Goal: Task Accomplishment & Management: Manage account settings

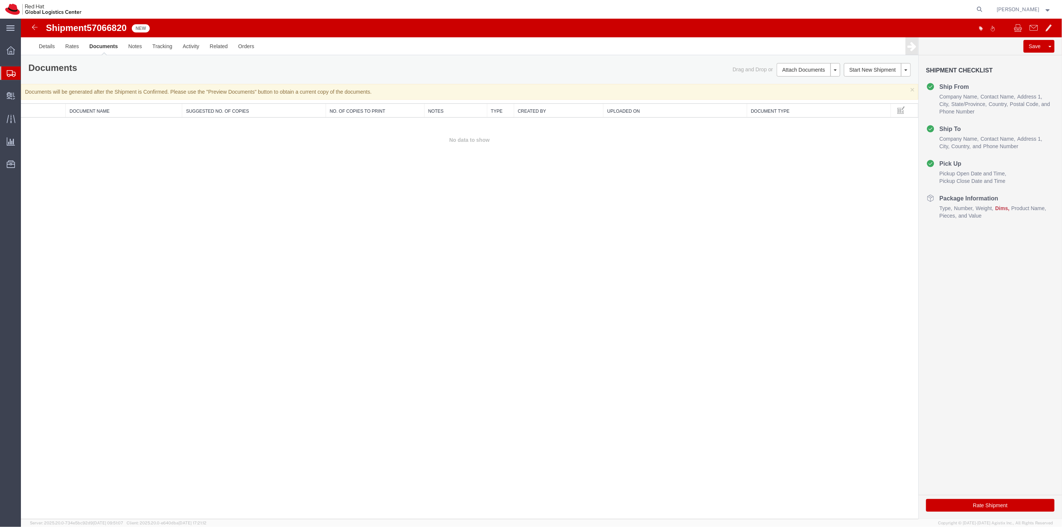
click at [0, 0] on span "Shipment Manager" at bounding box center [0, 0] width 0 height 0
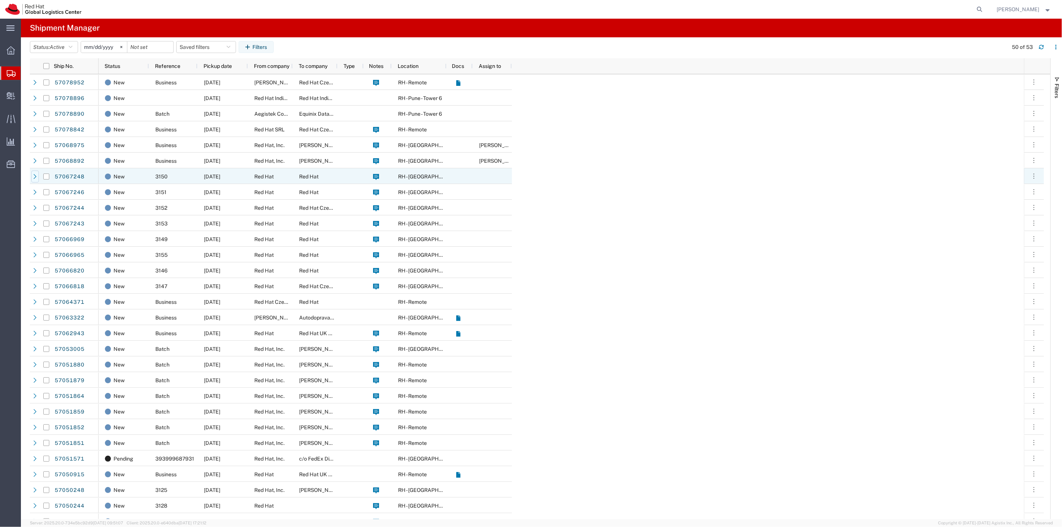
click at [35, 177] on icon at bounding box center [34, 176] width 5 height 5
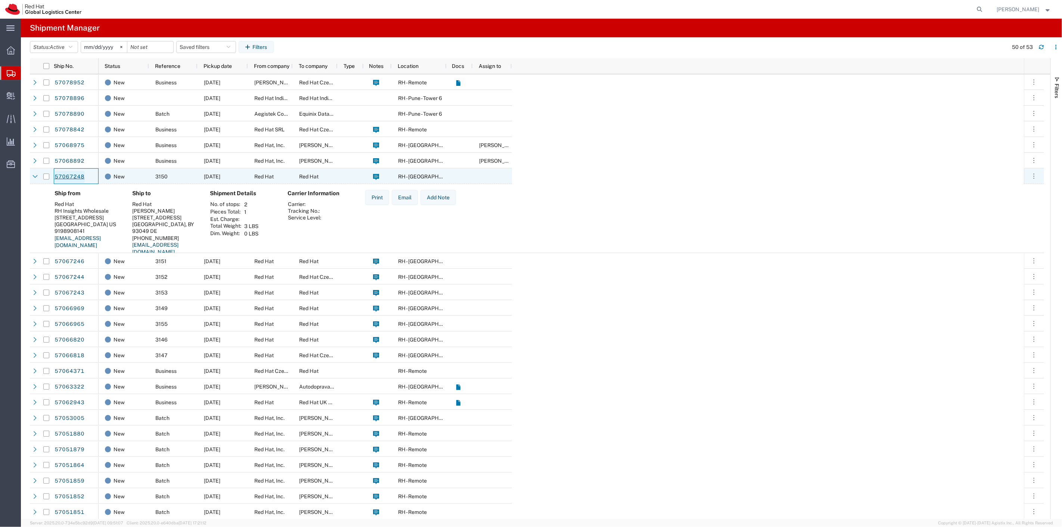
click at [63, 174] on link "57067248" at bounding box center [69, 177] width 31 height 12
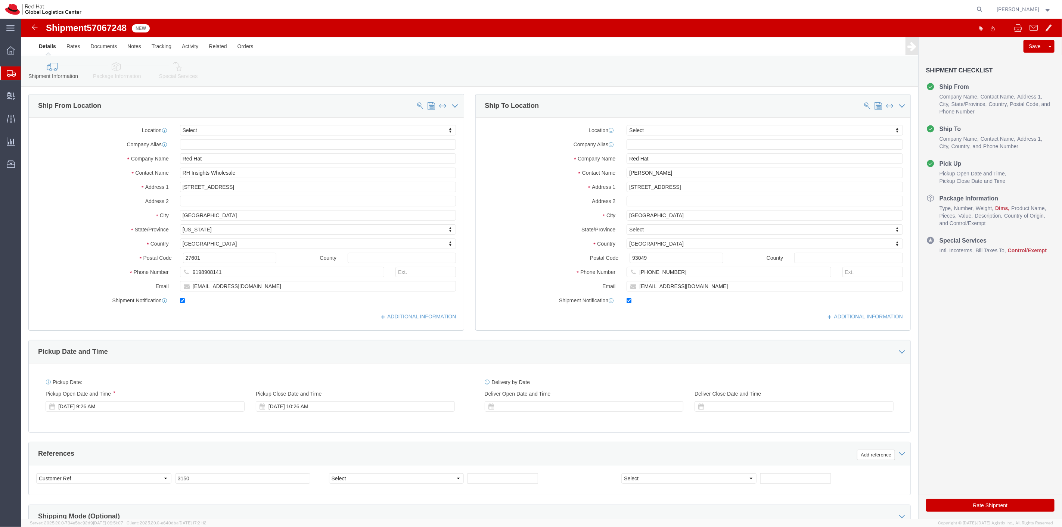
select select
click link "Package Information"
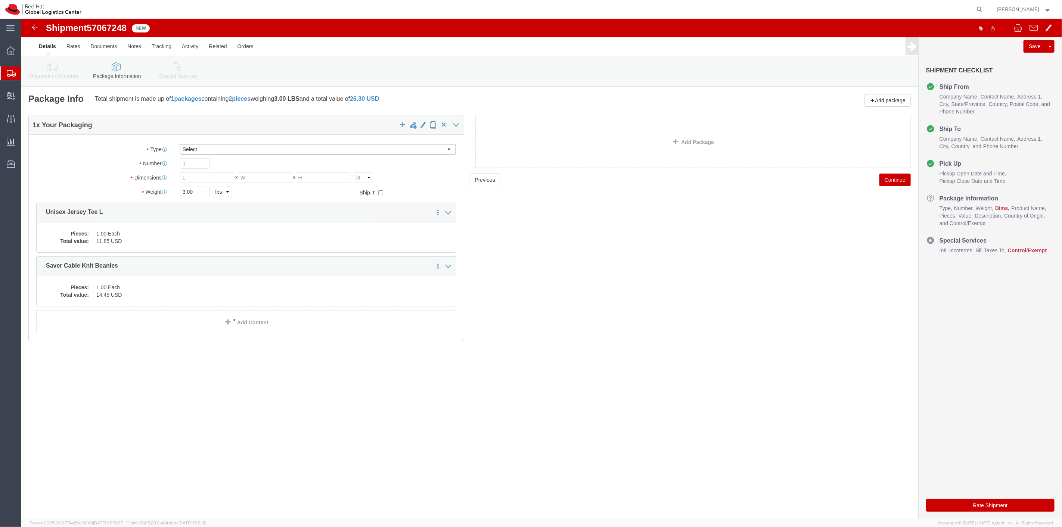
click select "Select Case(s) Crate(s) Envelope Large Box Medium Box PAK Skid(s) Small Box Sma…"
select select "PAK"
click select "Select Case(s) Crate(s) Envelope Large Box Medium Box PAK Skid(s) Small Box Sma…"
drag, startPoint x: 174, startPoint y: 174, endPoint x: 150, endPoint y: 173, distance: 23.6
click div "Weight 3.00 Select kgs lbs Ship. t°"
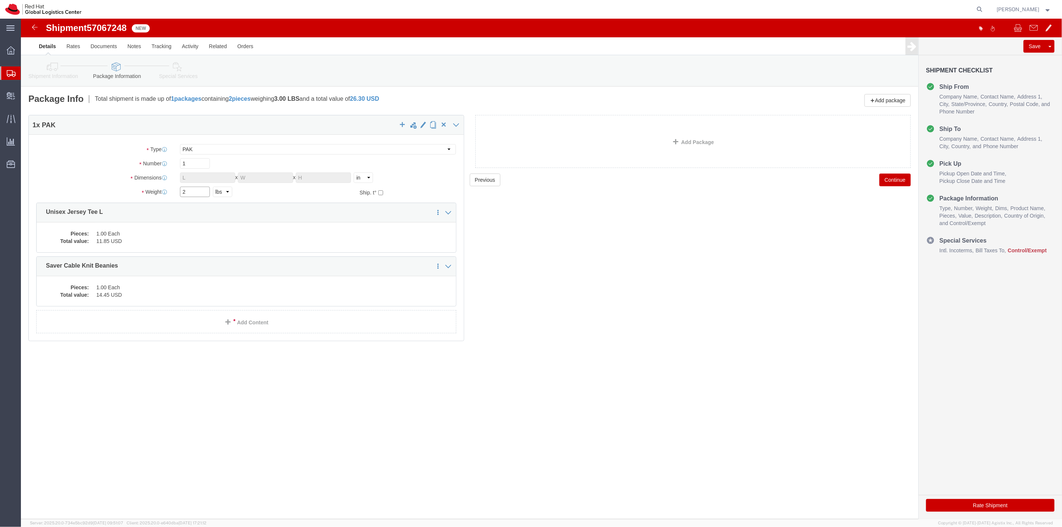
type input "2"
click button "Continue"
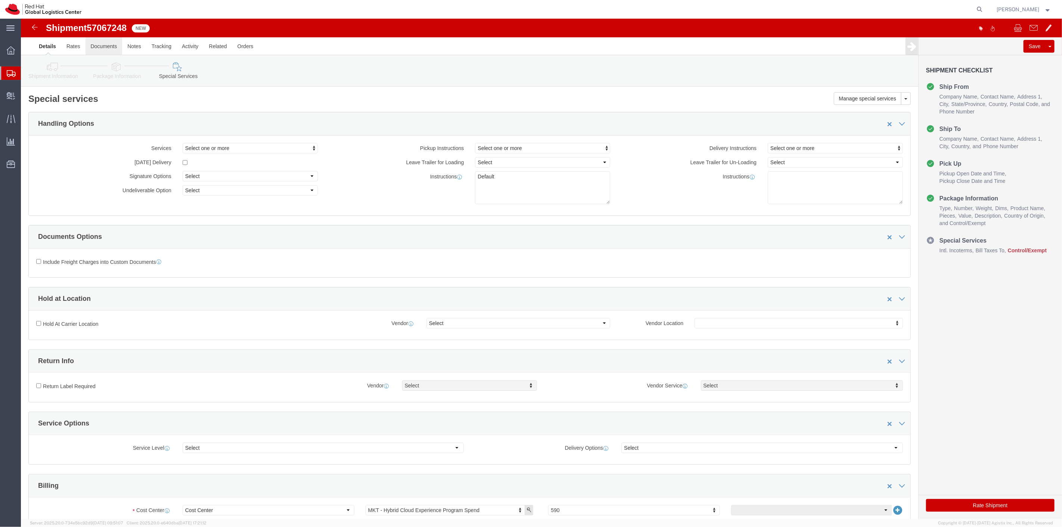
click link "Documents"
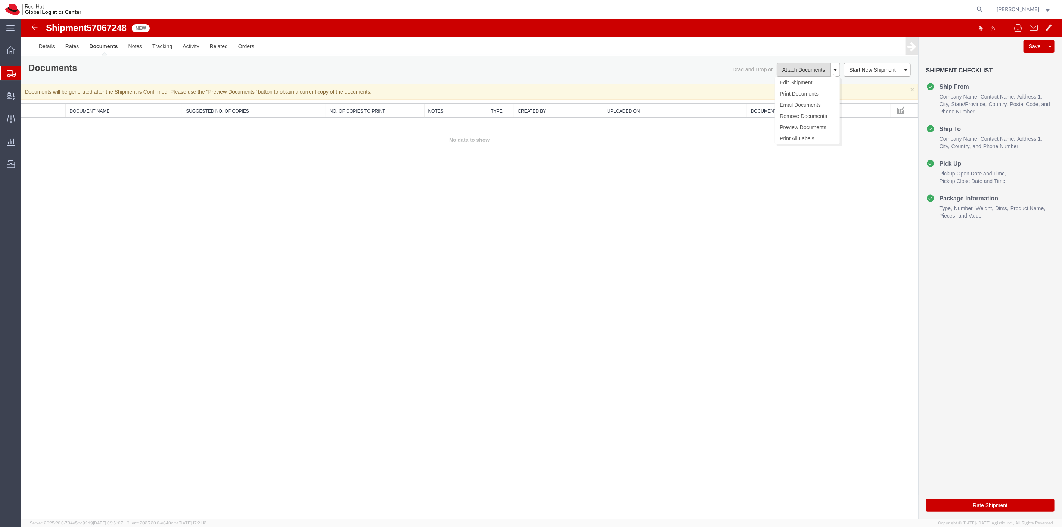
click at [805, 66] on button "Attach Documents" at bounding box center [803, 69] width 54 height 13
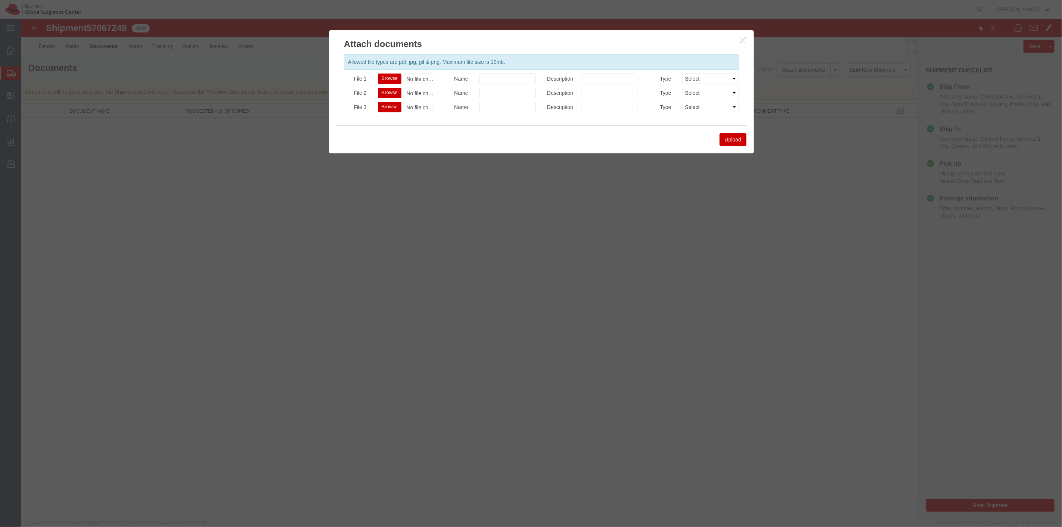
click at [387, 77] on button "Browse" at bounding box center [390, 79] width 24 height 10
click at [734, 139] on button "Upload" at bounding box center [732, 139] width 27 height 13
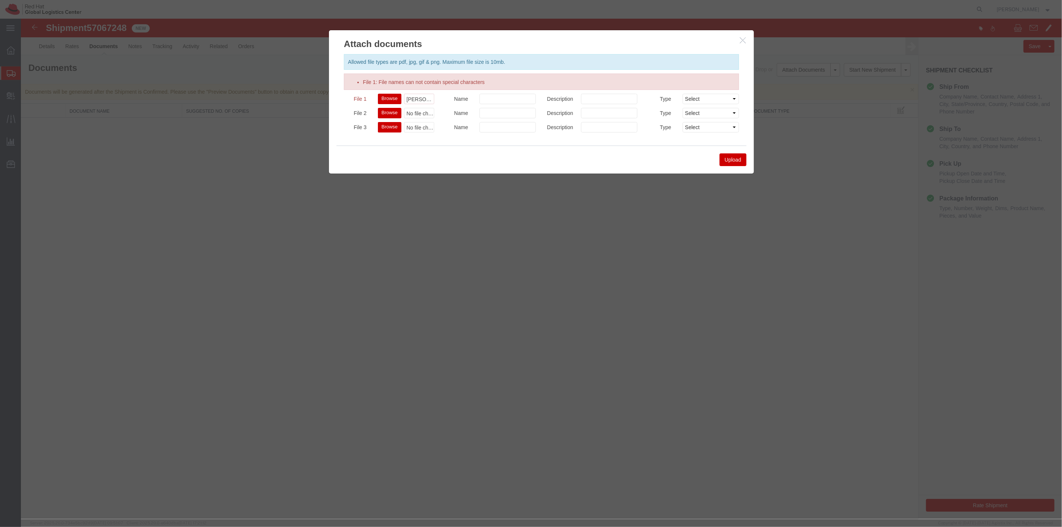
click at [393, 94] on button "Browse" at bounding box center [390, 99] width 24 height 10
type input "C:\fakepath\Spinks Beanie Tshirt.pdf"
click at [736, 161] on button "Upload" at bounding box center [732, 159] width 27 height 13
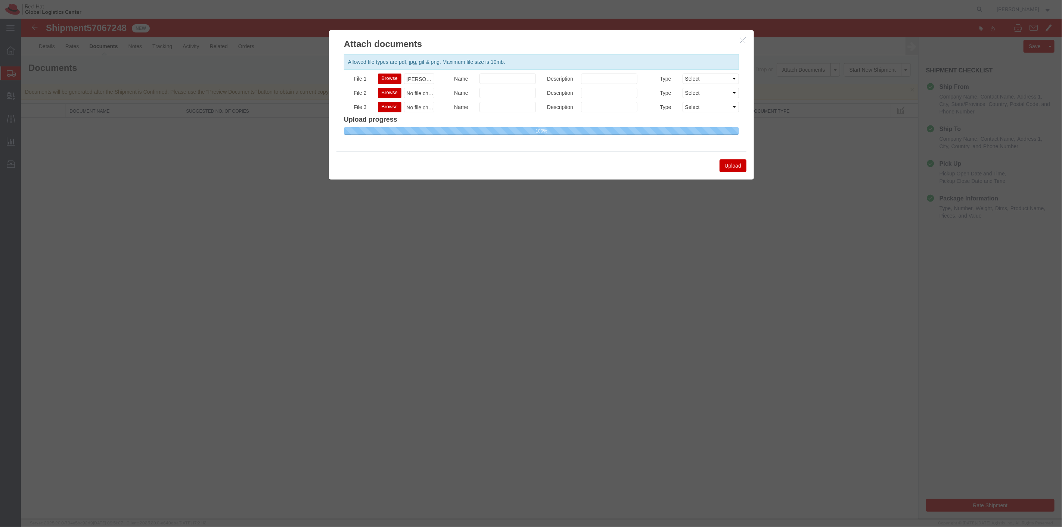
select select
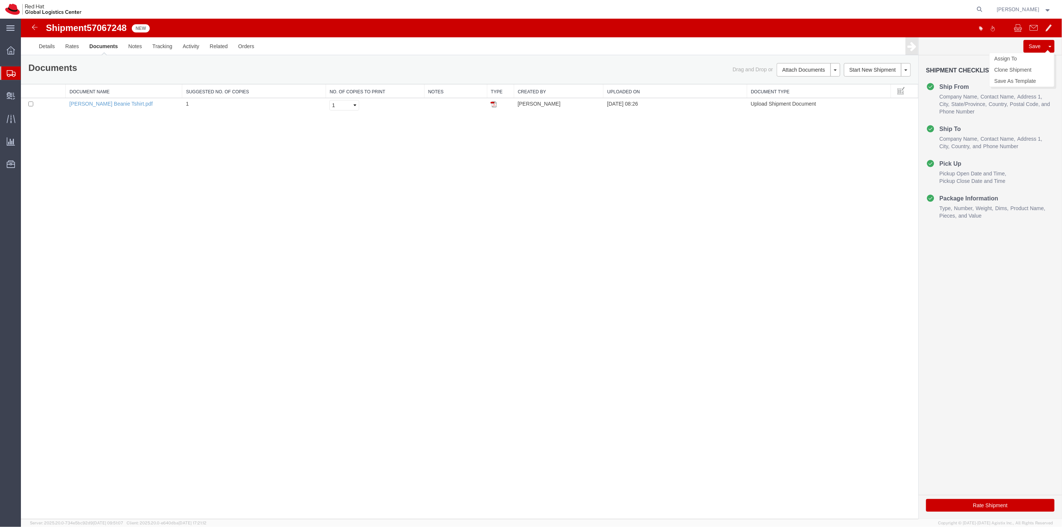
click at [1034, 47] on button "Save" at bounding box center [1034, 46] width 22 height 13
click at [64, 45] on link "Rates" at bounding box center [72, 46] width 24 height 18
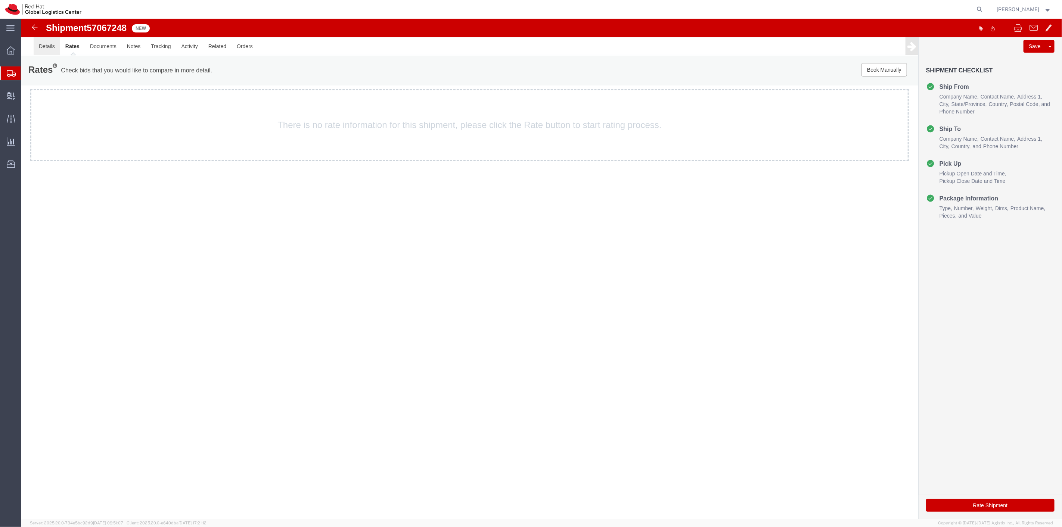
click at [46, 47] on link "Details" at bounding box center [46, 46] width 27 height 18
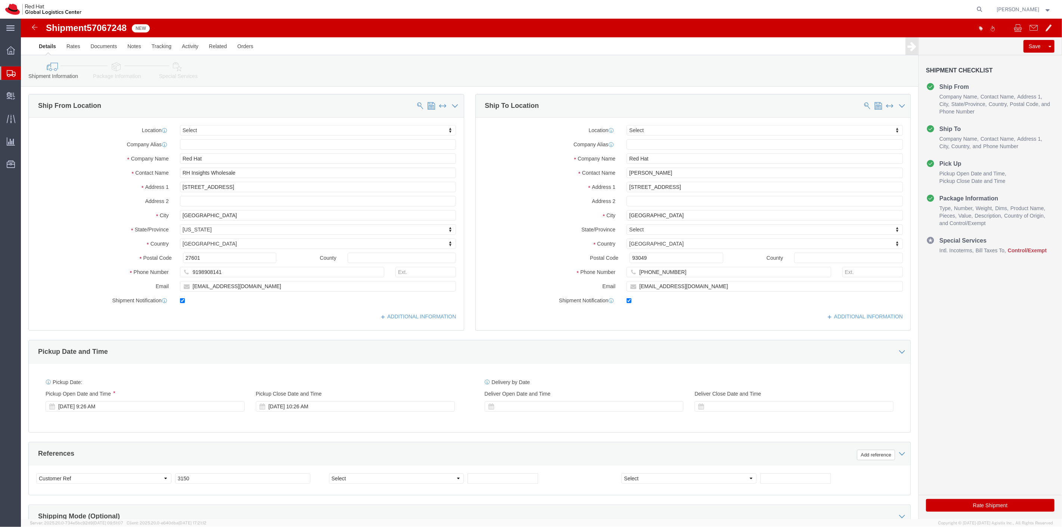
click icon
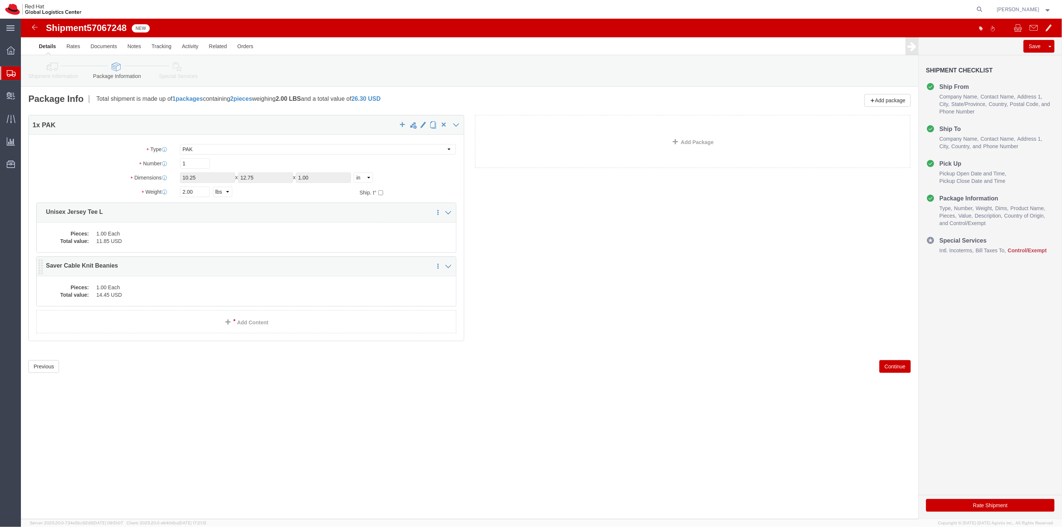
click dd "1.00 Each"
click div
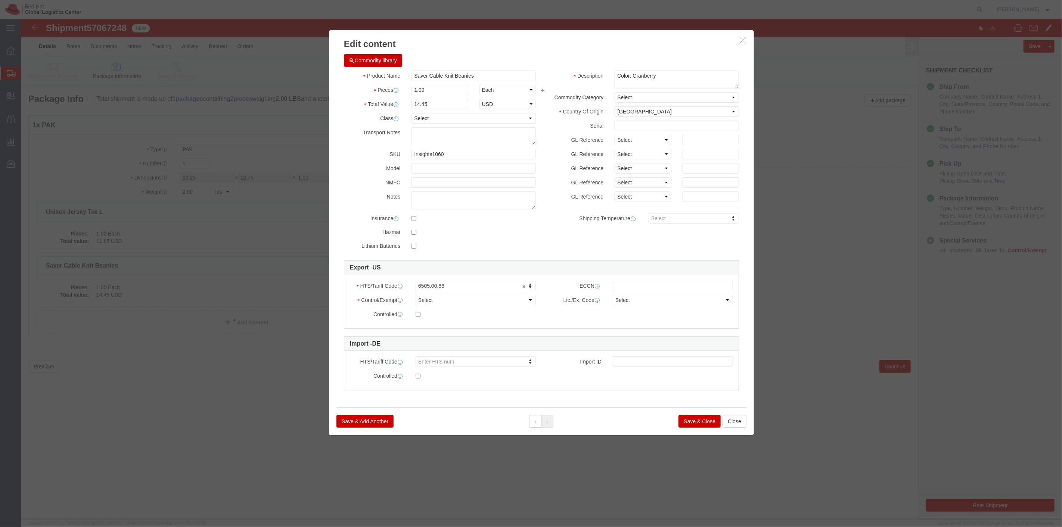
click button "button"
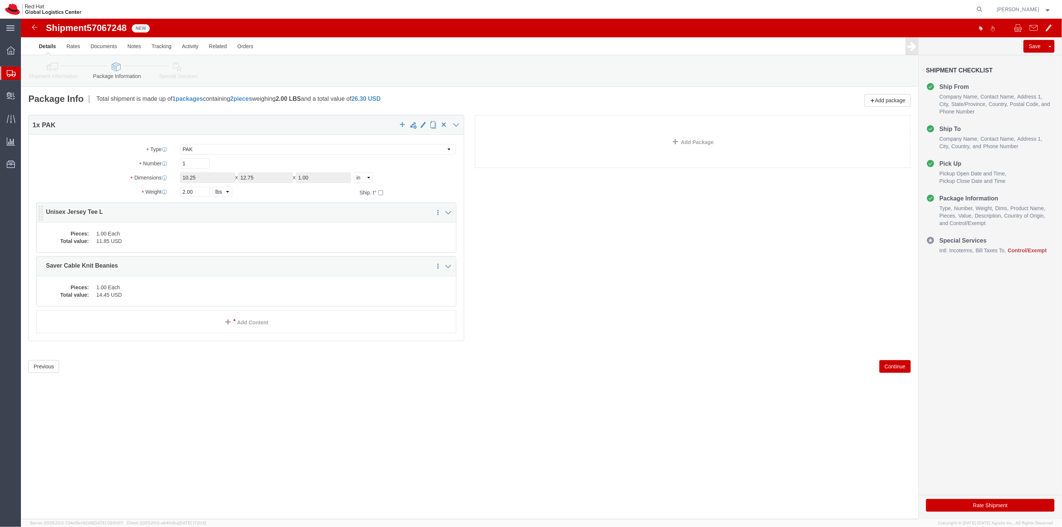
click div "Pieces: 1.00 Each Total value: 11.85 USD"
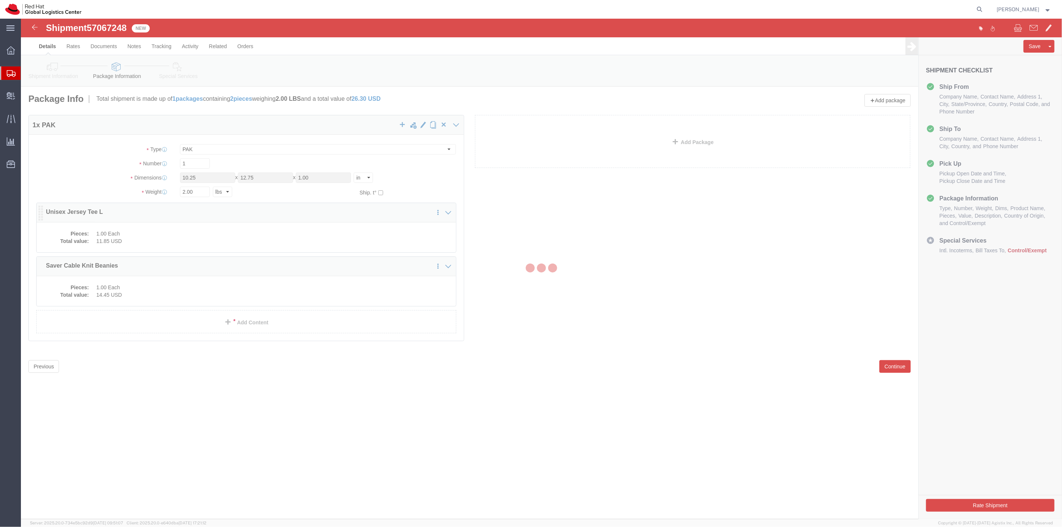
click at [128, 228] on div at bounding box center [541, 269] width 1041 height 501
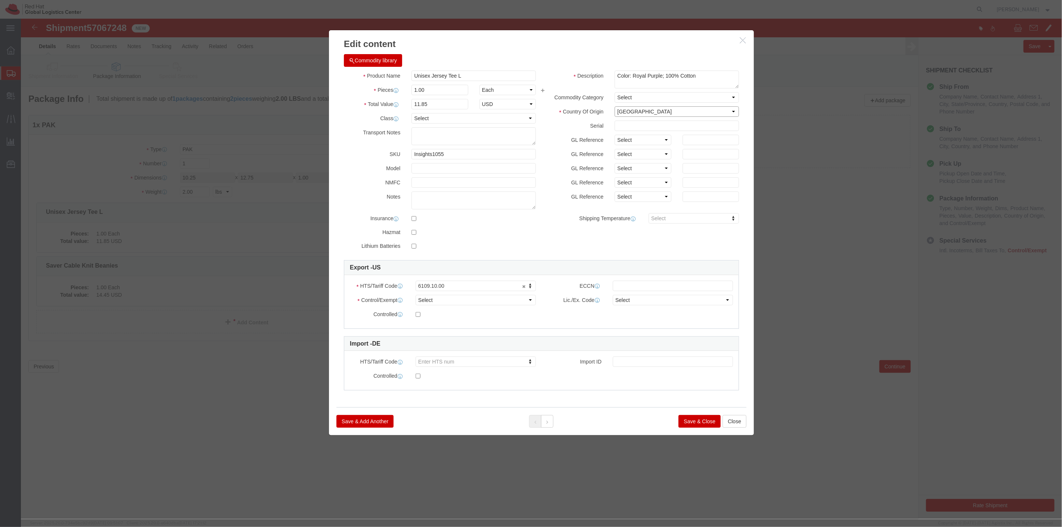
click select "Select Afghanistan Åland Islands Albania Algeria American Samoa Andorra Angola …"
click icon "button"
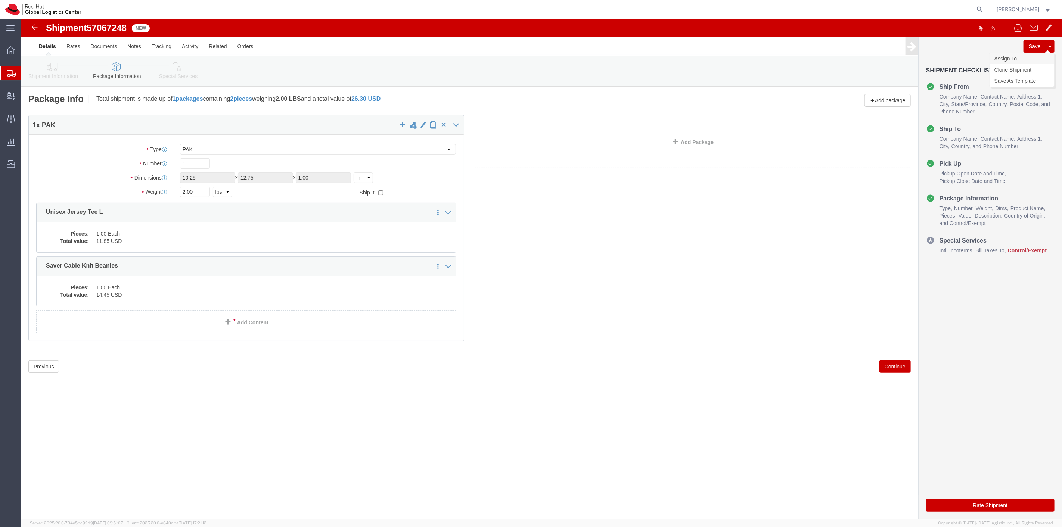
click link "Assign To"
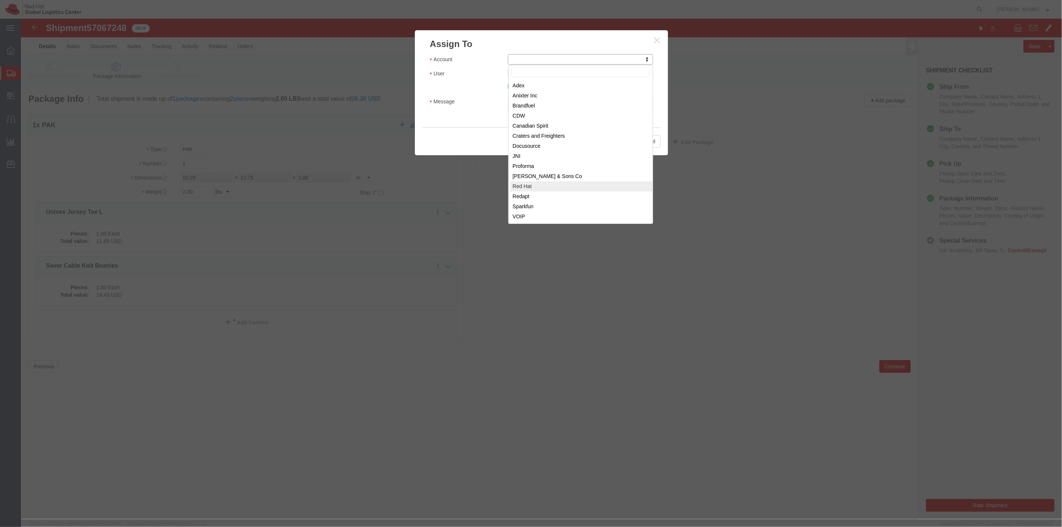
select select "104821"
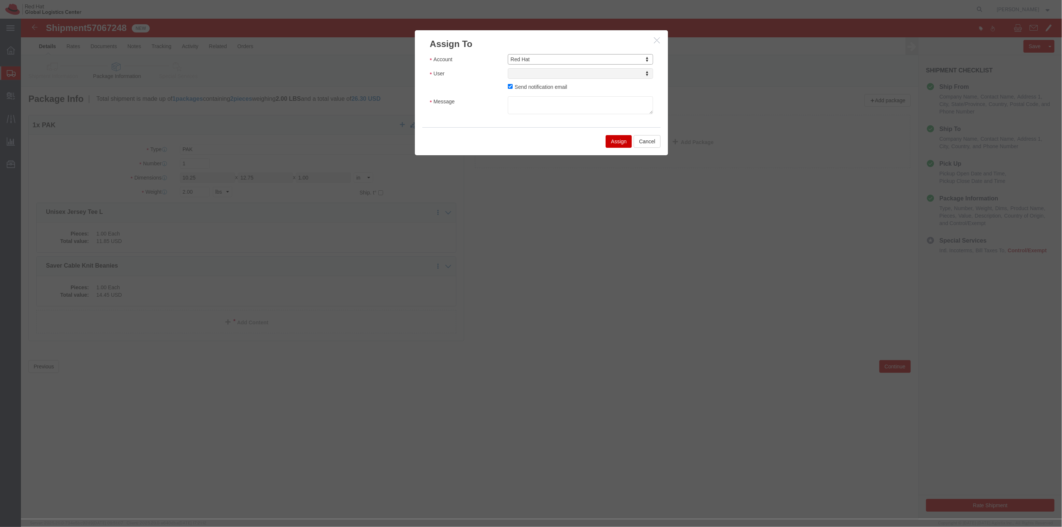
select select
type input "[PERSON_NAME]"
select select "17189"
click textarea "Message"
click textarea "quite a few coming your way"
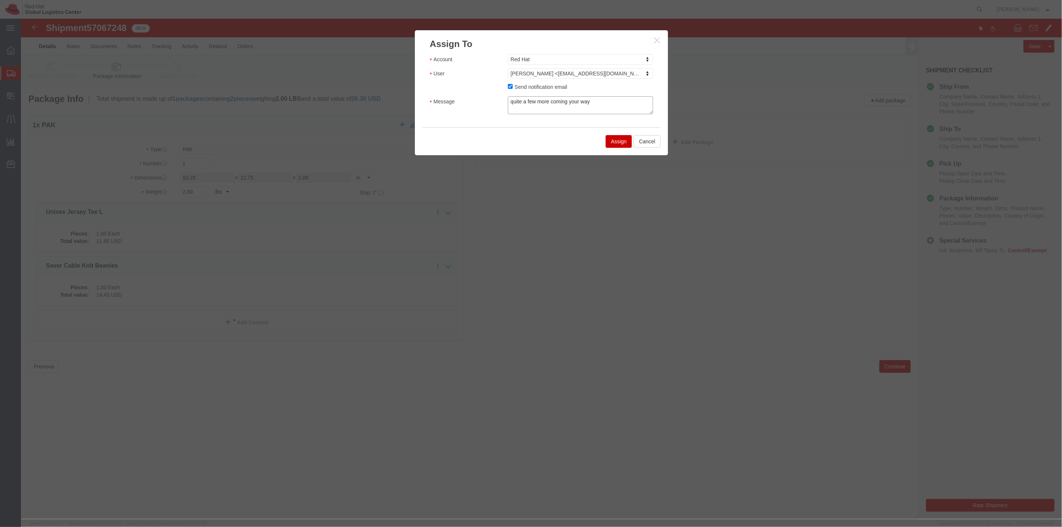
click textarea "quite a few more coming your way"
type textarea "quite a few more coming your way. ping if you need anything else"
click button "Assign"
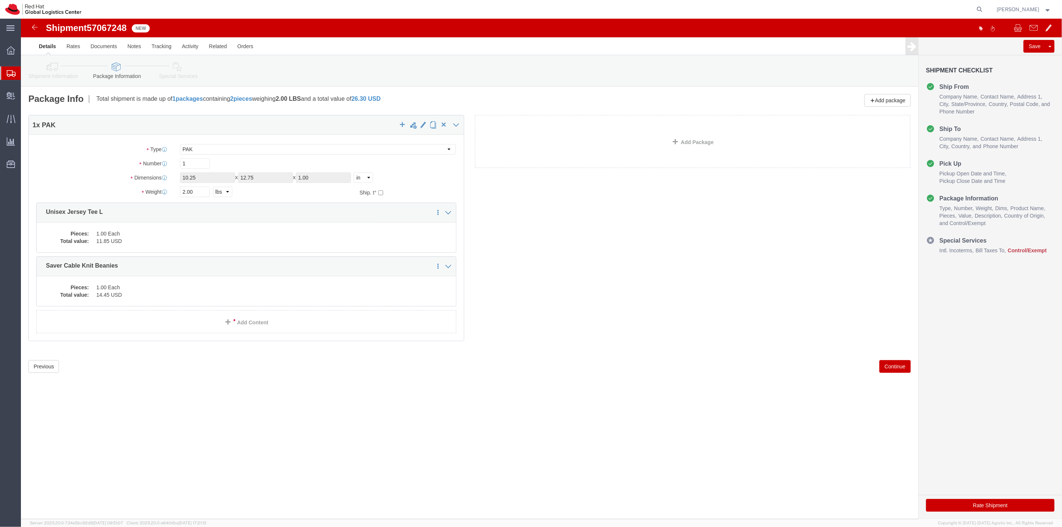
drag, startPoint x: 37, startPoint y: 83, endPoint x: 9, endPoint y: 84, distance: 27.6
click at [0, 0] on span "Shipment Manager" at bounding box center [0, 0] width 0 height 0
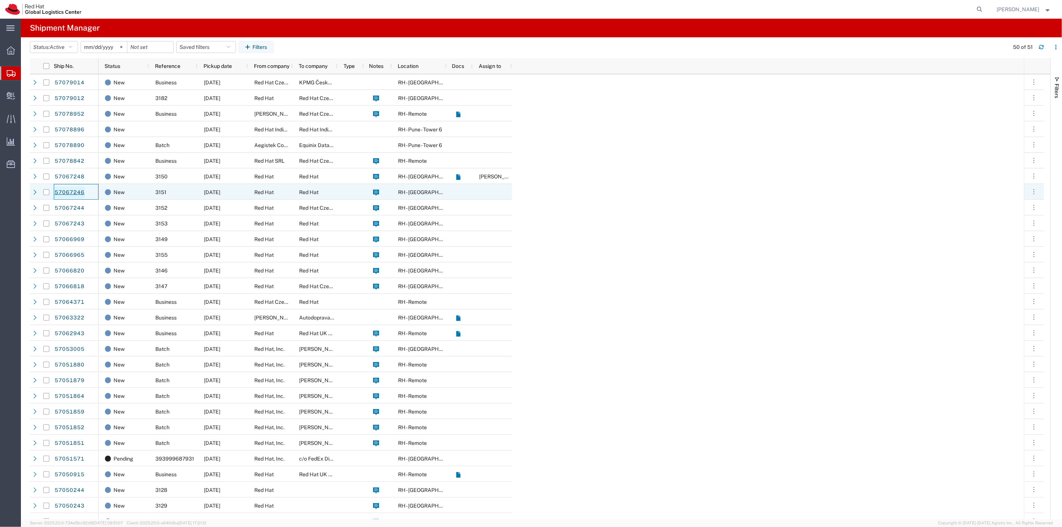
click at [68, 196] on link "57067246" at bounding box center [69, 193] width 31 height 12
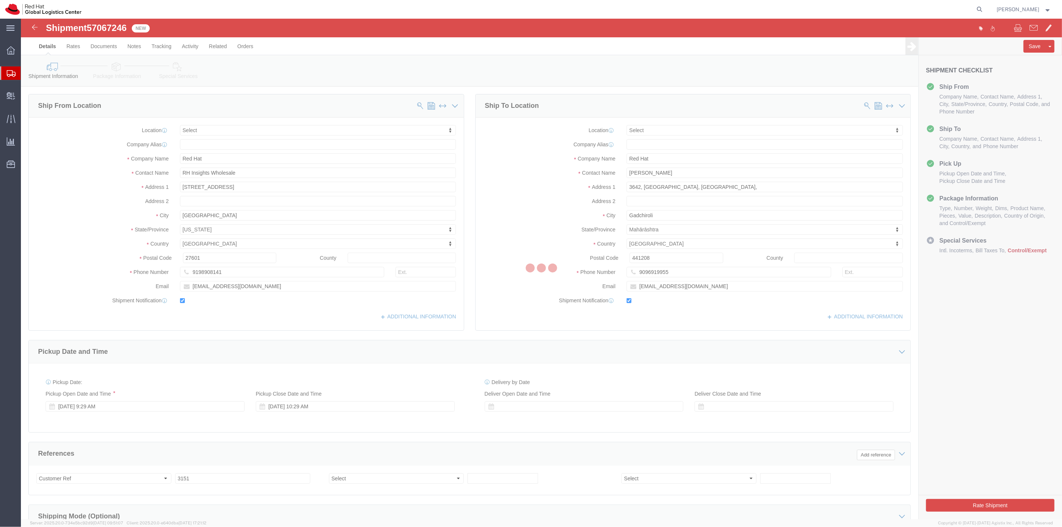
click at [102, 49] on div at bounding box center [541, 269] width 1041 height 501
select select
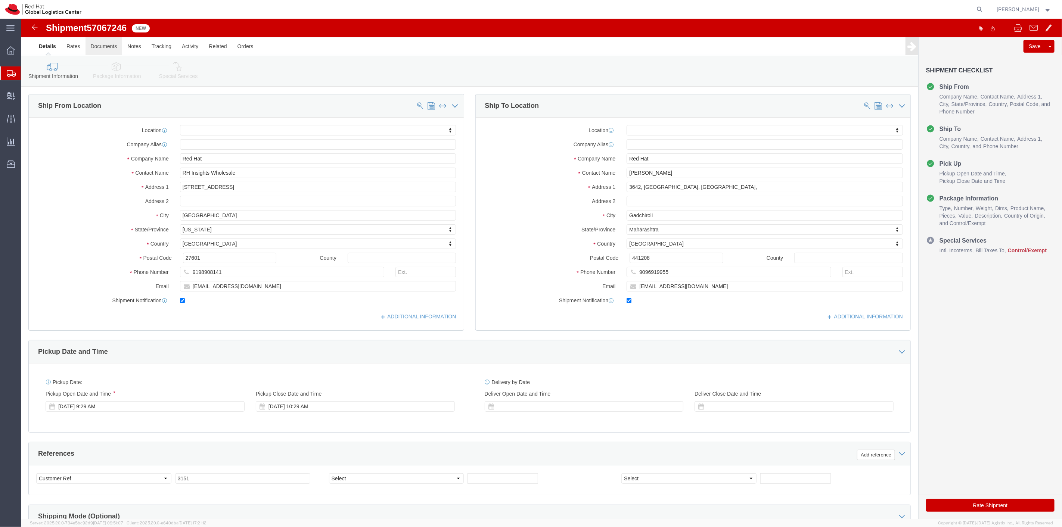
click link "Documents"
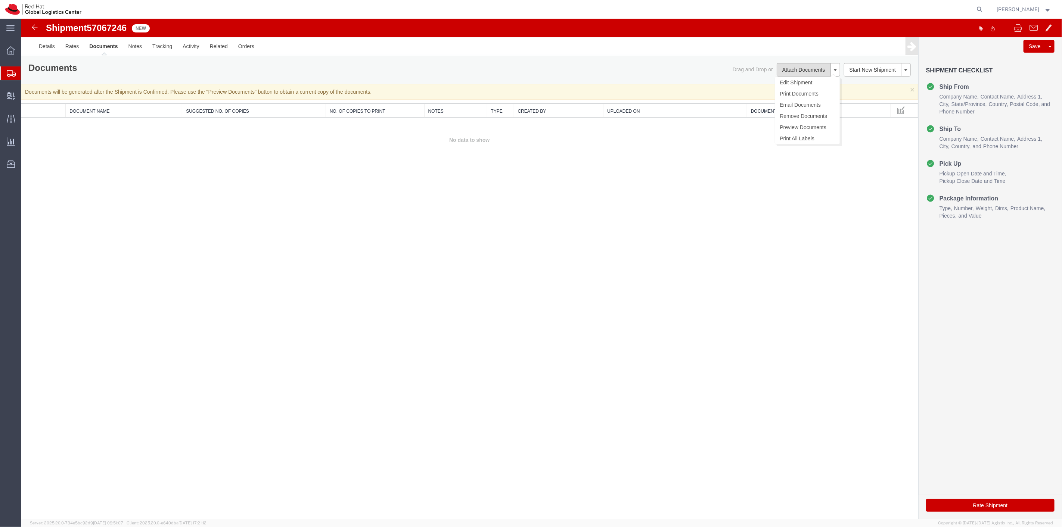
click at [804, 71] on button "Attach Documents" at bounding box center [803, 69] width 54 height 13
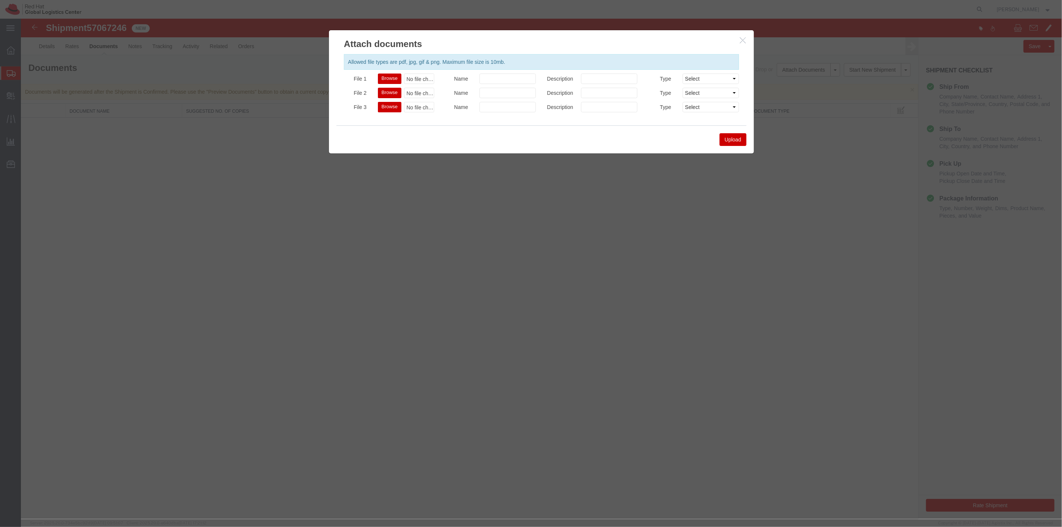
click at [390, 79] on button "Browse" at bounding box center [390, 79] width 24 height 10
type input "C:\fakepath\Spinks Beanie Tshirt.pdf"
click at [737, 142] on button "Upload" at bounding box center [732, 139] width 27 height 13
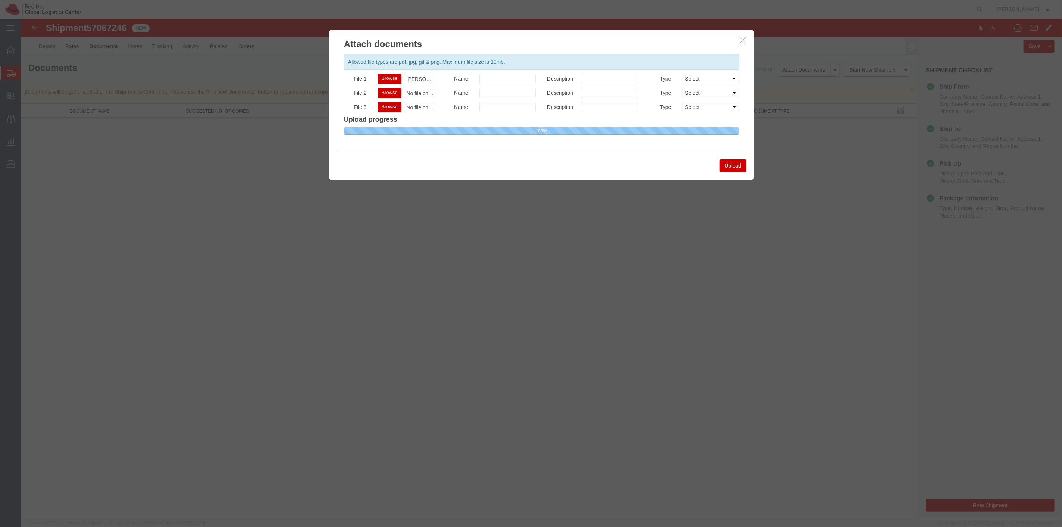
select select
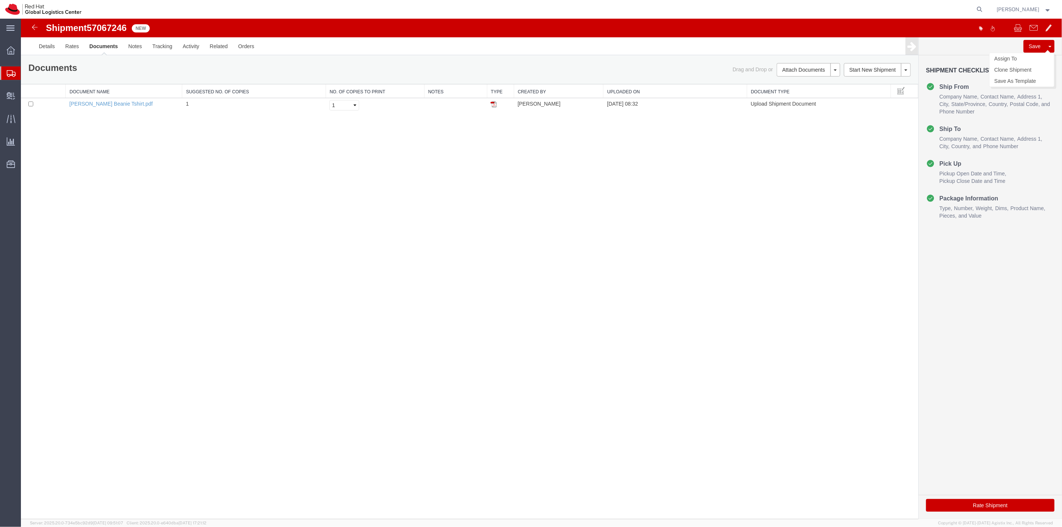
click at [1030, 46] on button "Save" at bounding box center [1034, 46] width 22 height 13
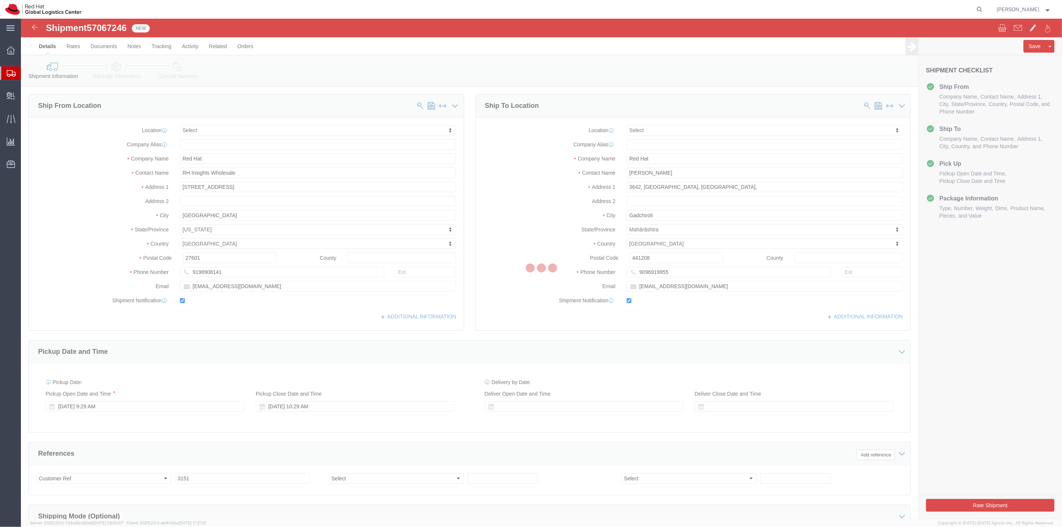
select select
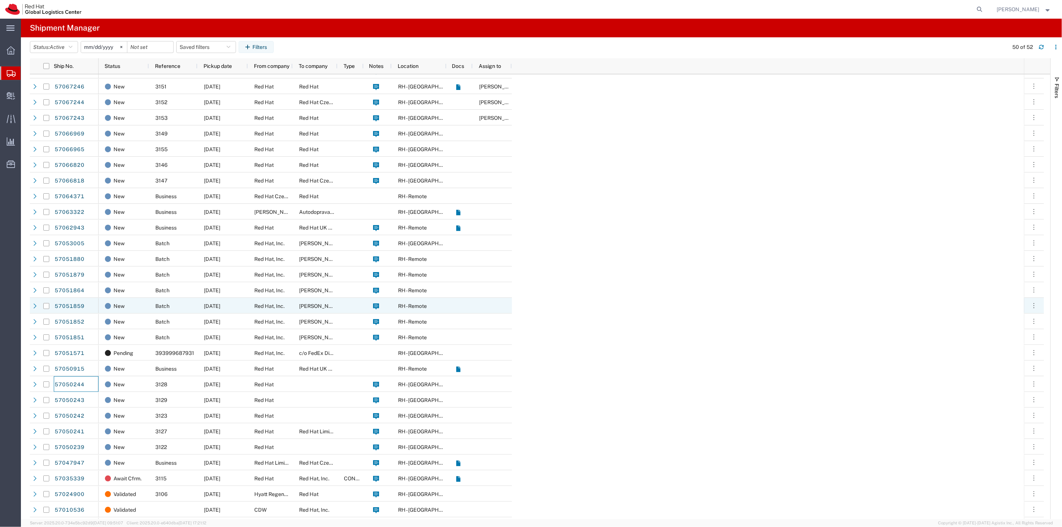
scroll to position [124, 0]
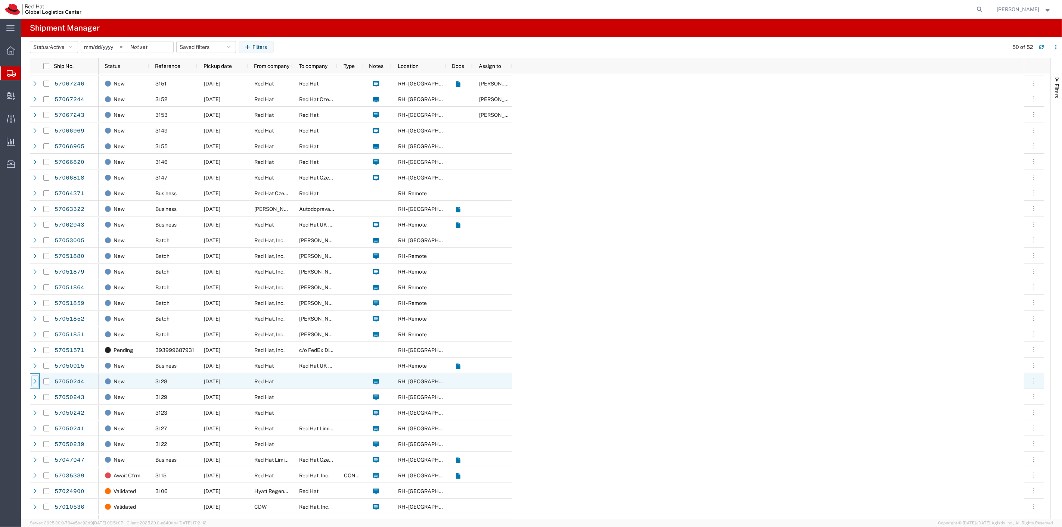
click at [37, 381] on icon at bounding box center [34, 381] width 5 height 5
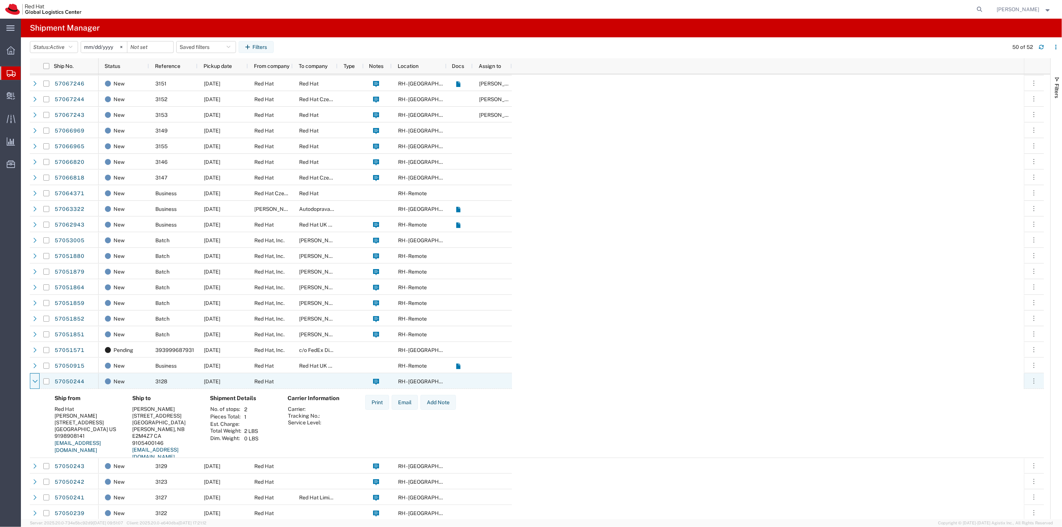
click at [37, 381] on icon at bounding box center [34, 381] width 5 height 5
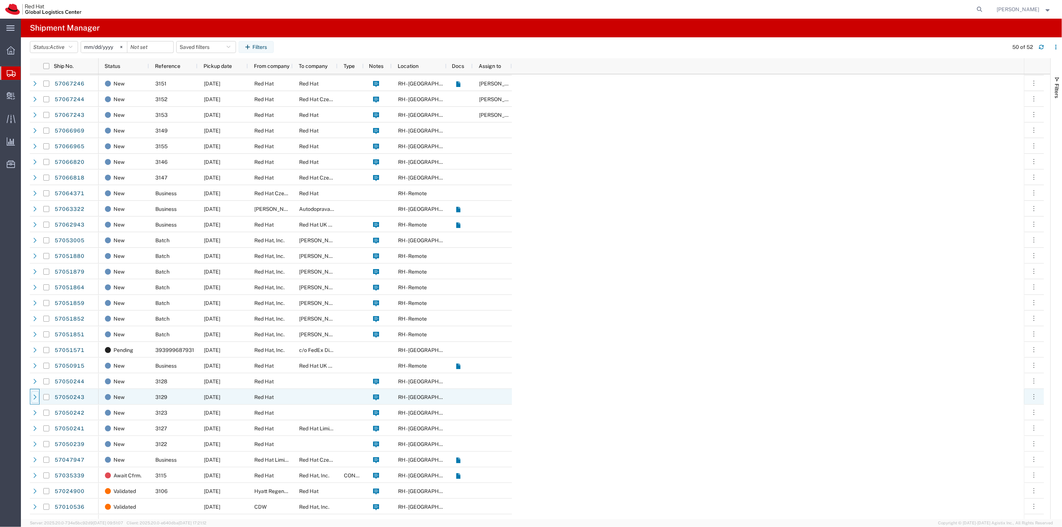
click at [36, 397] on icon at bounding box center [34, 397] width 5 height 5
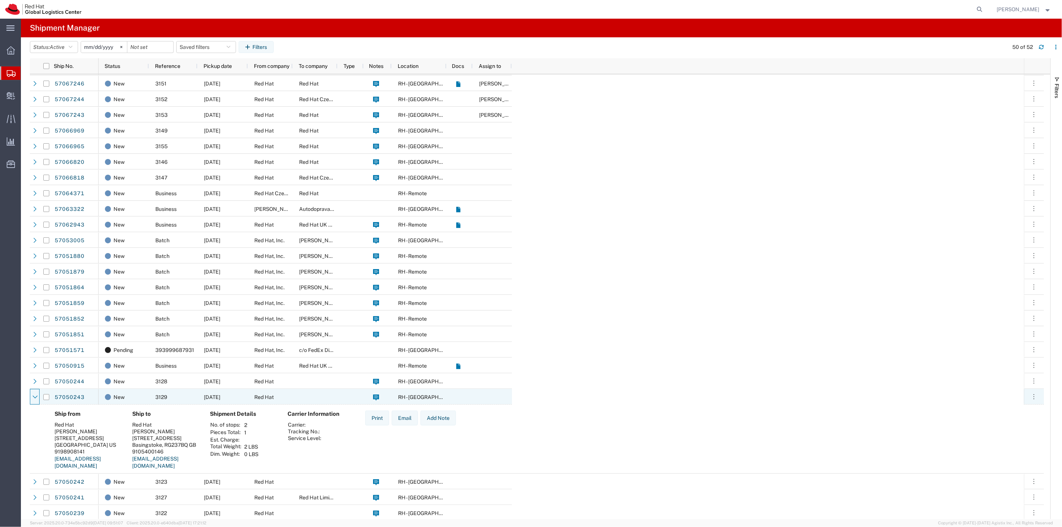
click at [36, 397] on icon at bounding box center [34, 397] width 5 height 3
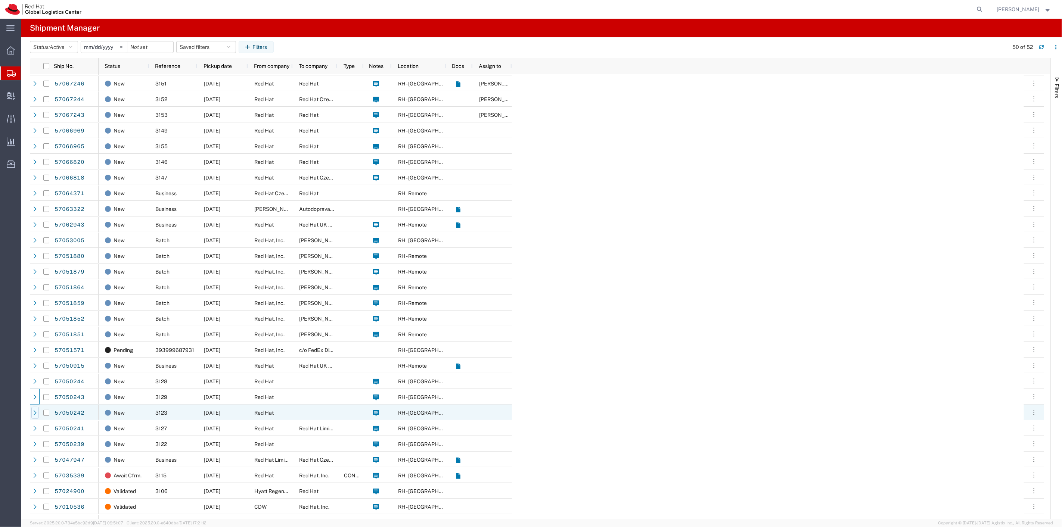
click at [35, 410] on icon at bounding box center [34, 412] width 5 height 5
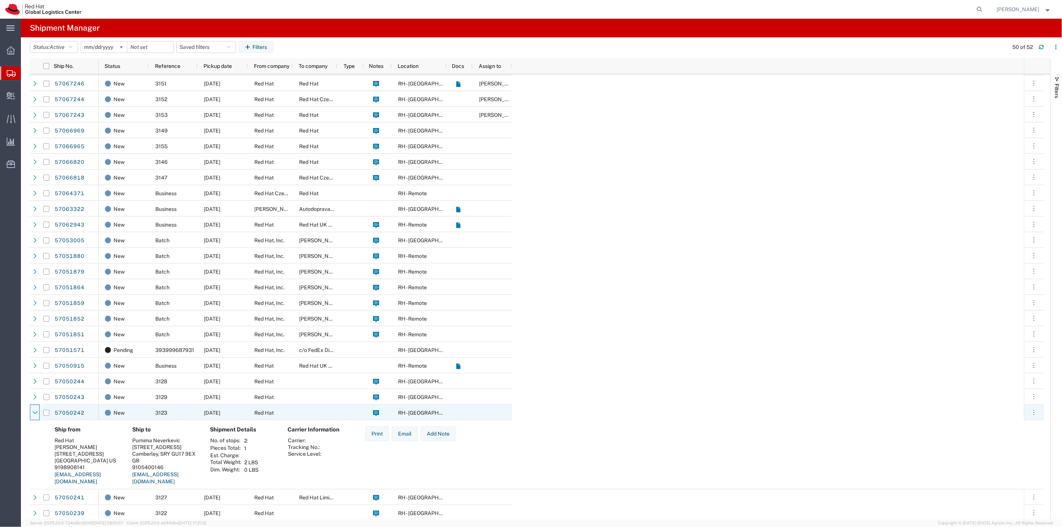
click at [35, 410] on icon at bounding box center [34, 412] width 5 height 5
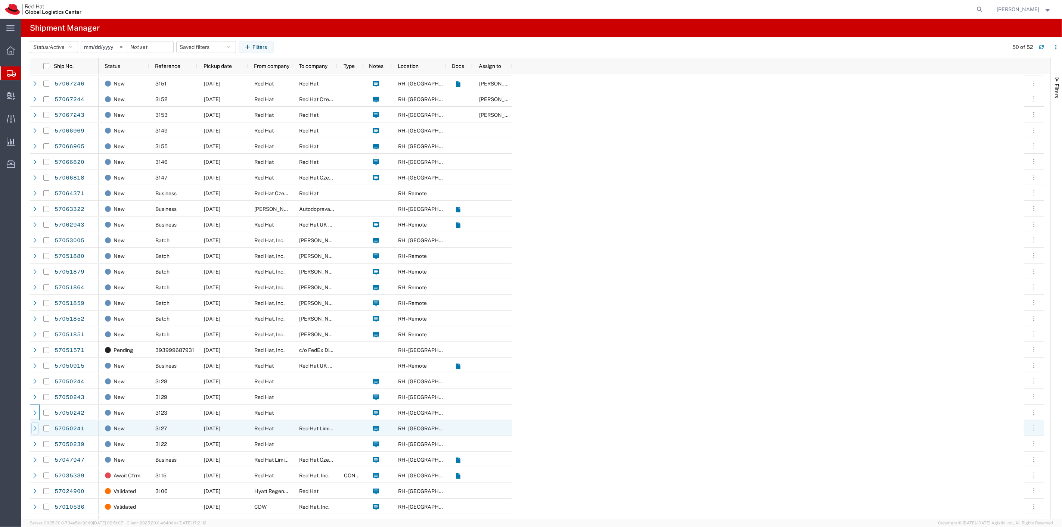
click at [32, 428] on icon at bounding box center [34, 428] width 5 height 5
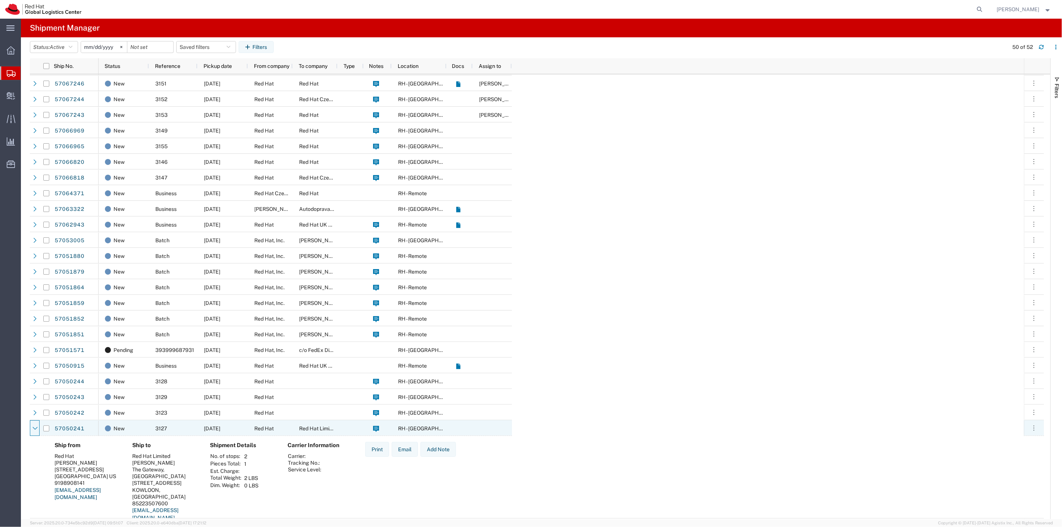
click at [32, 428] on icon at bounding box center [34, 428] width 5 height 5
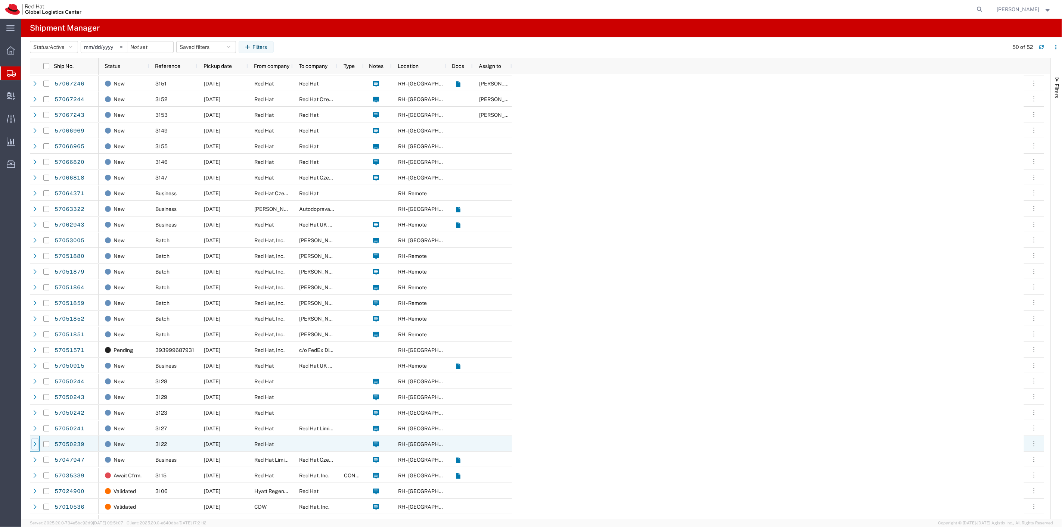
click at [36, 442] on icon at bounding box center [34, 444] width 5 height 5
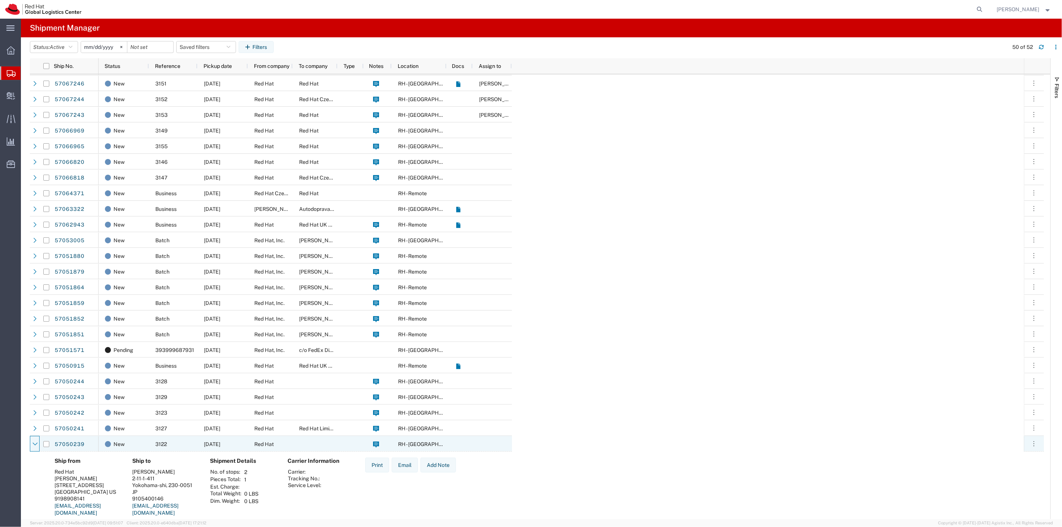
click at [36, 442] on icon at bounding box center [34, 444] width 5 height 5
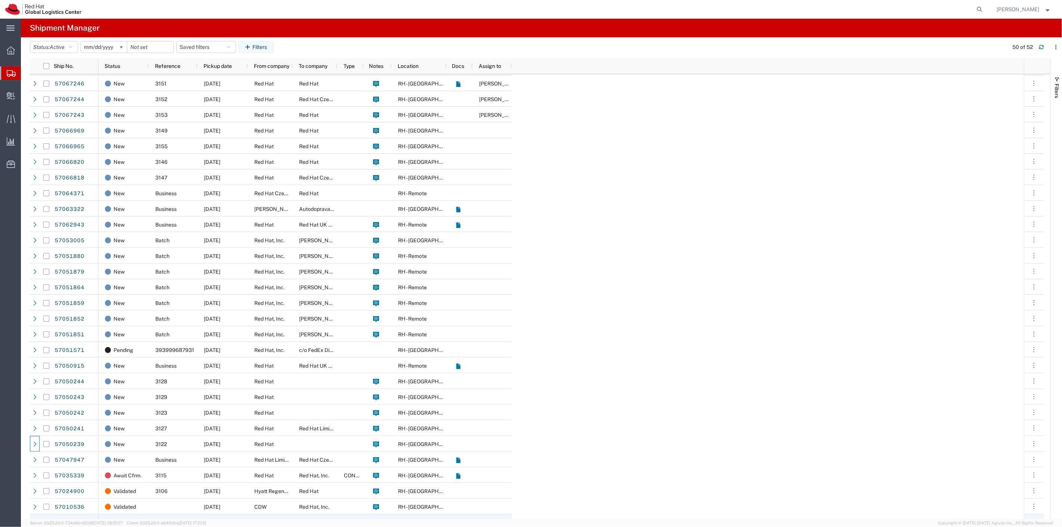
scroll to position [249, 0]
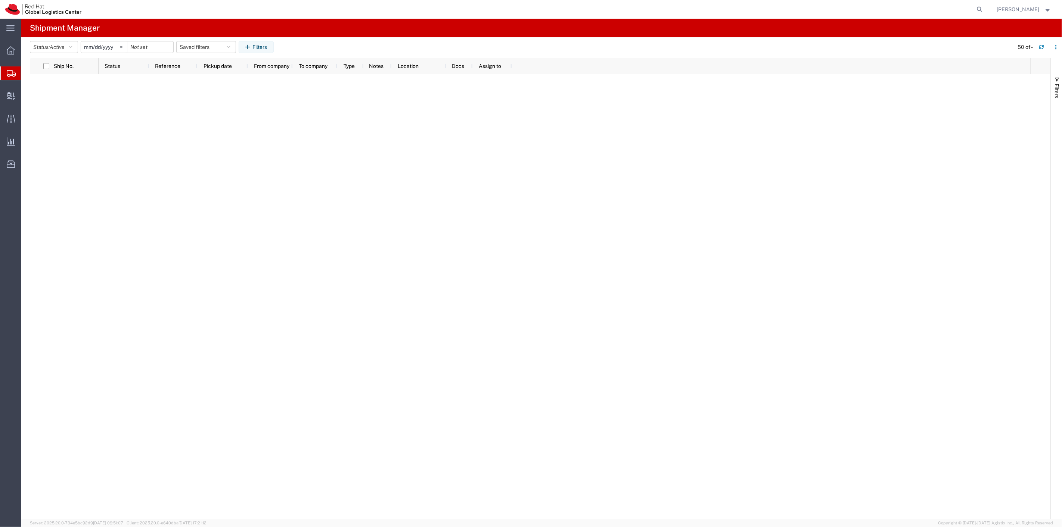
click at [0, 0] on span "Shipment Manager" at bounding box center [0, 0] width 0 height 0
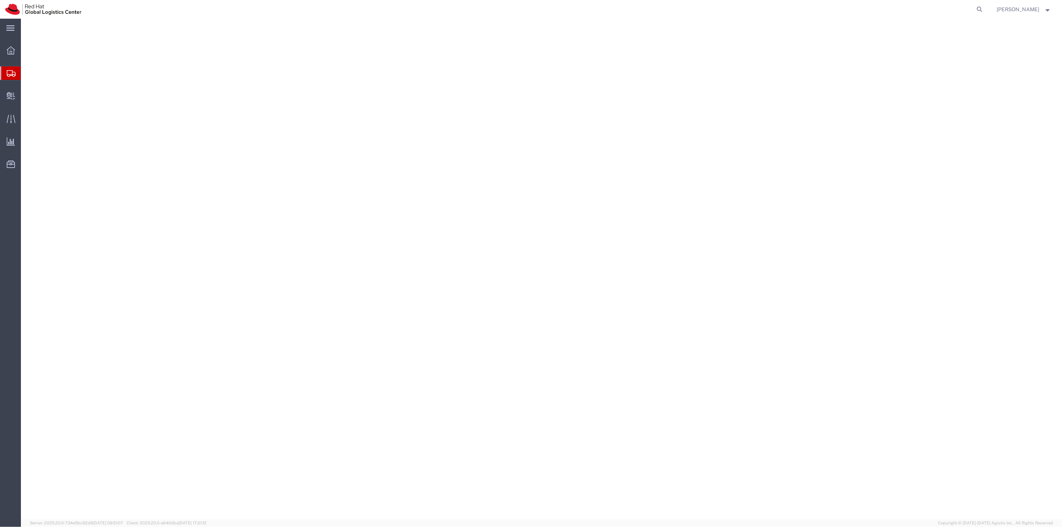
select select
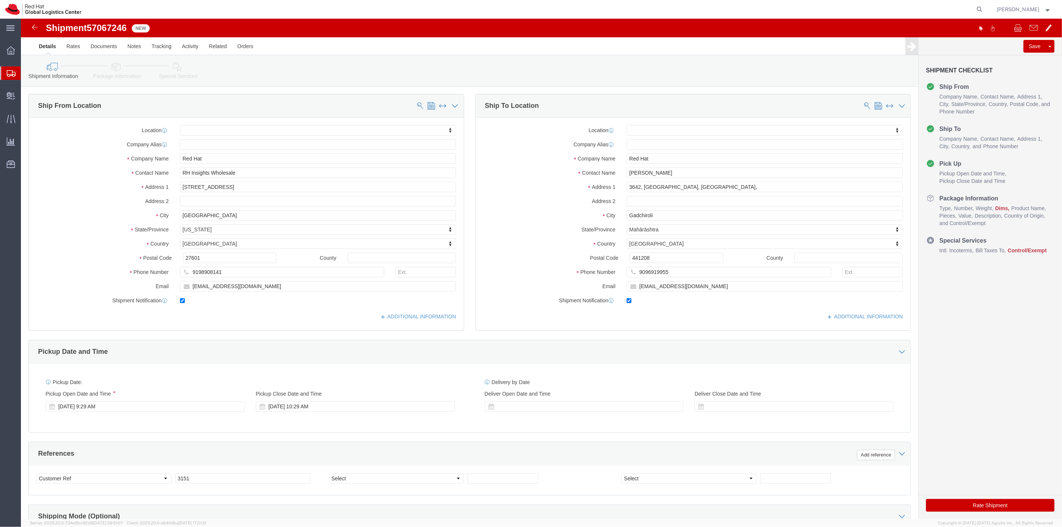
click icon
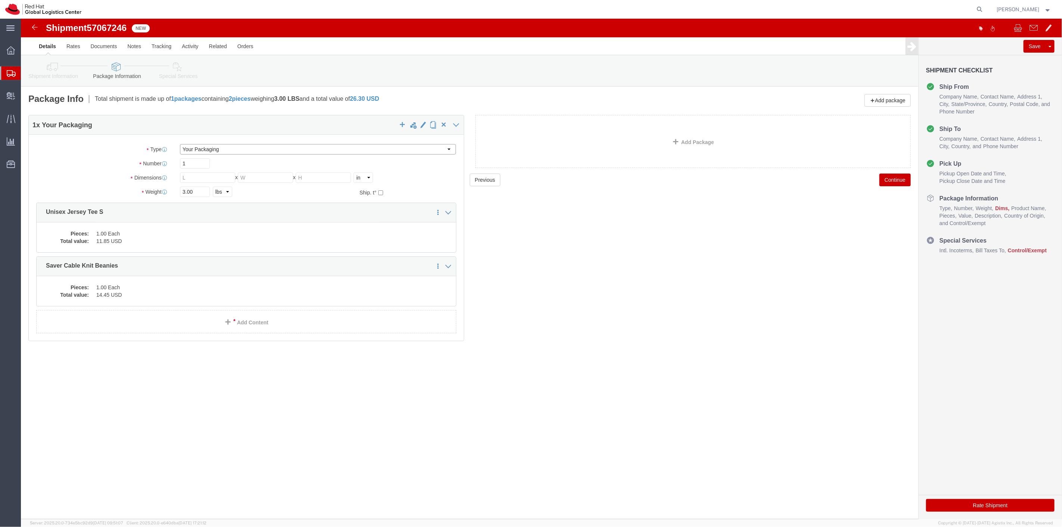
click select "Select Case(s) Crate(s) Envelope Large Box Medium Box PAK Skid(s) Small Box Sma…"
select select "PAK"
click select "Select Case(s) Crate(s) Envelope Large Box Medium Box PAK Skid(s) Small Box Sma…"
drag, startPoint x: 177, startPoint y: 171, endPoint x: 141, endPoint y: 172, distance: 36.3
click div "Weight 3.00 Select kgs lbs Ship. t°"
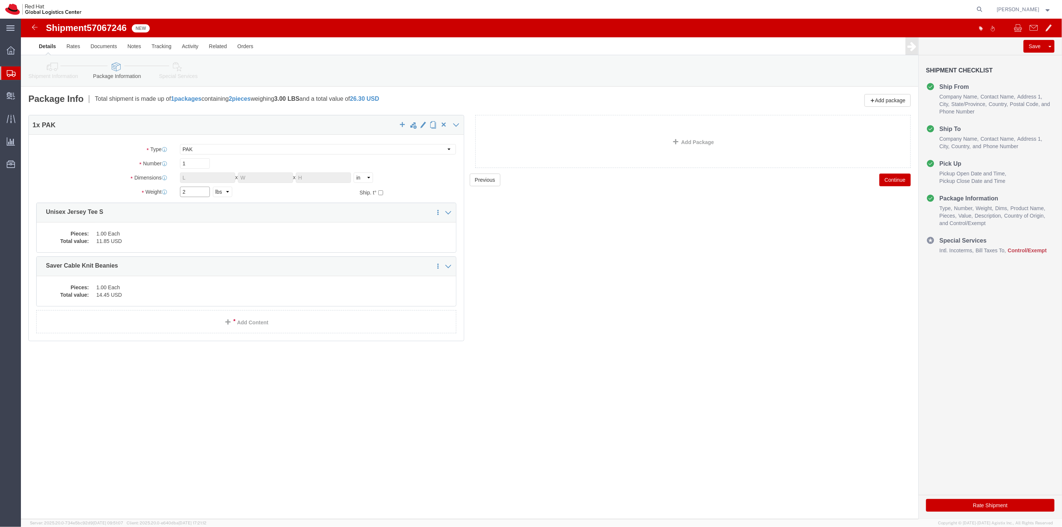
type input "2"
click div "Package Type Select Case(s) Crate(s) Envelope Large Box Medium Box PAK Skid(s) …"
click button "Save"
click div
click link "Assign To"
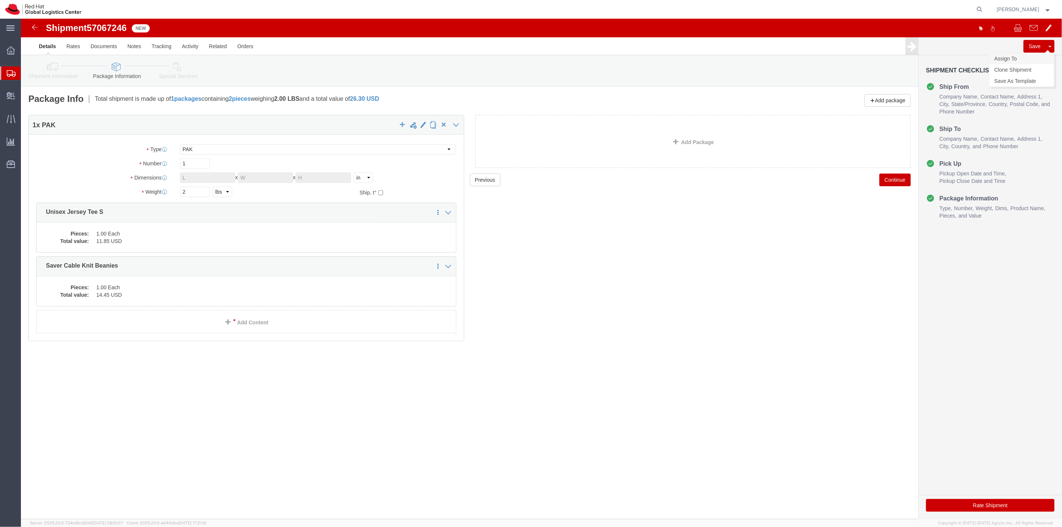
select select
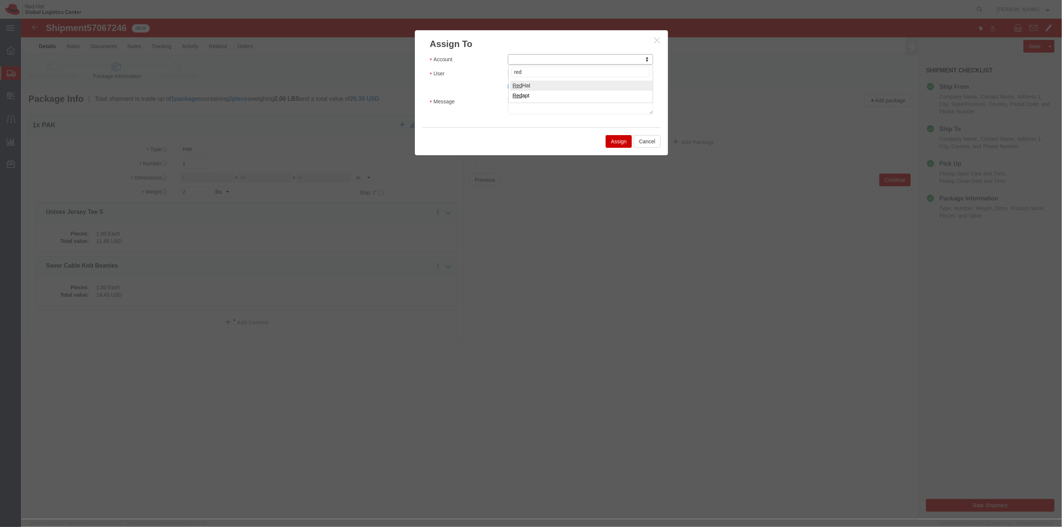
type input "red"
select select "104821"
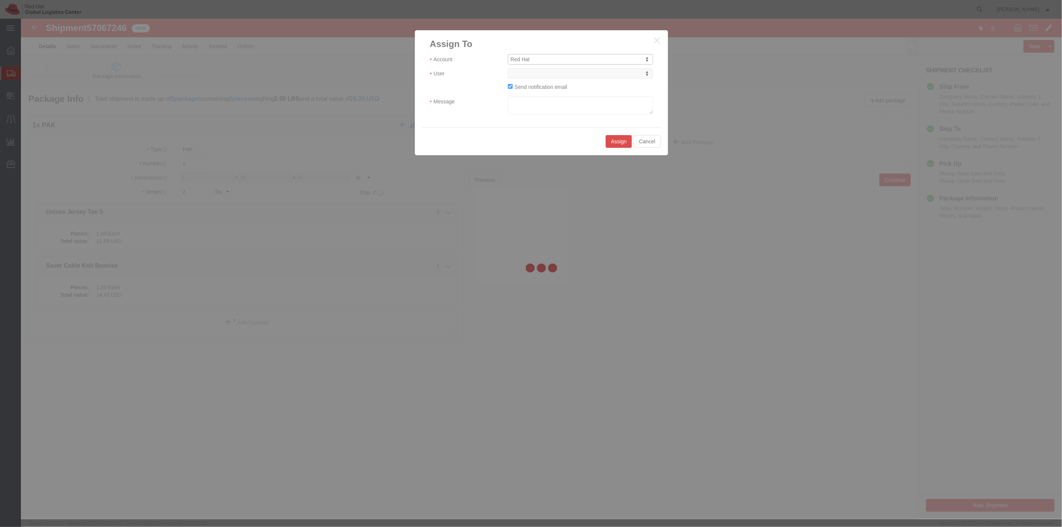
select select
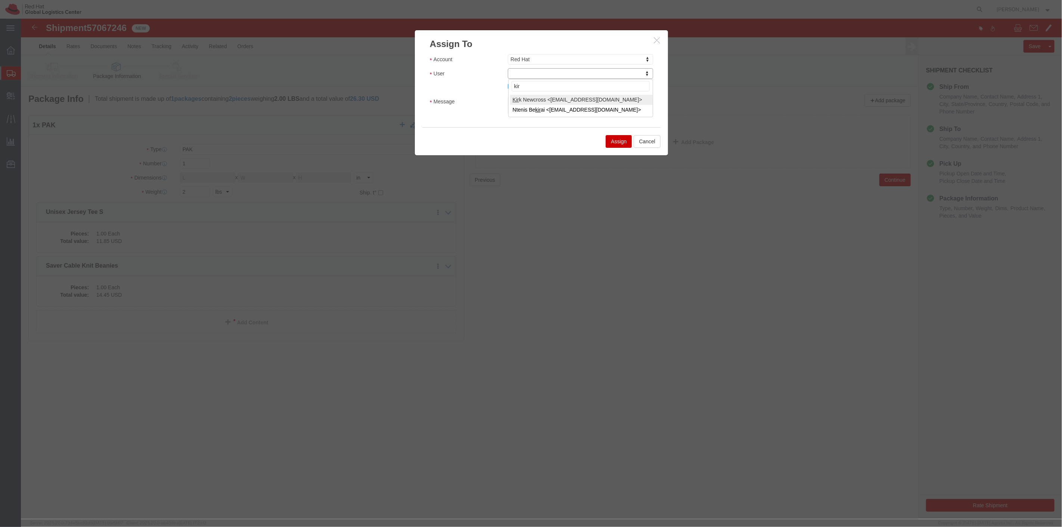
type input "kir"
select select "17189"
click textarea "Message"
type textarea "hi"
click button "Assign"
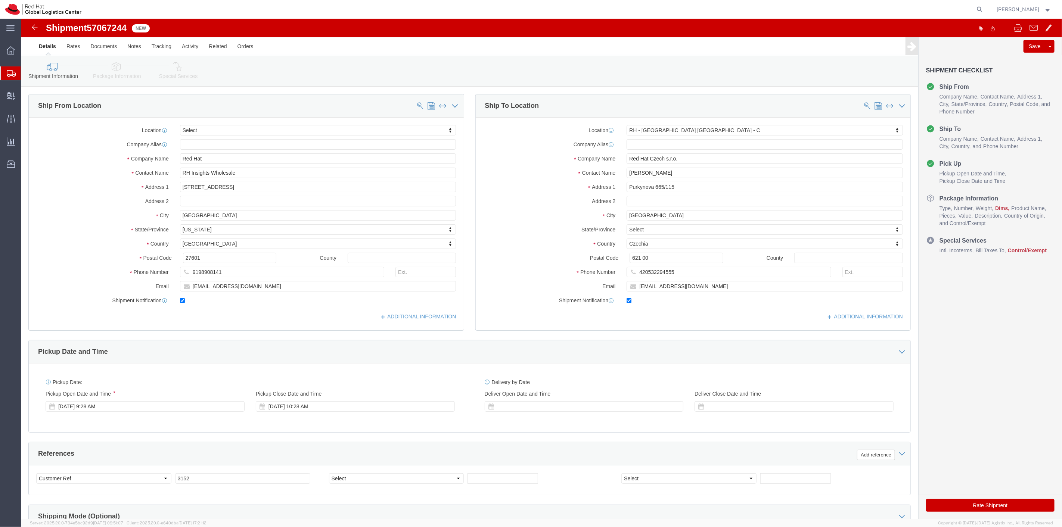
select select
select select "38037"
drag, startPoint x: 118, startPoint y: 69, endPoint x: 97, endPoint y: 51, distance: 28.0
click icon
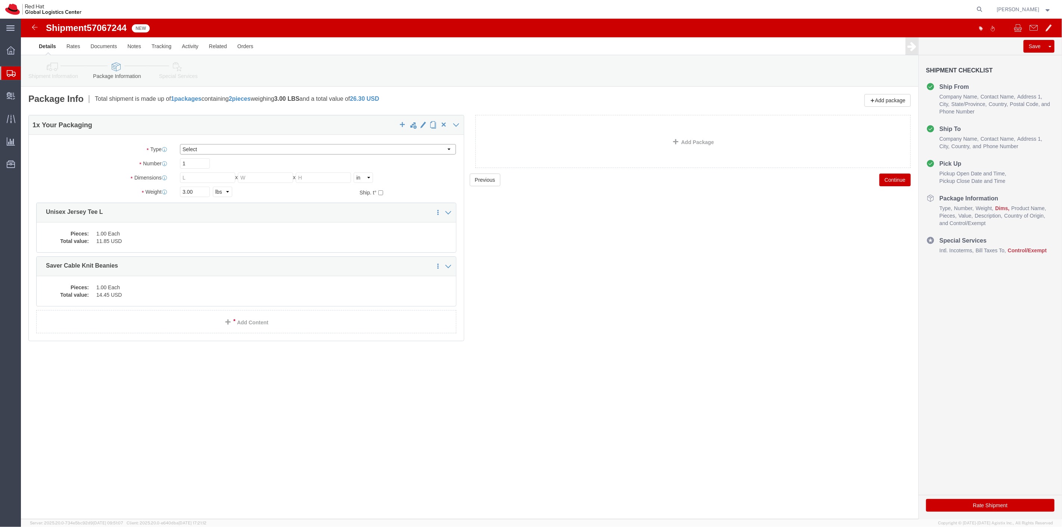
drag, startPoint x: 254, startPoint y: 130, endPoint x: 238, endPoint y: 136, distance: 16.9
click select "Select Case(s) Crate(s) Envelope Large Box Medium Box PAK Skid(s) Small Box Sma…"
select select "PAK"
click select "Select Case(s) Crate(s) Envelope Large Box Medium Box PAK Skid(s) Small Box Sma…"
drag, startPoint x: 179, startPoint y: 173, endPoint x: 127, endPoint y: 168, distance: 52.5
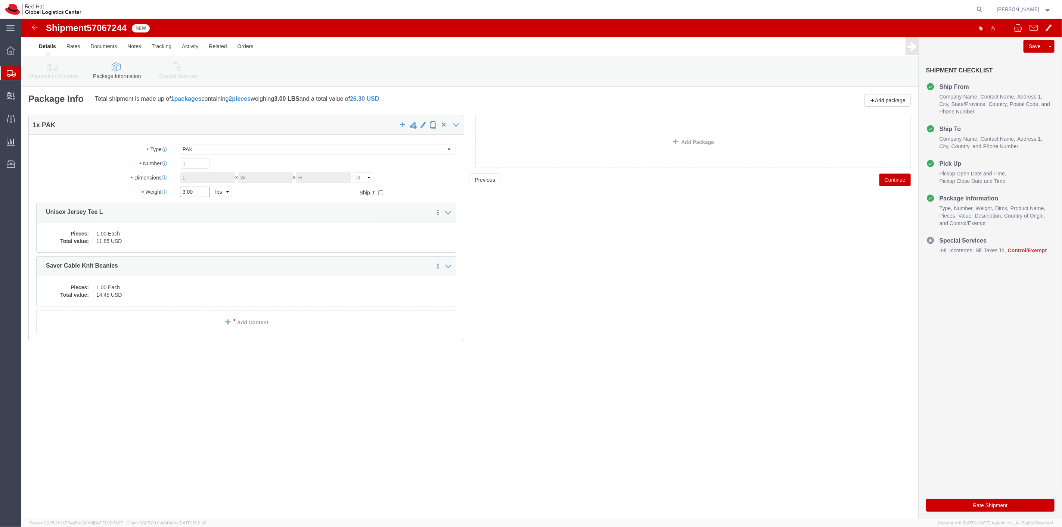
click div "Weight 3.00 Select kgs lbs Ship. t°"
type input "2"
click button "Save"
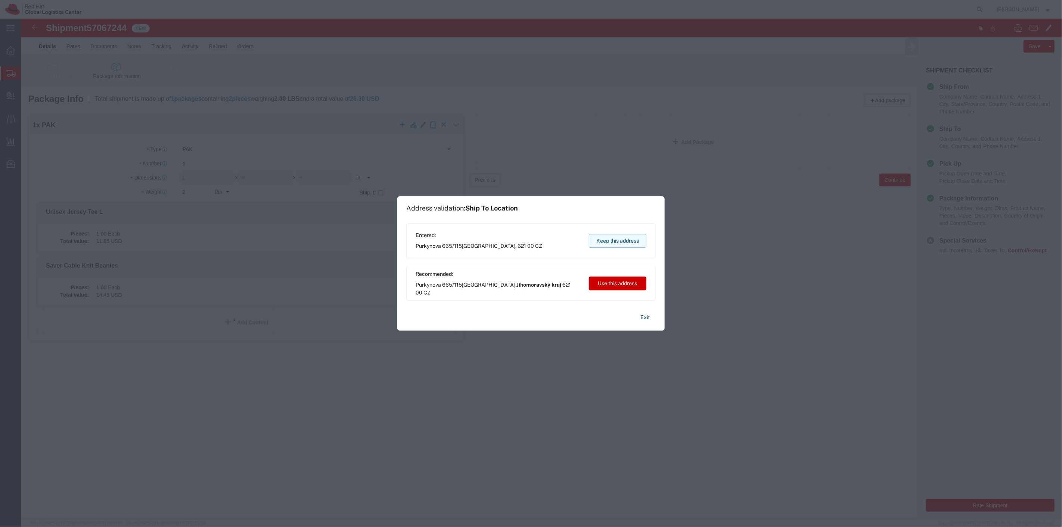
click at [617, 246] on button "Keep this address" at bounding box center [618, 241] width 58 height 14
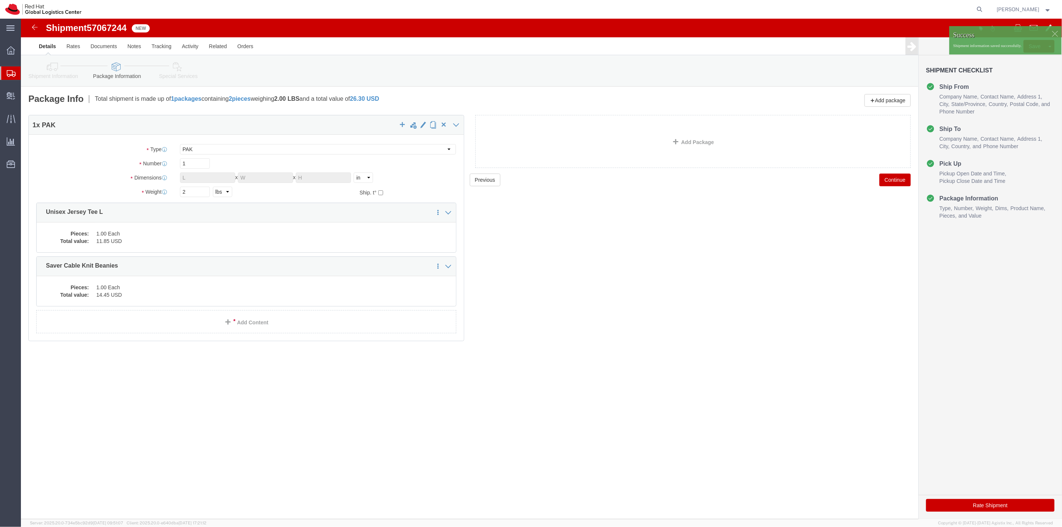
click div "Success Shipment information saved successfully."
click div
click p "Shipment information saved successfully."
click link "Assign To"
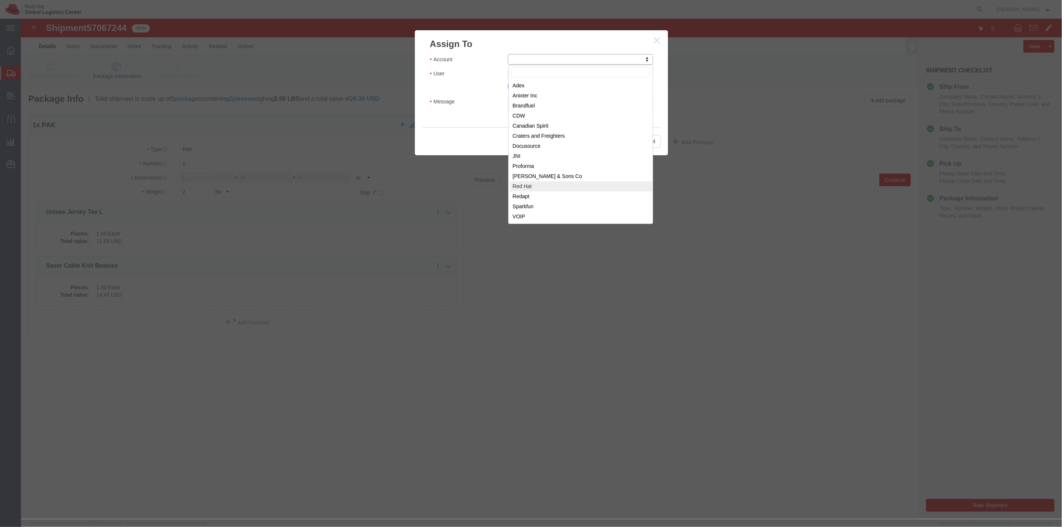
select select "104821"
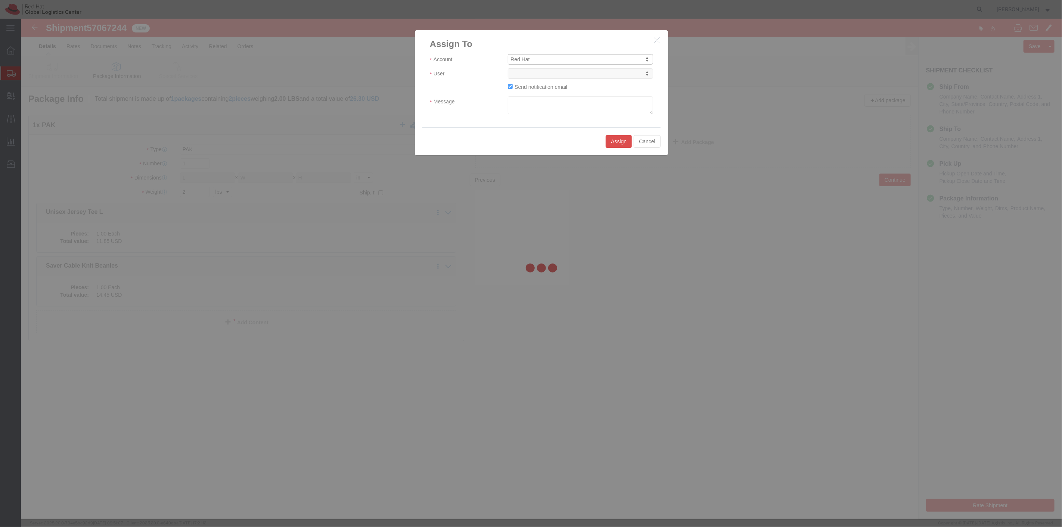
select select
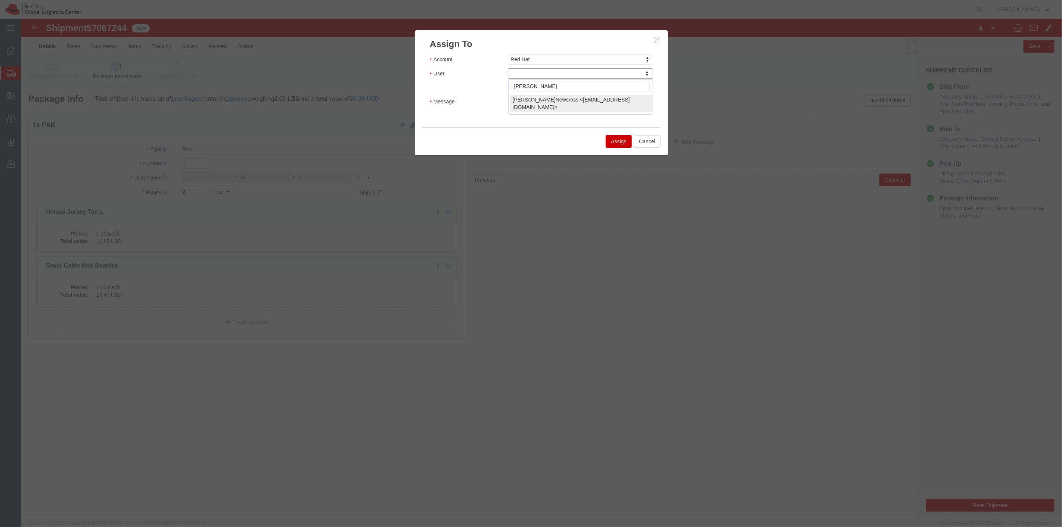
type input "[PERSON_NAME]"
select select "17189"
click textarea "Message"
type textarea "hi"
click button "Assign"
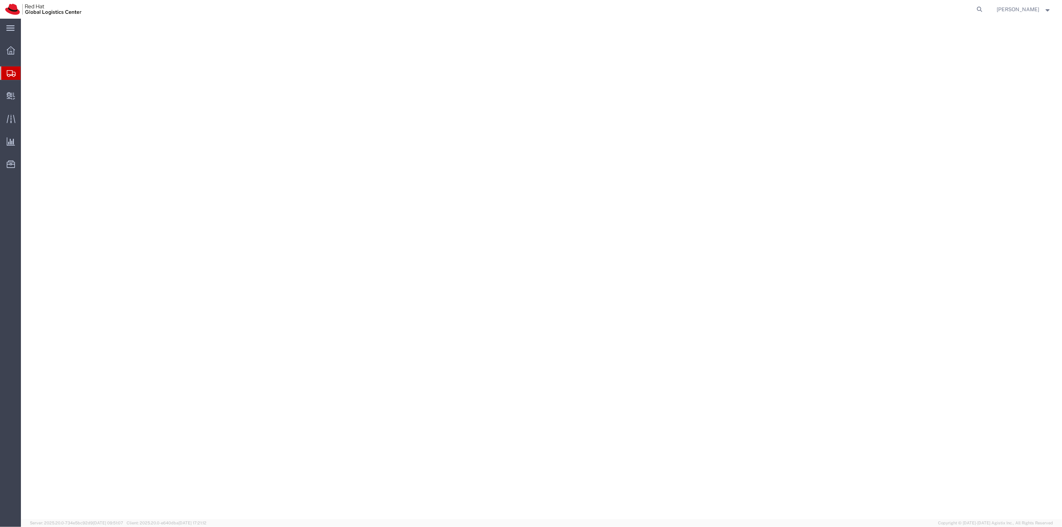
select select
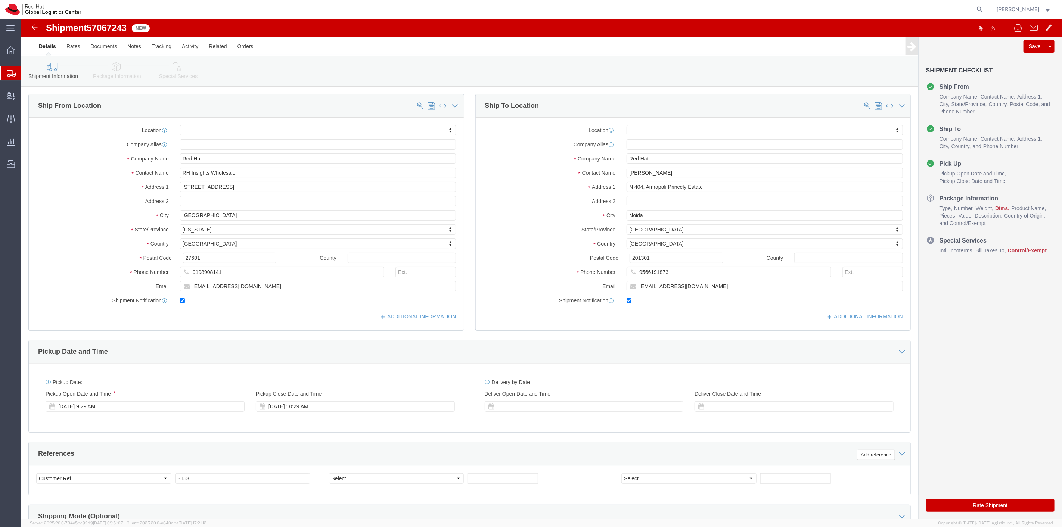
click icon
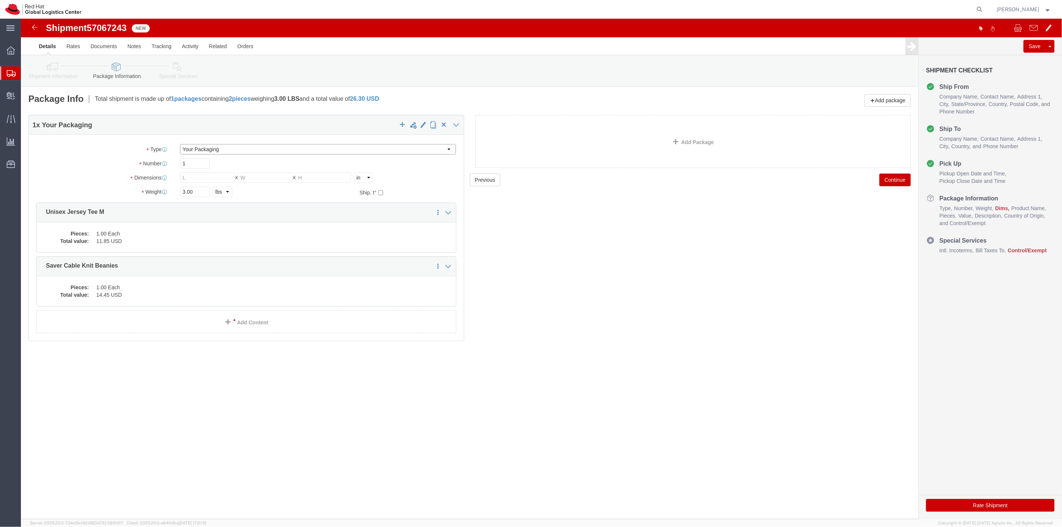
click select "Select Case(s) Crate(s) Envelope Large Box Medium Box PAK Skid(s) Small Box Sma…"
select select "PAK"
click select "Select Case(s) Crate(s) Envelope Large Box Medium Box PAK Skid(s) Small Box Sma…"
drag, startPoint x: 170, startPoint y: 174, endPoint x: 137, endPoint y: 173, distance: 32.5
click div "Weight Total weight of packages in pounds or kilograms 3.00 Select kgs lbs Ship…"
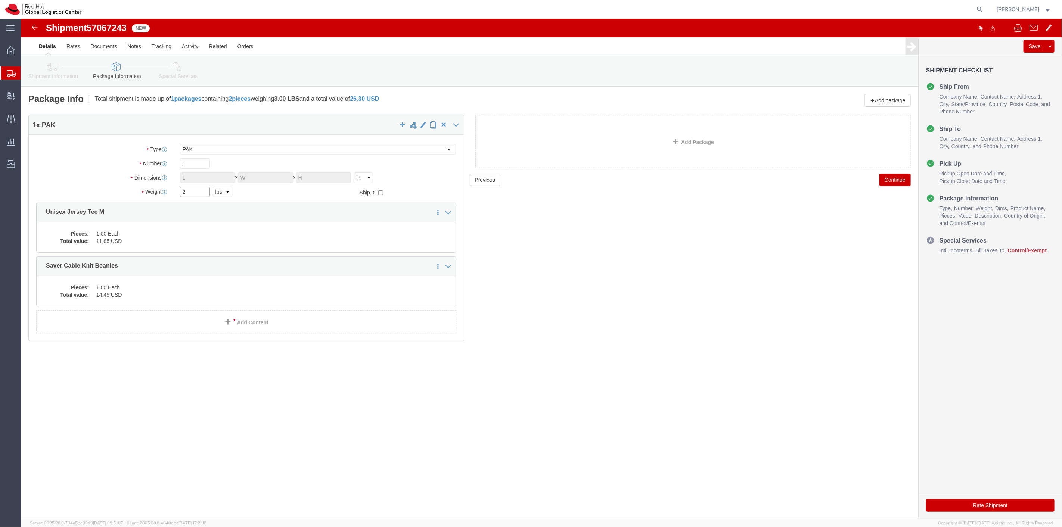
type input "2"
click div "Package Type Select Case(s) Crate(s) Envelope Large Box Medium Box PAK Skid(s) …"
click button "Continue"
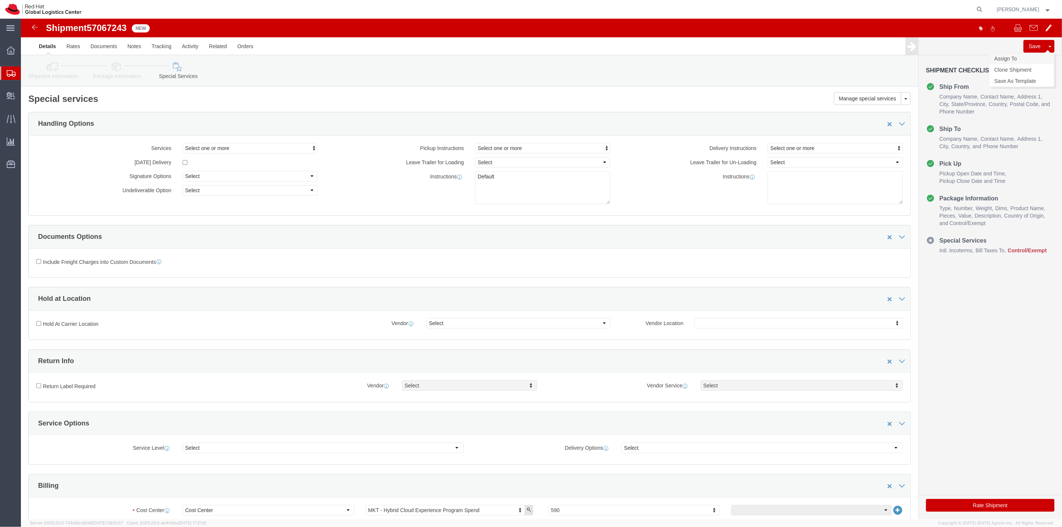
click link "Assign To"
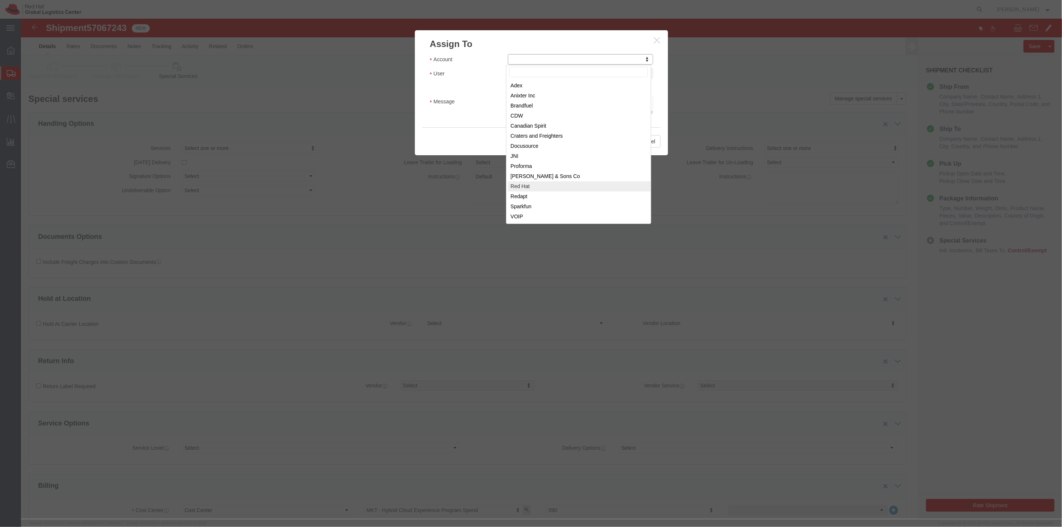
drag, startPoint x: 517, startPoint y: 167, endPoint x: 515, endPoint y: 164, distance: 4.3
select select "104821"
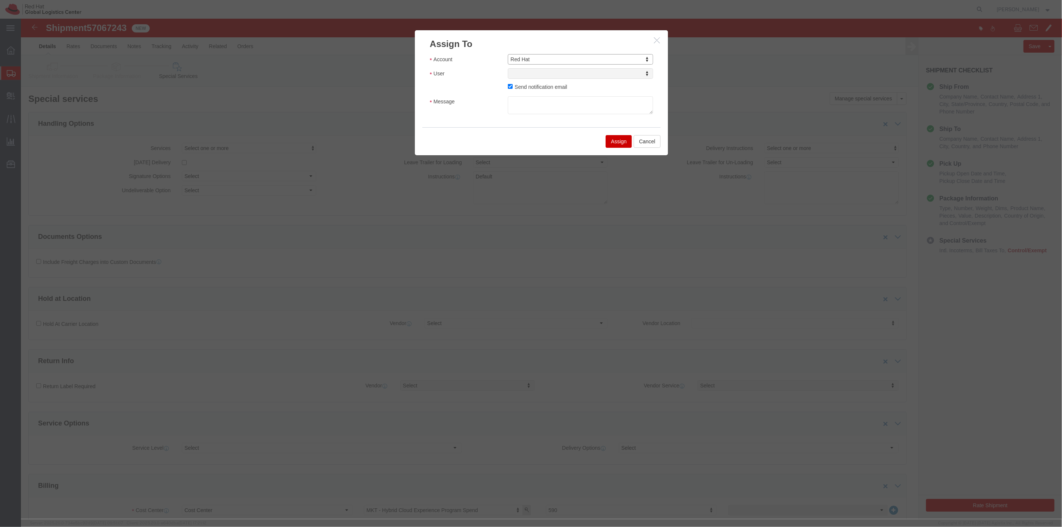
select select
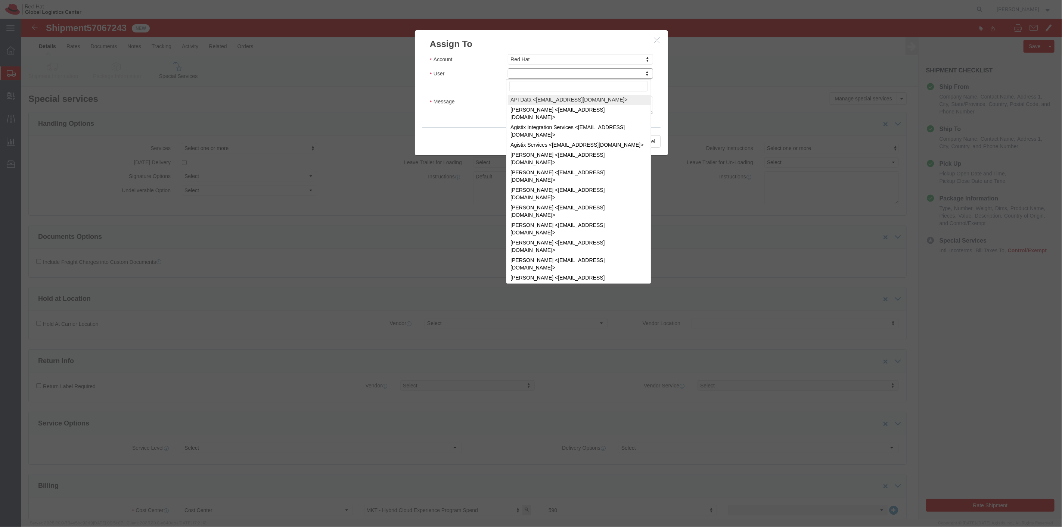
type input "i"
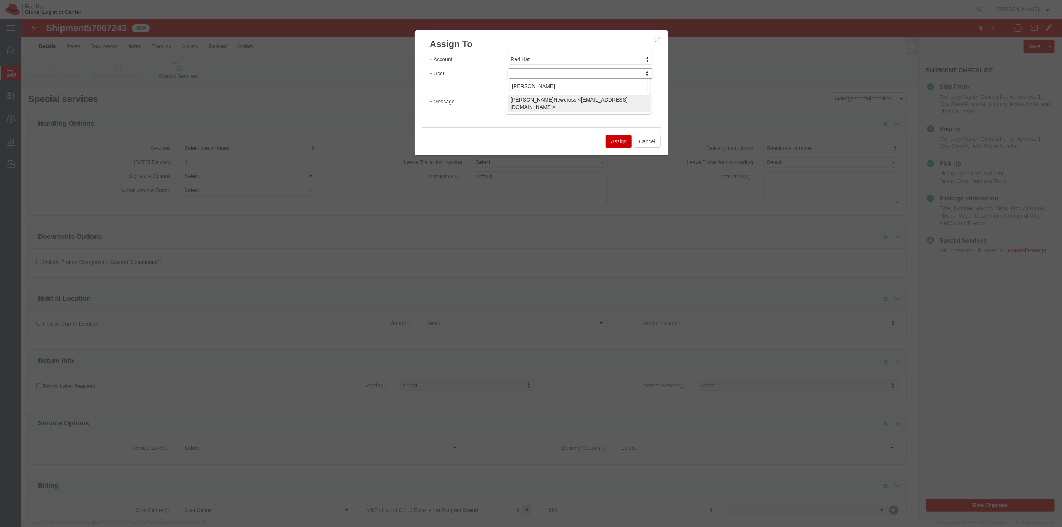
type input "kirk"
select select "17189"
click textarea "Message"
type textarea "hi"
click button "Assign"
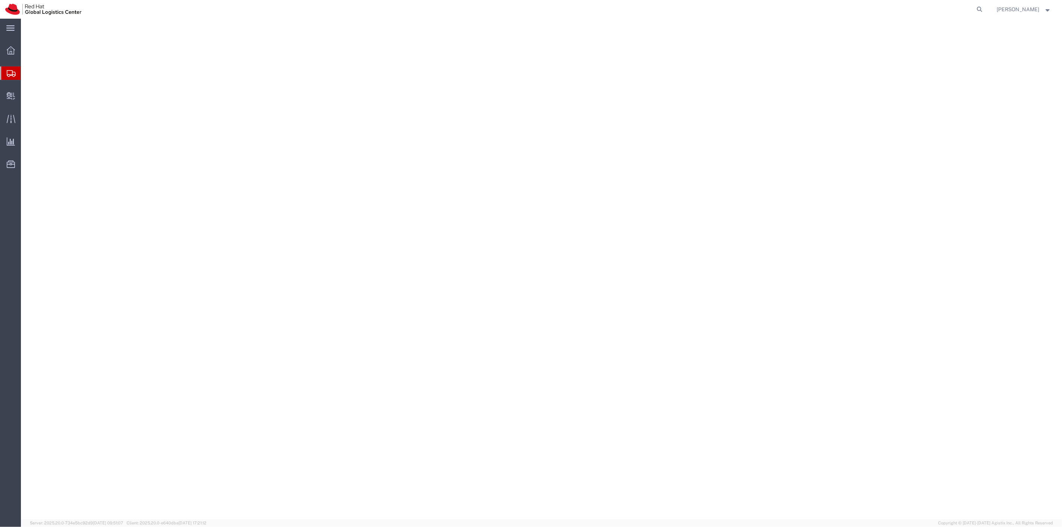
select select
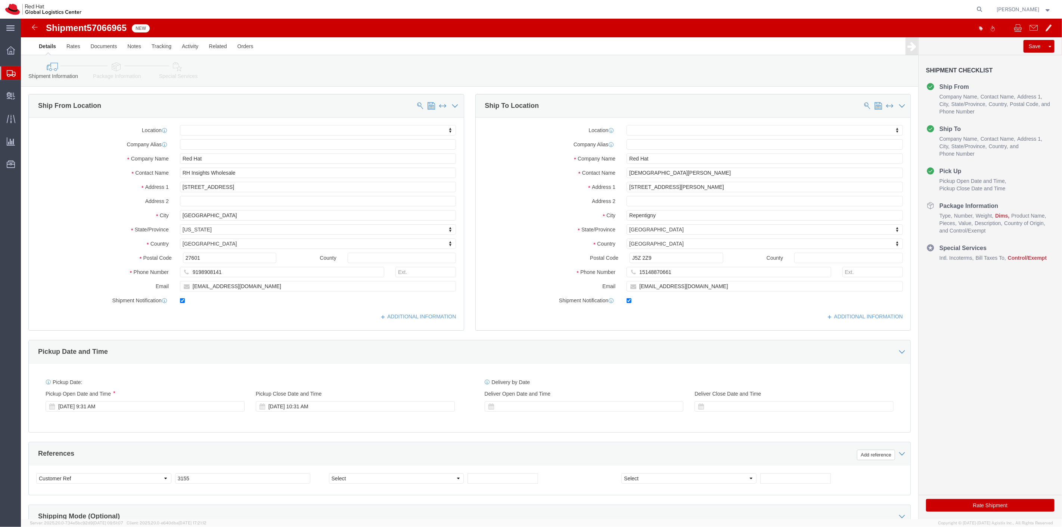
click icon
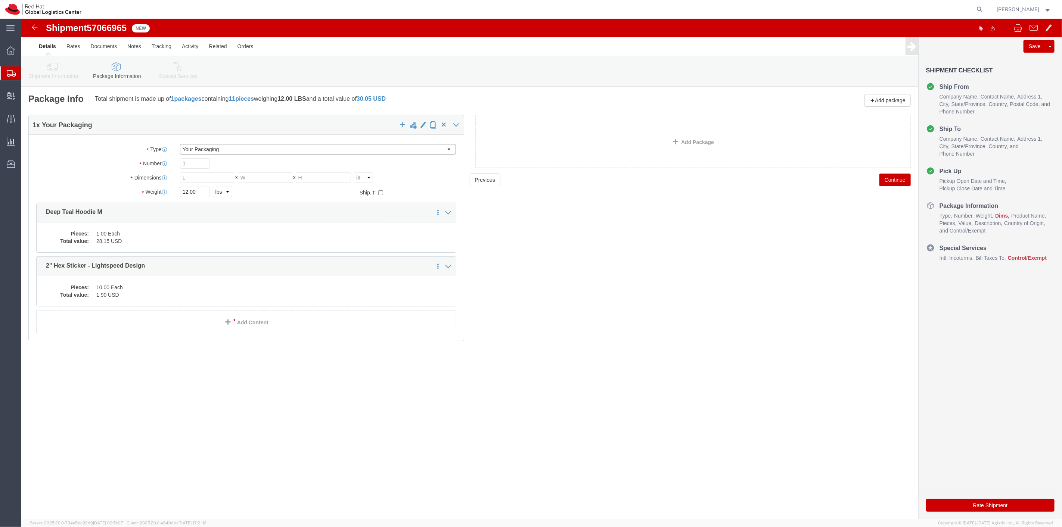
drag, startPoint x: 211, startPoint y: 133, endPoint x: 208, endPoint y: 136, distance: 4.0
click select "Select Case(s) Crate(s) Envelope Large Box Medium Box PAK Skid(s) Small Box Sma…"
select select "PAK"
click select "Select Case(s) Crate(s) Envelope Large Box Medium Box PAK Skid(s) Small Box Sma…"
drag, startPoint x: 177, startPoint y: 175, endPoint x: 134, endPoint y: 173, distance: 43.0
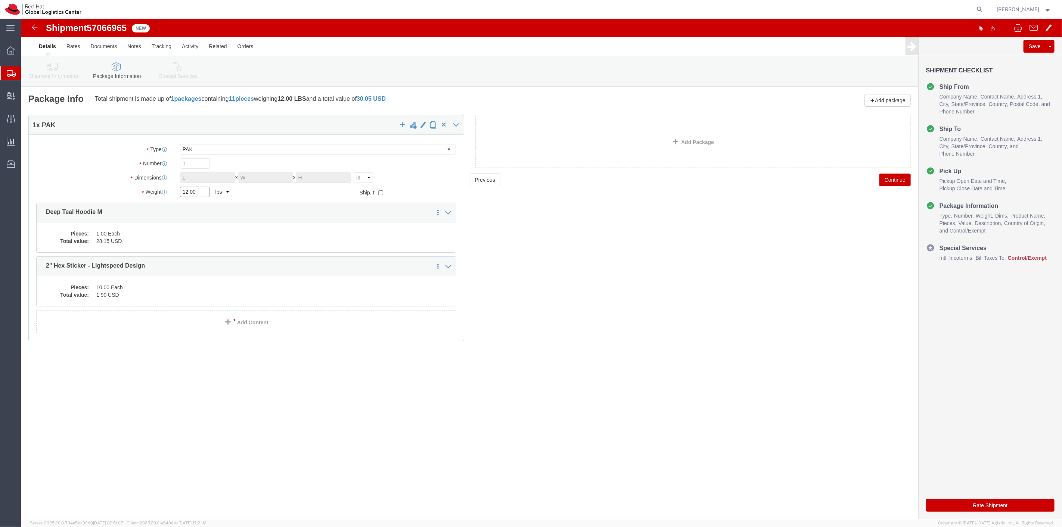
click div "Weight 12.00 Select kgs lbs Ship. t°"
type input "2"
click button "Save"
click link "Documents"
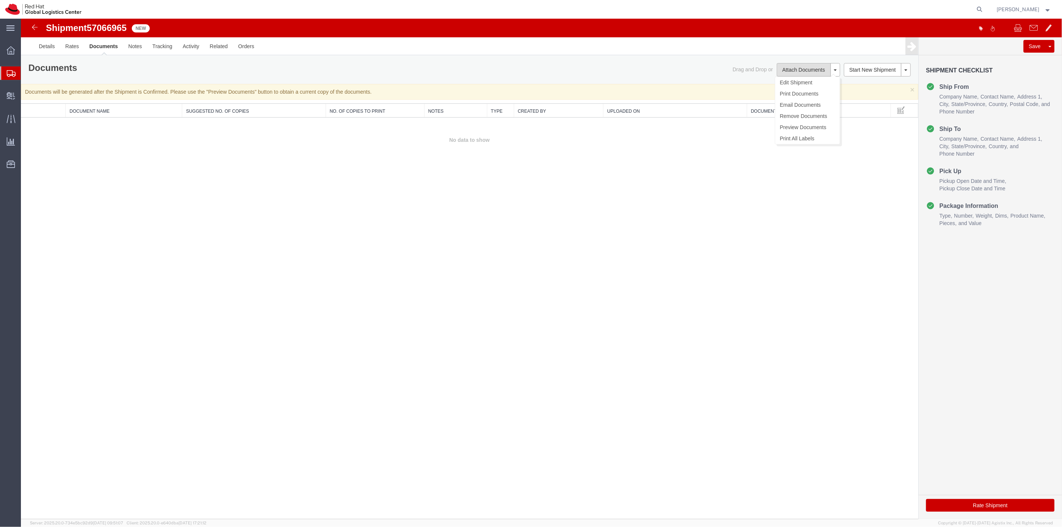
click at [804, 70] on button "Attach Documents" at bounding box center [803, 69] width 54 height 13
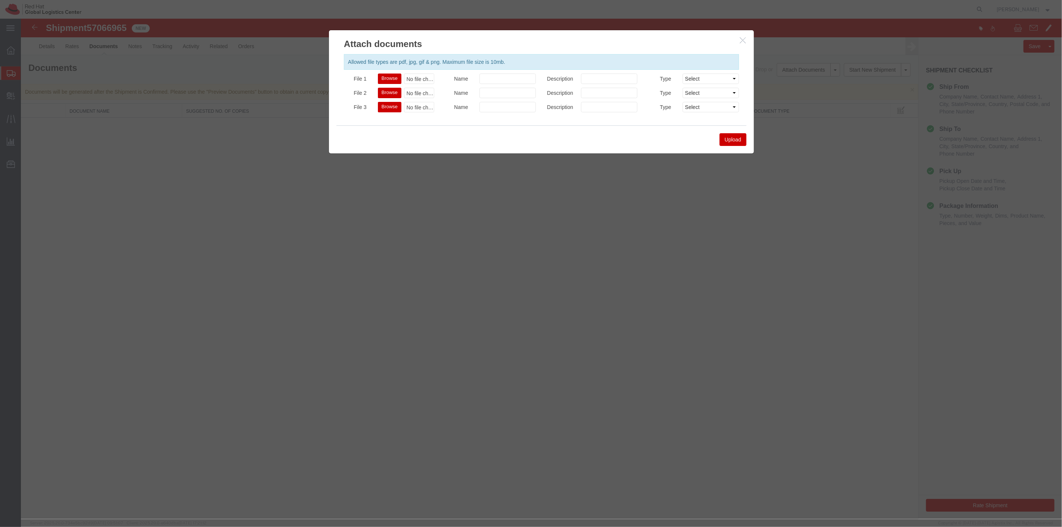
click at [387, 79] on button "Browse" at bounding box center [390, 79] width 24 height 10
type input "C:\fakepath\[PERSON_NAME] Hoodie sticker.pdf"
click at [731, 140] on button "Upload" at bounding box center [732, 139] width 27 height 13
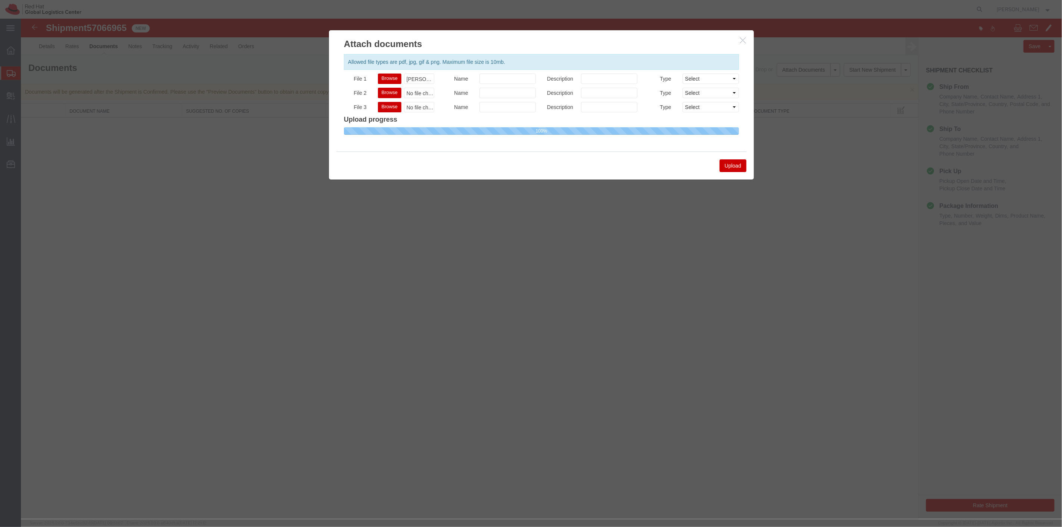
select select
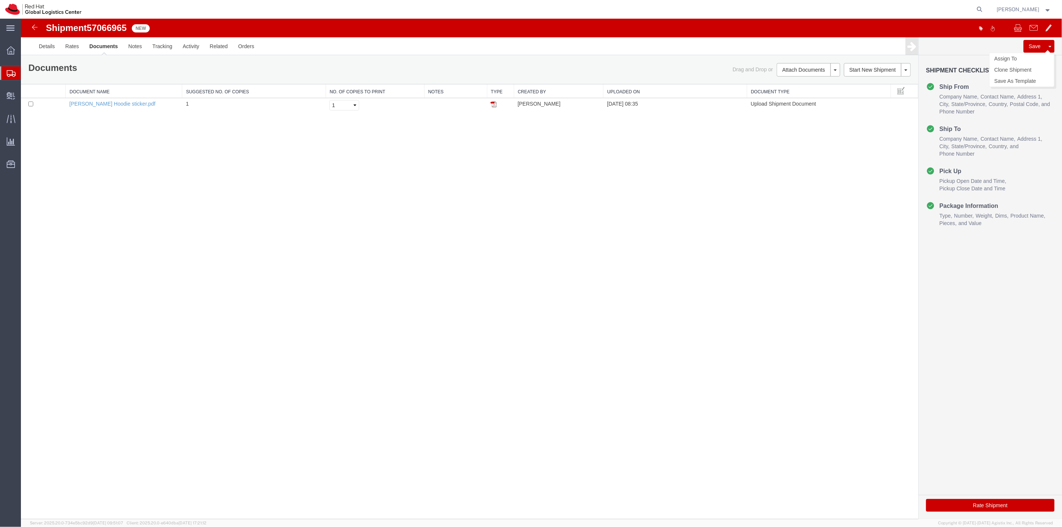
click at [1031, 44] on button "Save" at bounding box center [1034, 46] width 22 height 13
click at [1055, 33] on div at bounding box center [1054, 33] width 11 height 11
click at [1049, 46] on p "Shipment information saved successfully." at bounding box center [1005, 46] width 104 height 6
click at [1027, 58] on link "Assign To" at bounding box center [1021, 58] width 65 height 11
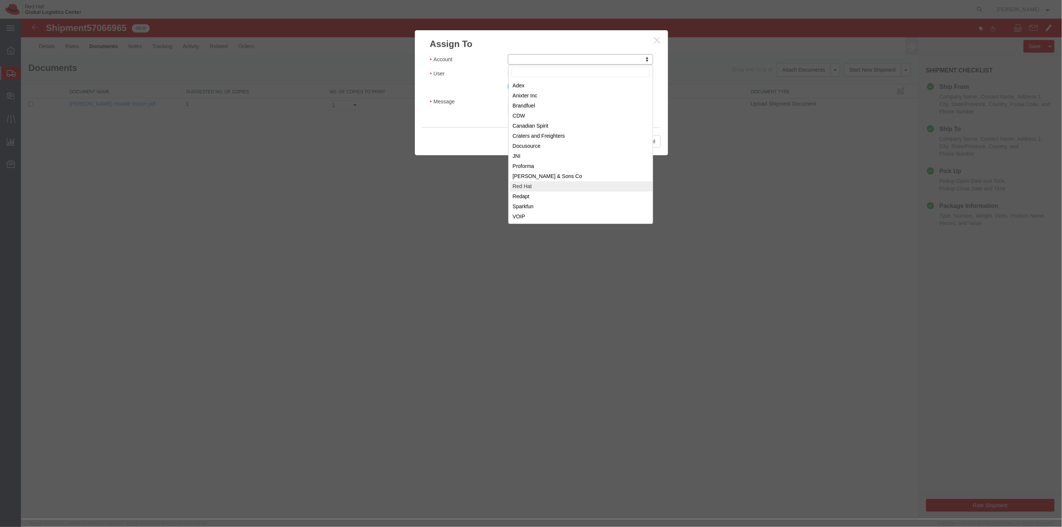
select select "104821"
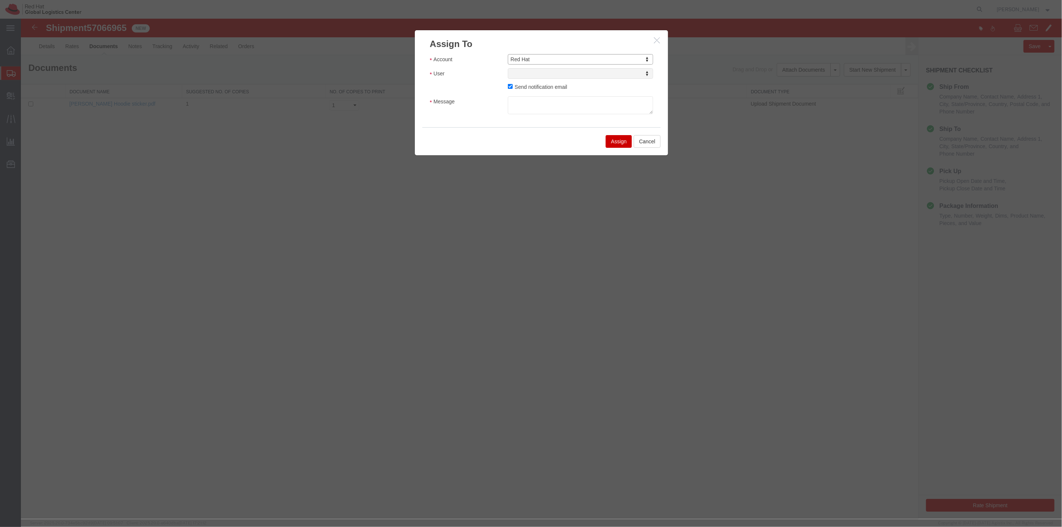
select select
drag, startPoint x: 545, startPoint y: 87, endPoint x: 460, endPoint y: 90, distance: 84.5
click at [460, 90] on body "Shipment 57066965 1 of 1 New Details Rates Documents Notes Tracking Activity Re…" at bounding box center [541, 256] width 1041 height 475
type input "[PERSON_NAME]"
select select "17189"
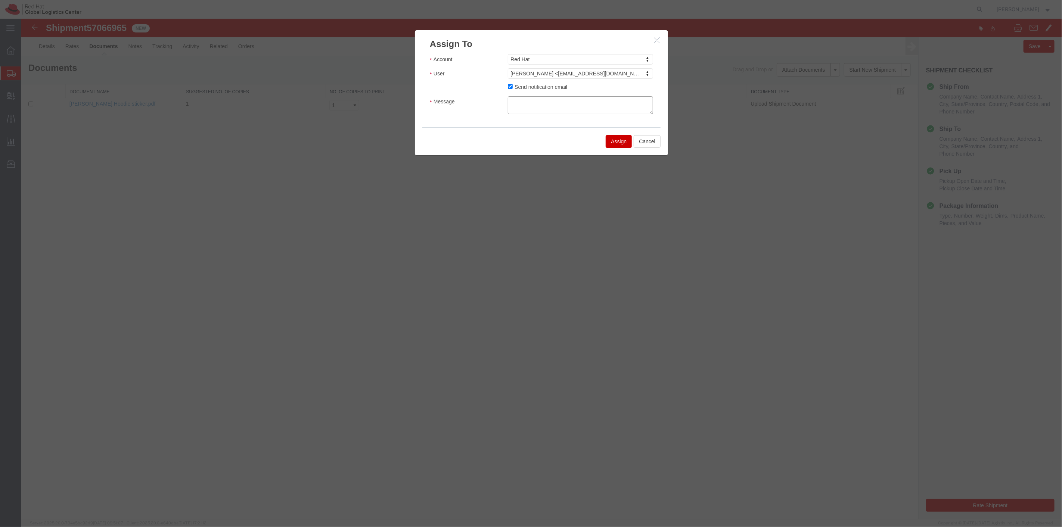
click at [522, 101] on textarea "Message" at bounding box center [579, 105] width 145 height 18
type textarea "hi"
click at [615, 137] on button "Assign" at bounding box center [618, 141] width 26 height 13
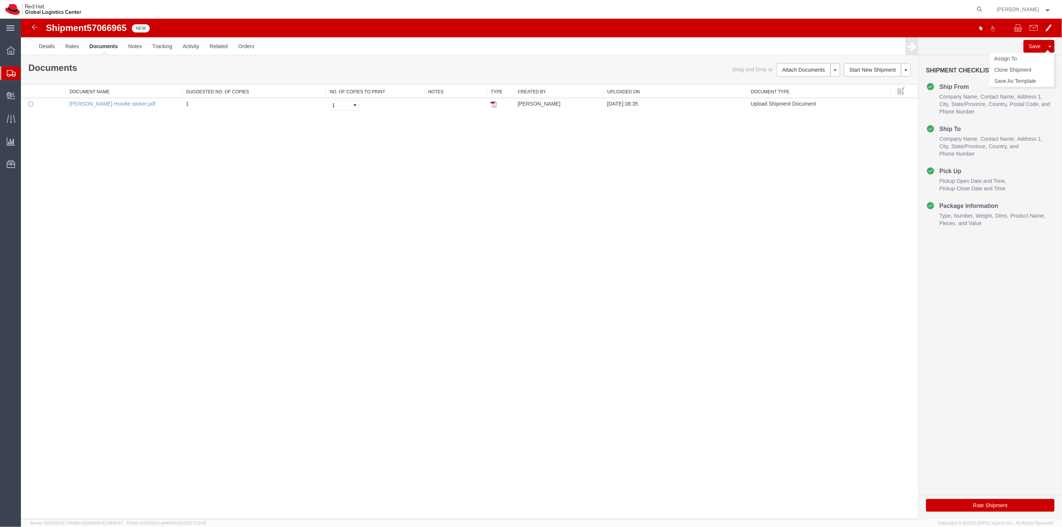
click at [1030, 43] on button "Save" at bounding box center [1034, 46] width 22 height 13
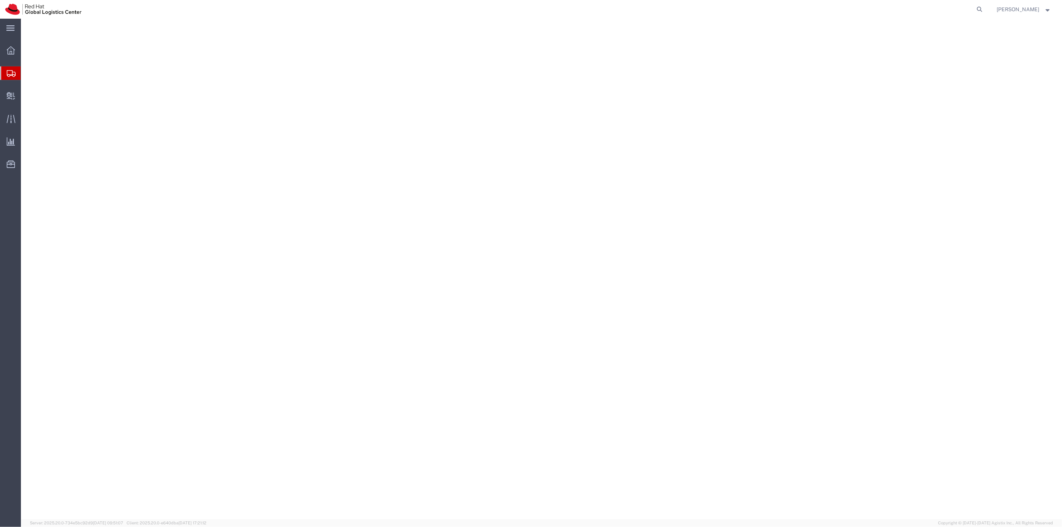
select select
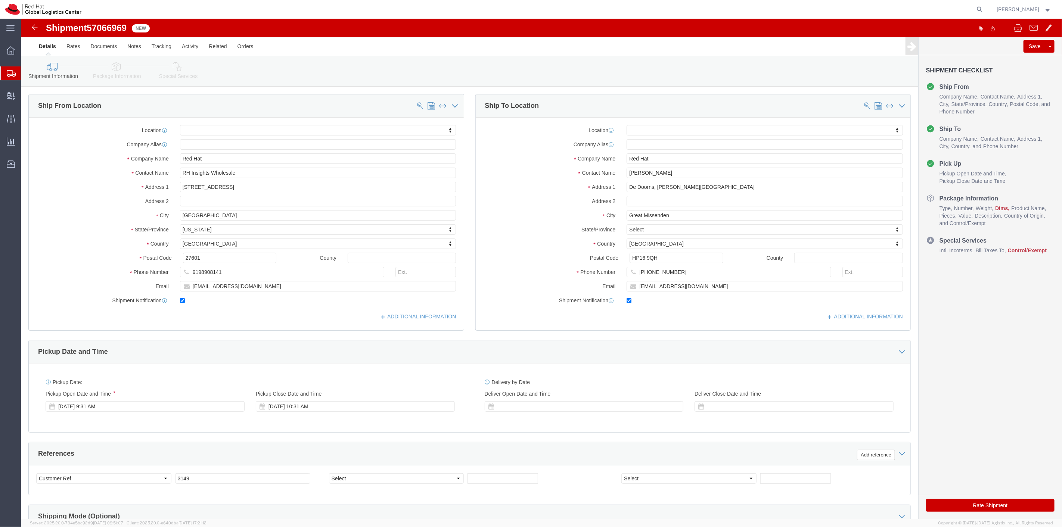
click icon
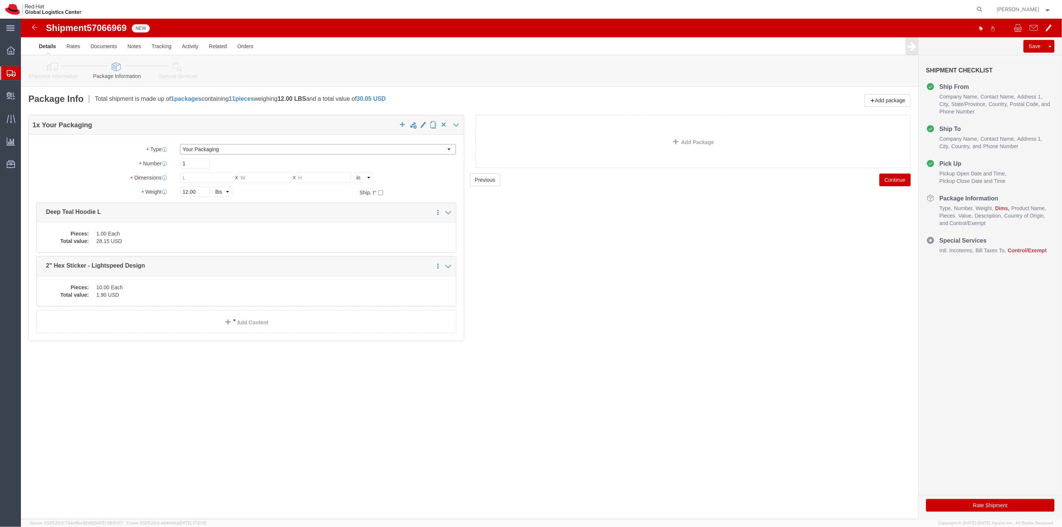
drag, startPoint x: 195, startPoint y: 130, endPoint x: 190, endPoint y: 136, distance: 7.5
click select "Select Case(s) Crate(s) Envelope Large Box Medium Box PAK Skid(s) Small Box Sma…"
select select "PAK"
click select "Select Case(s) Crate(s) Envelope Large Box Medium Box PAK Skid(s) Small Box Sma…"
drag, startPoint x: 177, startPoint y: 173, endPoint x: 148, endPoint y: 165, distance: 30.0
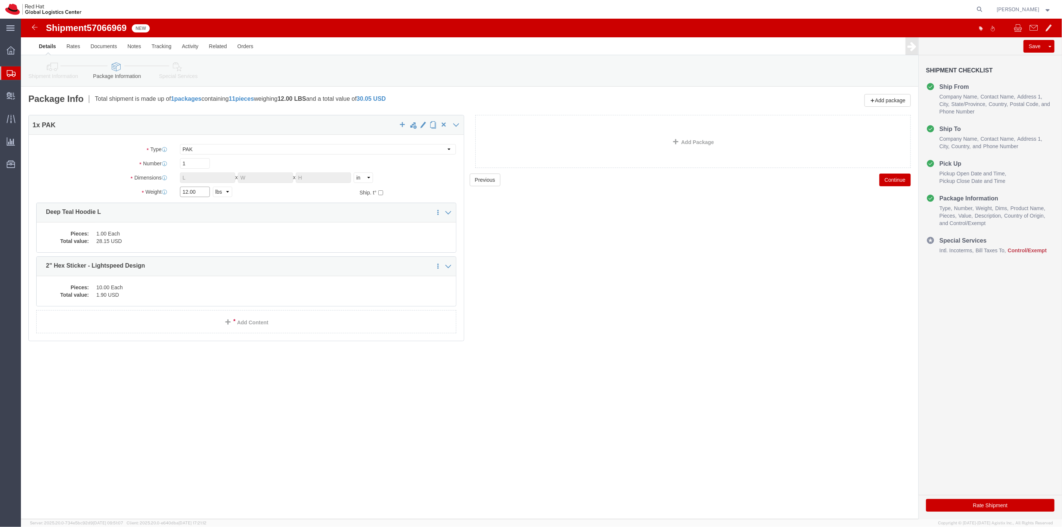
click div "Weight 12.00 Select kgs lbs Ship. t°"
type input "2"
click div "2 Select kgs lbs"
click link "Documents"
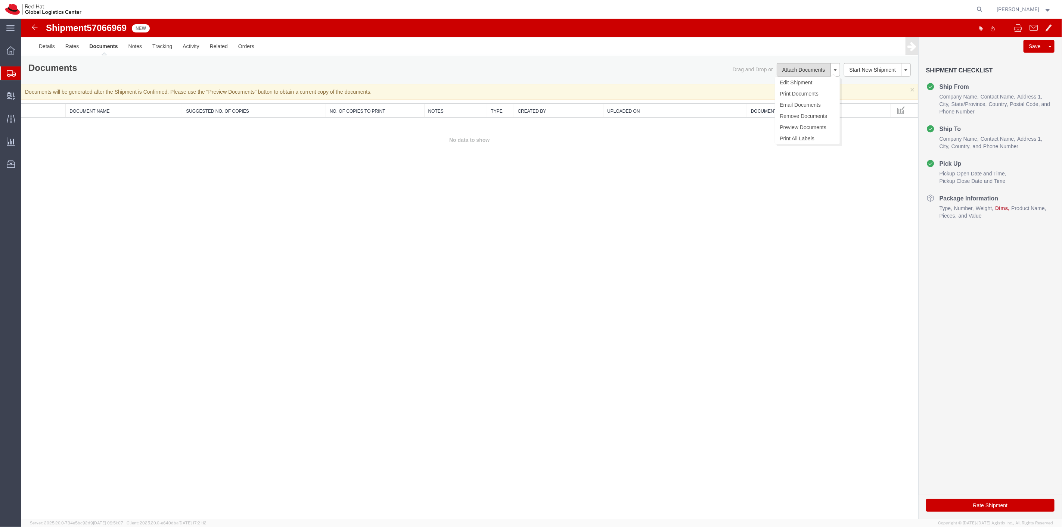
click at [804, 68] on button "Attach Documents" at bounding box center [803, 69] width 54 height 13
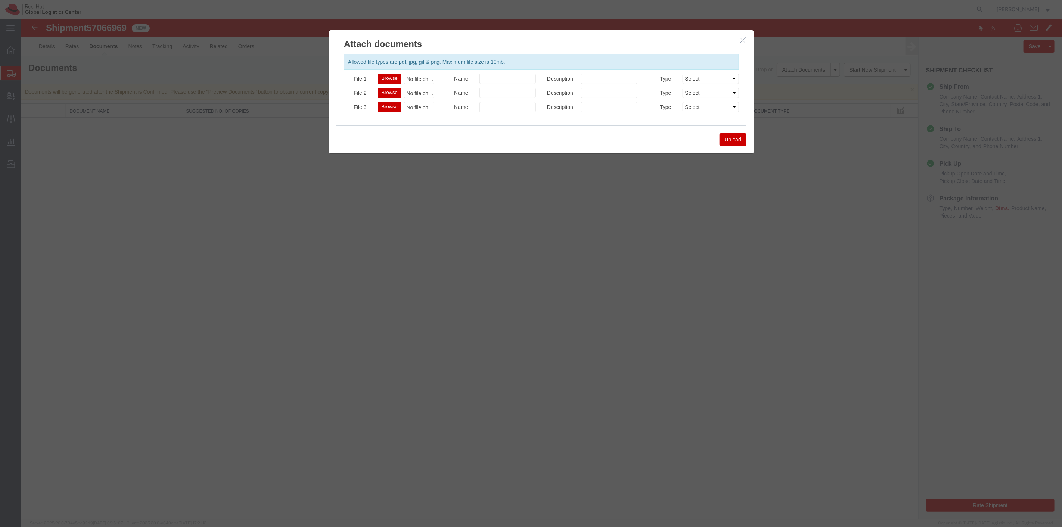
click at [389, 75] on button "Browse" at bounding box center [390, 79] width 24 height 10
type input "C:\fakepath\[PERSON_NAME] Hoodie sticker.pdf"
click at [729, 136] on button "Upload" at bounding box center [732, 139] width 27 height 13
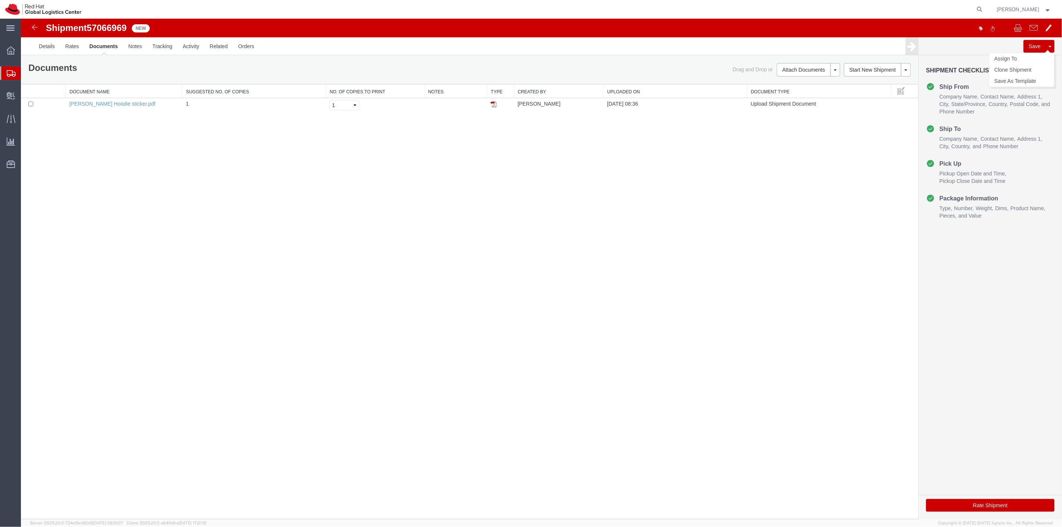
click at [1036, 49] on button "Save" at bounding box center [1034, 46] width 22 height 13
click at [1051, 35] on div at bounding box center [1054, 33] width 11 height 11
click at [1051, 46] on body "Shipment 57066969 1 of 1 New Details Rates Documents Notes Tracking Activity Re…" at bounding box center [541, 256] width 1041 height 475
click at [1014, 60] on link "Assign To" at bounding box center [1021, 58] width 65 height 11
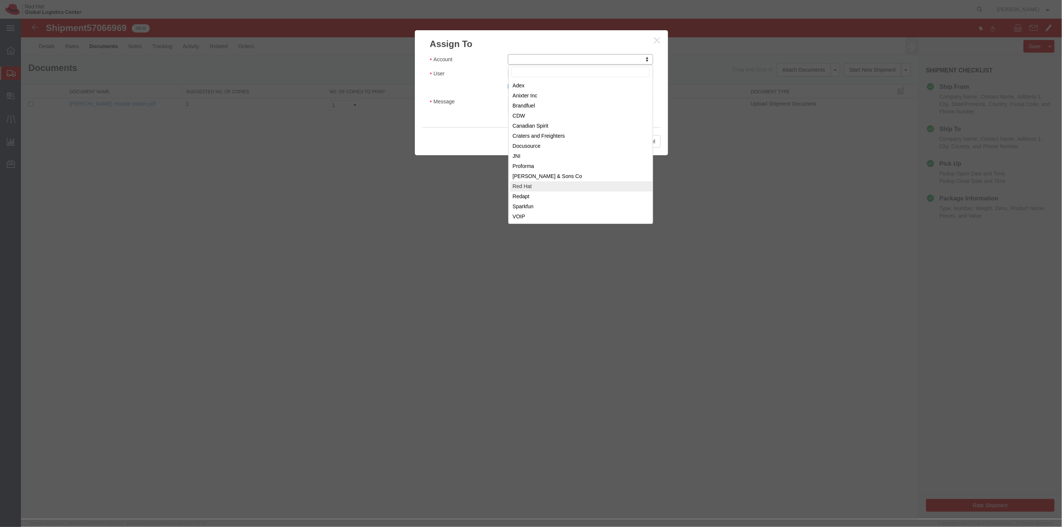
select select "104821"
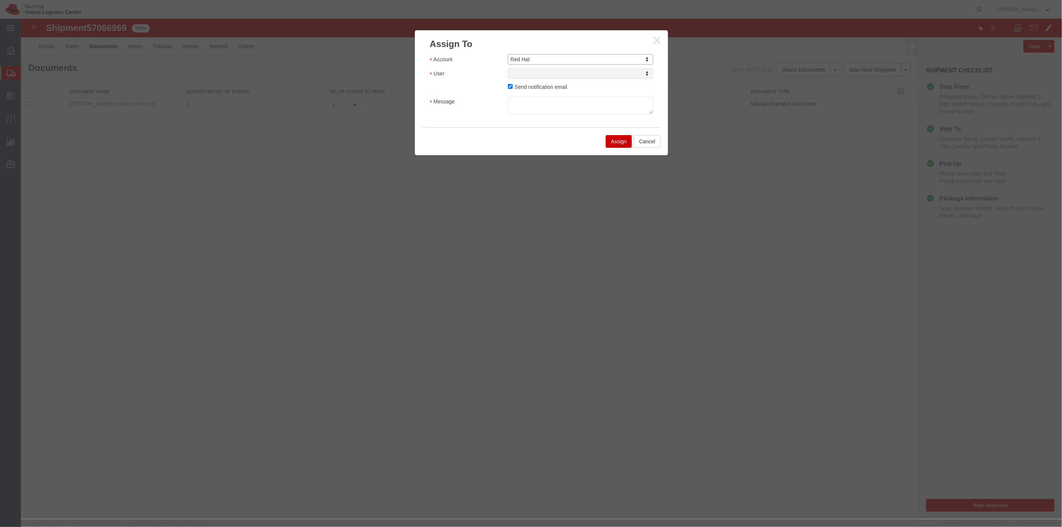
select select
type input "kirk"
select select "17189"
click at [611, 141] on button "Assign" at bounding box center [618, 141] width 26 height 13
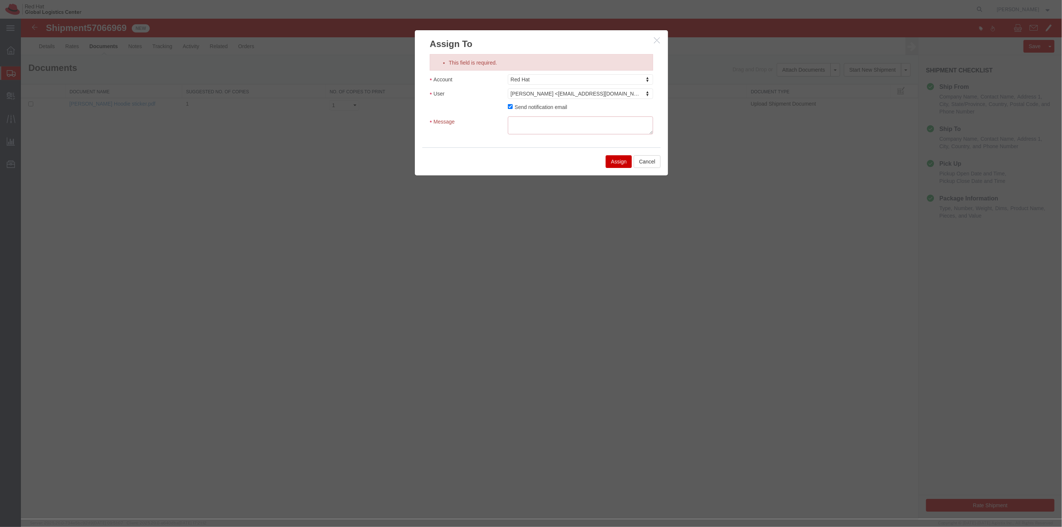
click at [573, 126] on textarea "This field is required." at bounding box center [579, 126] width 145 height 18
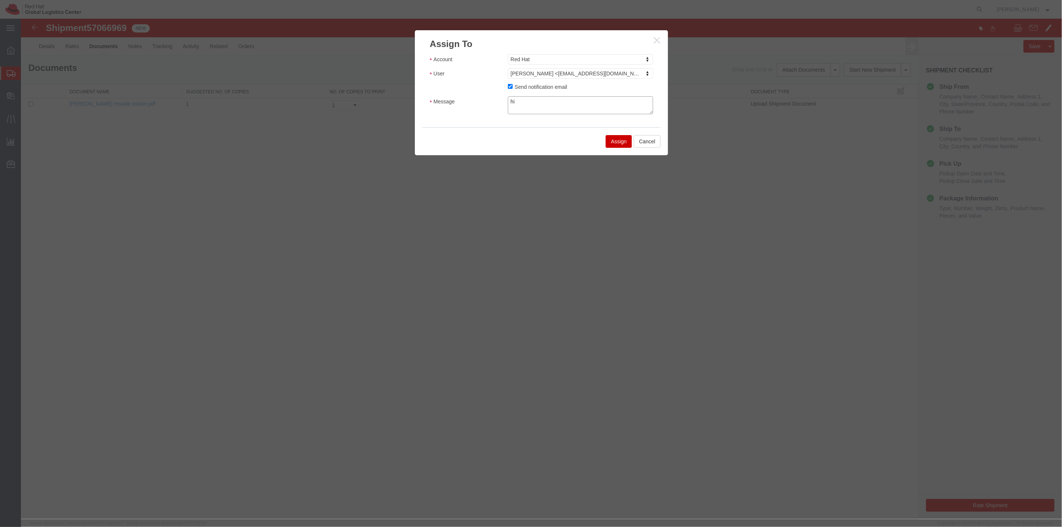
type textarea "hi"
click at [622, 146] on button "Assign" at bounding box center [618, 141] width 26 height 13
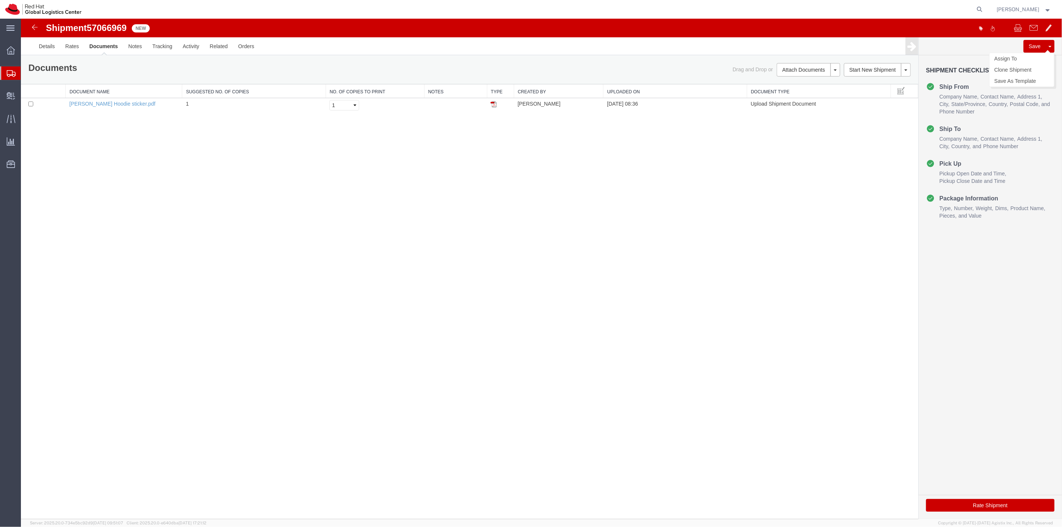
click at [1033, 49] on button "Save" at bounding box center [1034, 46] width 22 height 13
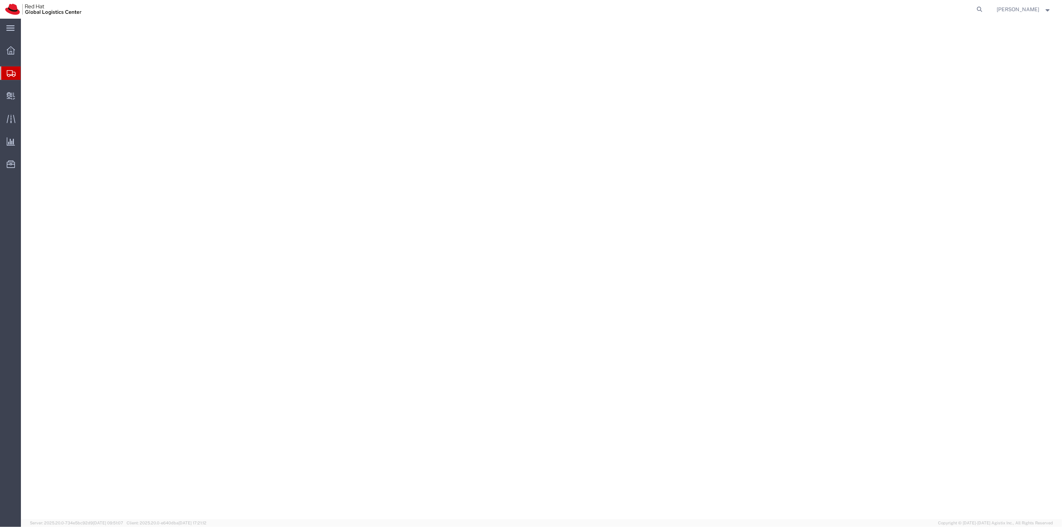
select select
select select "38036"
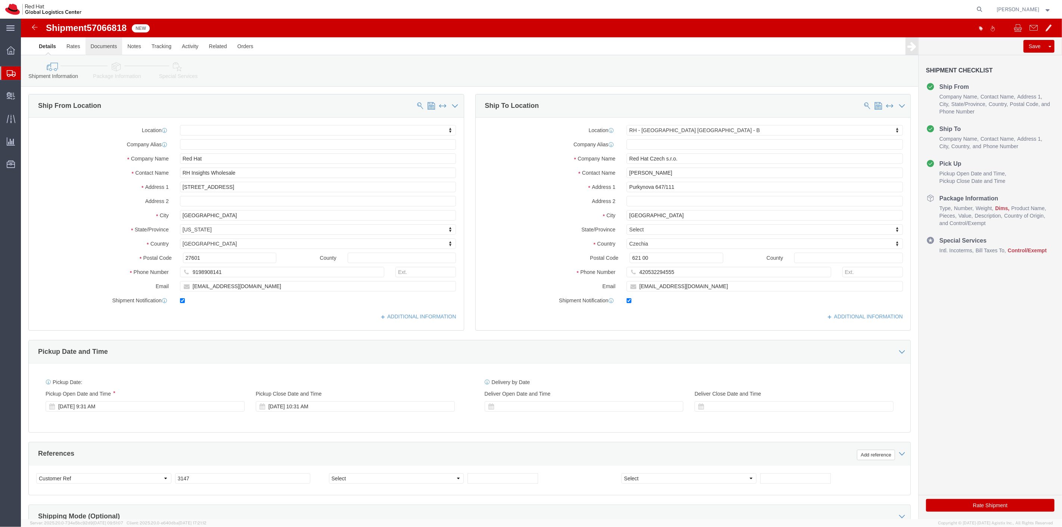
click link "Documents"
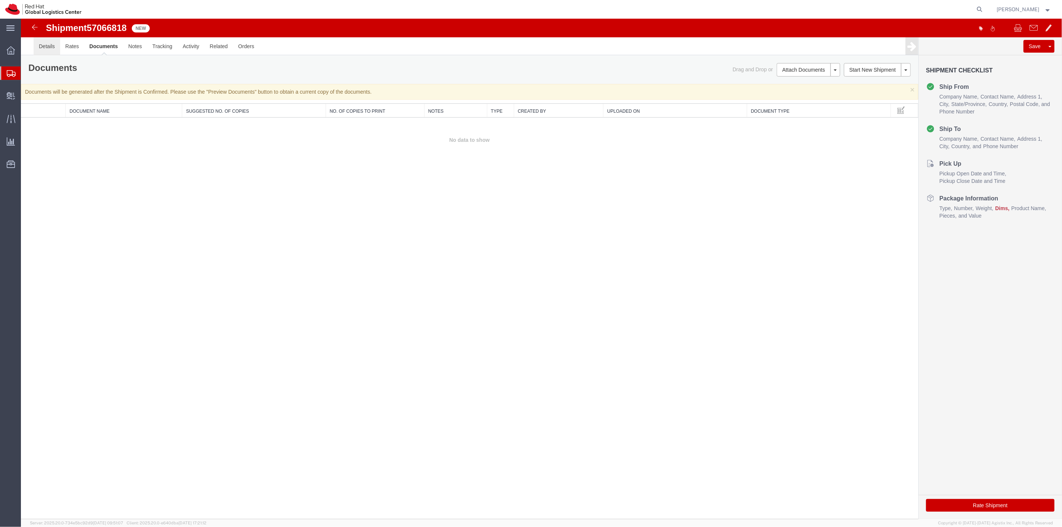
click at [46, 48] on link "Details" at bounding box center [46, 46] width 27 height 18
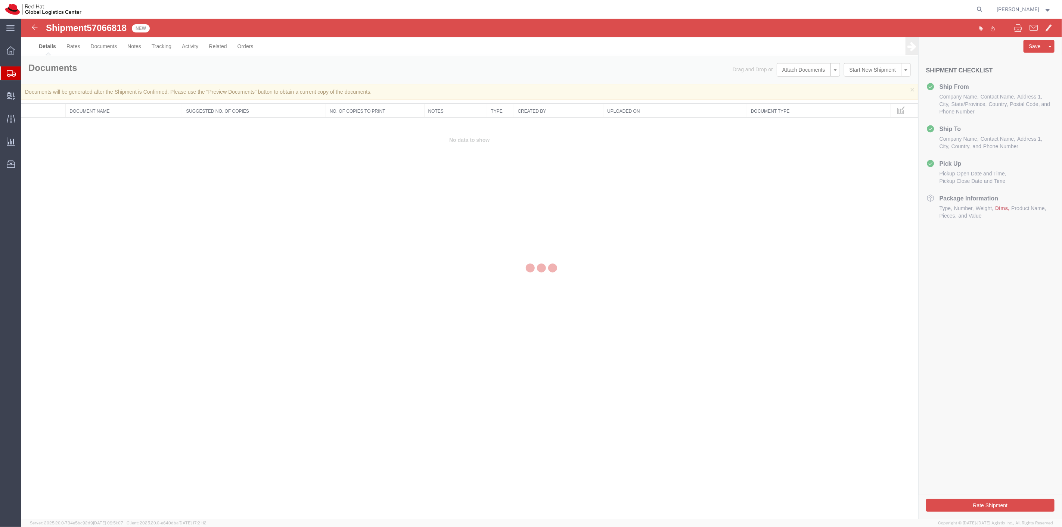
select select "38036"
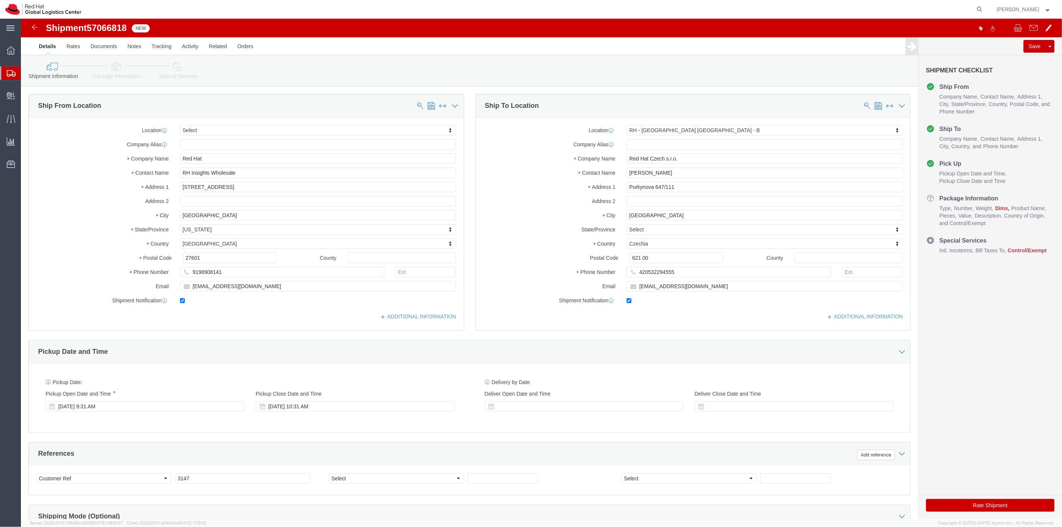
click icon
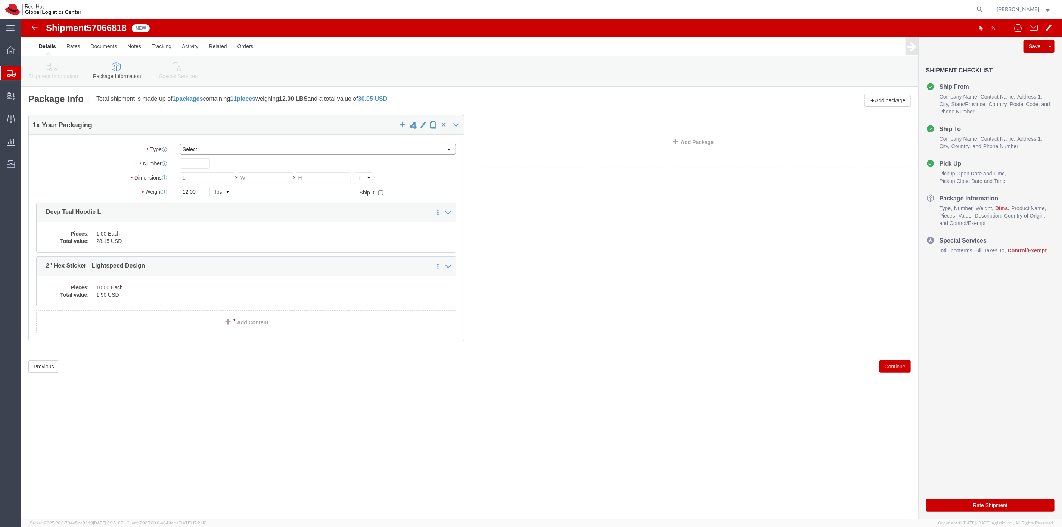
drag, startPoint x: 241, startPoint y: 131, endPoint x: 237, endPoint y: 132, distance: 3.8
click select "Select Case(s) Crate(s) Envelope Large Box Medium Box PAK Skid(s) Small Box Sma…"
select select "PAK"
click select "Select Case(s) Crate(s) Envelope Large Box Medium Box PAK Skid(s) Small Box Sma…"
drag, startPoint x: 181, startPoint y: 174, endPoint x: 127, endPoint y: 170, distance: 54.3
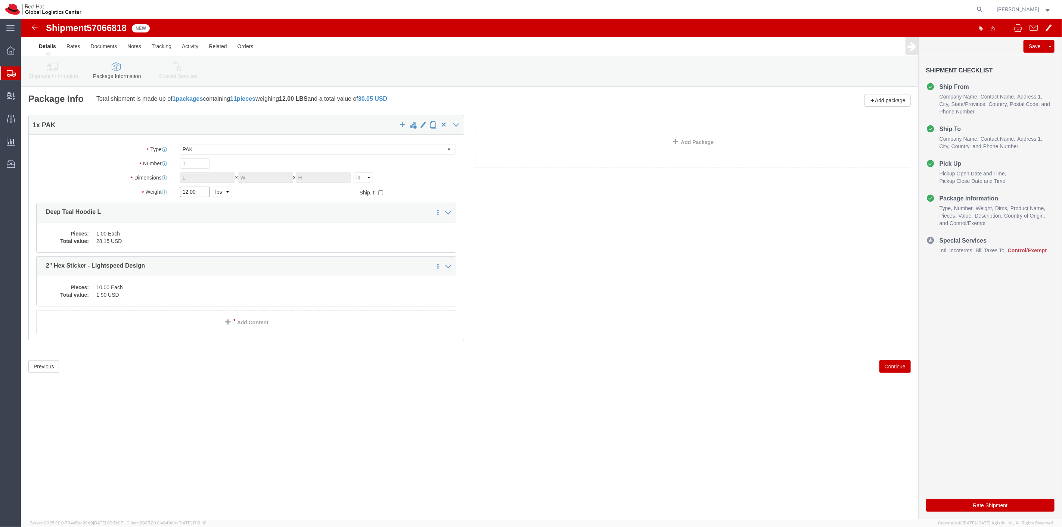
click div "Weight 12.00 Select kgs lbs Ship. t°"
type input "2"
click div "Package Type Select Case(s) Crate(s) Envelope Large Box Medium Box PAK Skid(s) …"
click button "Continue"
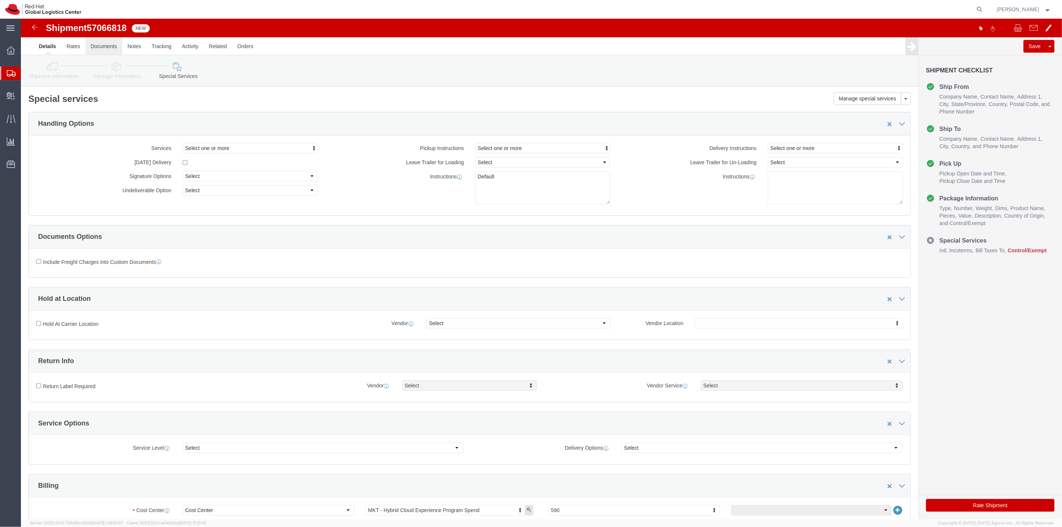
click link "Documents"
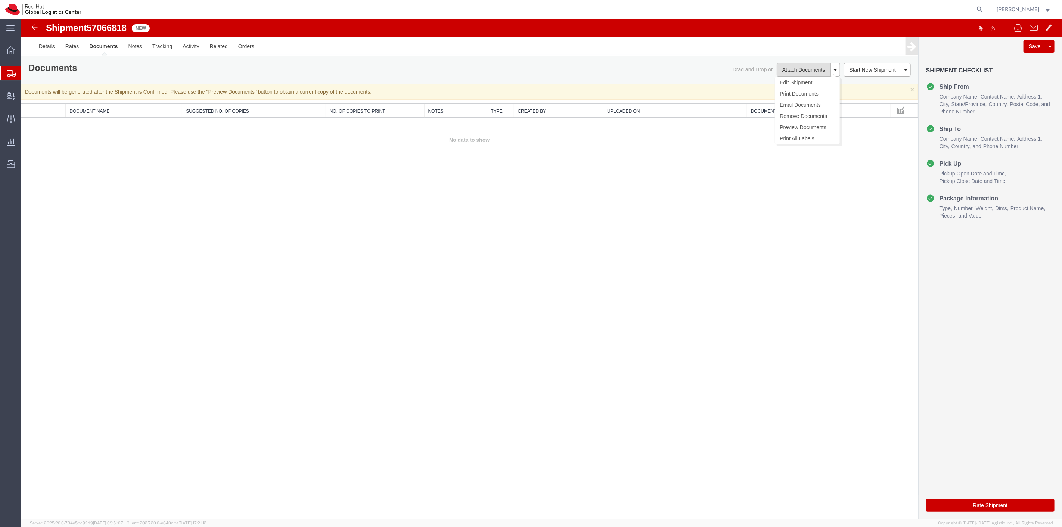
click at [805, 69] on button "Attach Documents" at bounding box center [803, 69] width 54 height 13
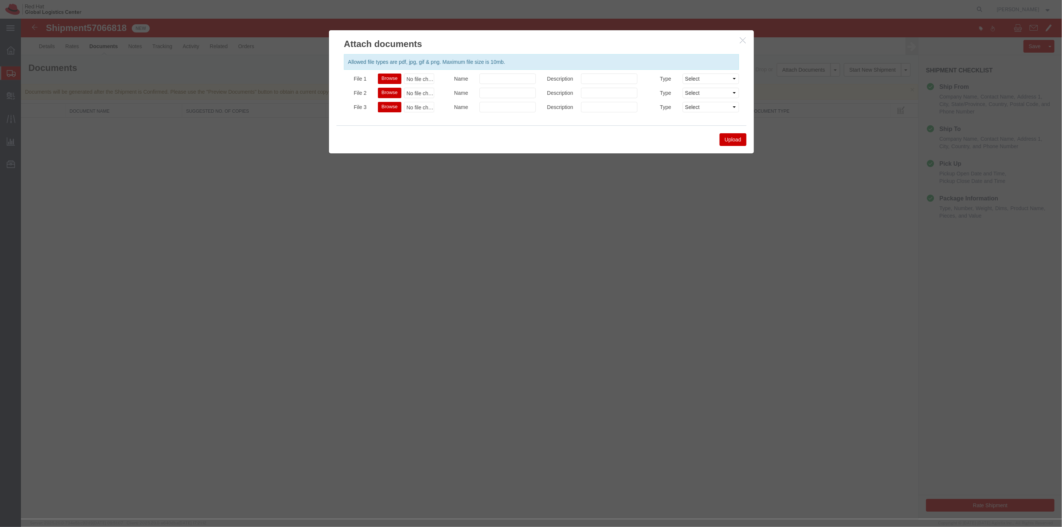
click at [390, 74] on button "Browse" at bounding box center [390, 79] width 24 height 10
type input "C:\fakepath\[PERSON_NAME] Hoodie sticker.pdf"
click at [737, 137] on button "Upload" at bounding box center [732, 139] width 27 height 13
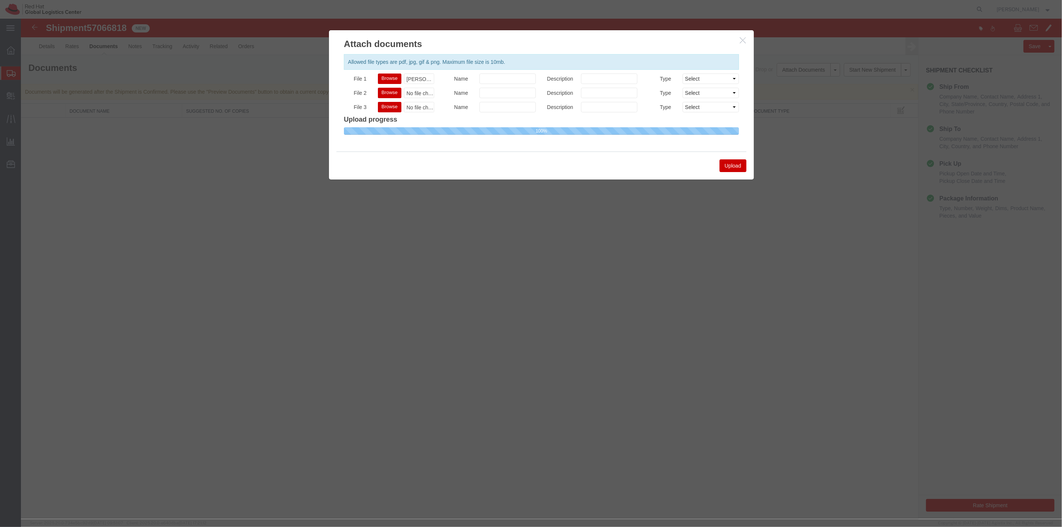
select select
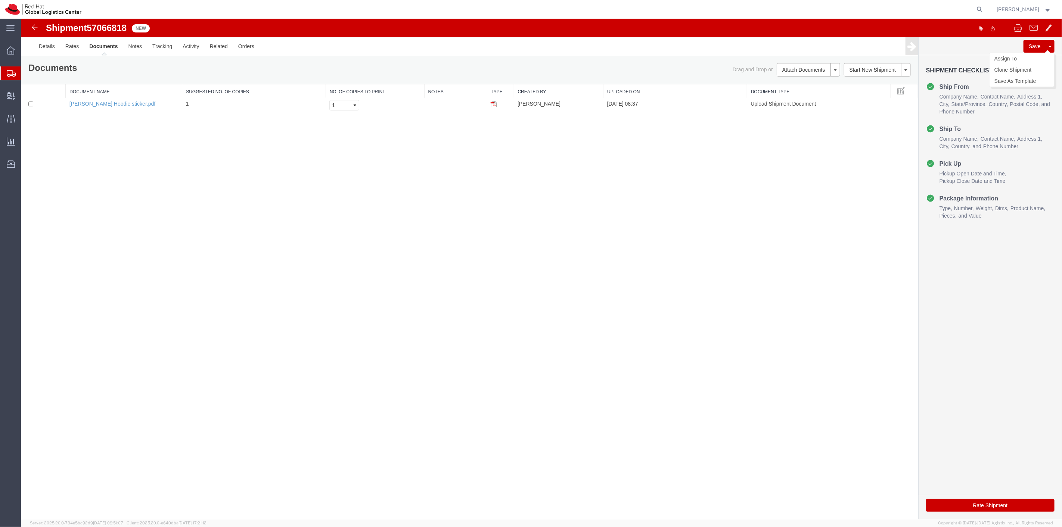
click at [1037, 48] on button "Save" at bounding box center [1034, 46] width 22 height 13
click at [1056, 31] on div at bounding box center [1054, 33] width 11 height 11
click at [1048, 46] on button at bounding box center [1049, 46] width 9 height 13
click at [1024, 56] on link "Assign To" at bounding box center [1021, 58] width 65 height 11
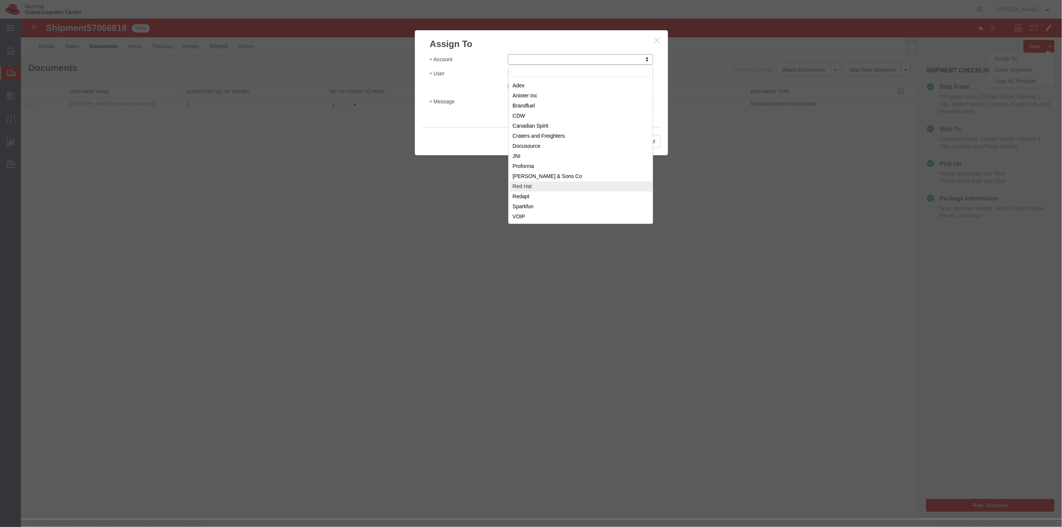
select select "104821"
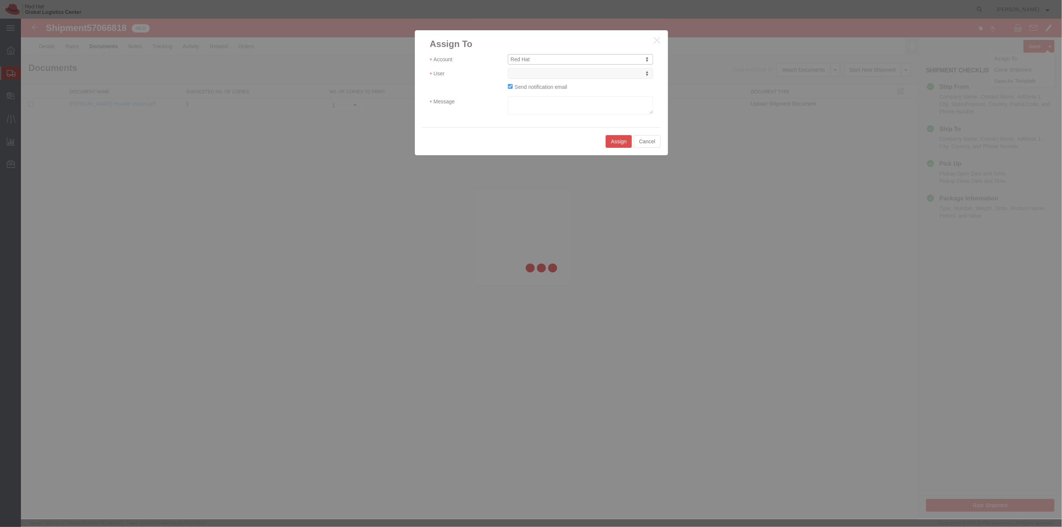
select select
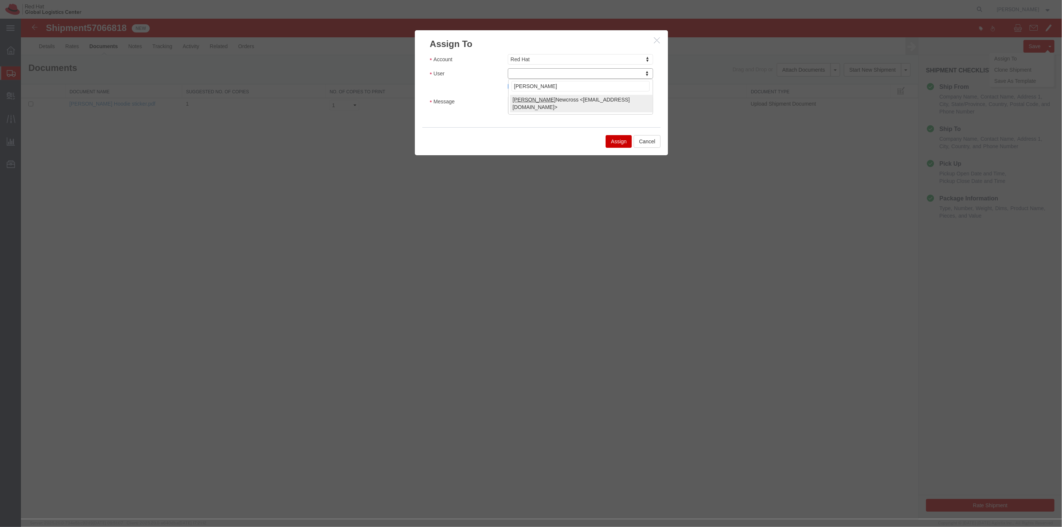
type input "[PERSON_NAME]"
select select "17189"
click at [553, 99] on textarea "Message" at bounding box center [579, 105] width 145 height 18
type textarea "hi"
click at [609, 141] on button "Assign" at bounding box center [618, 141] width 26 height 13
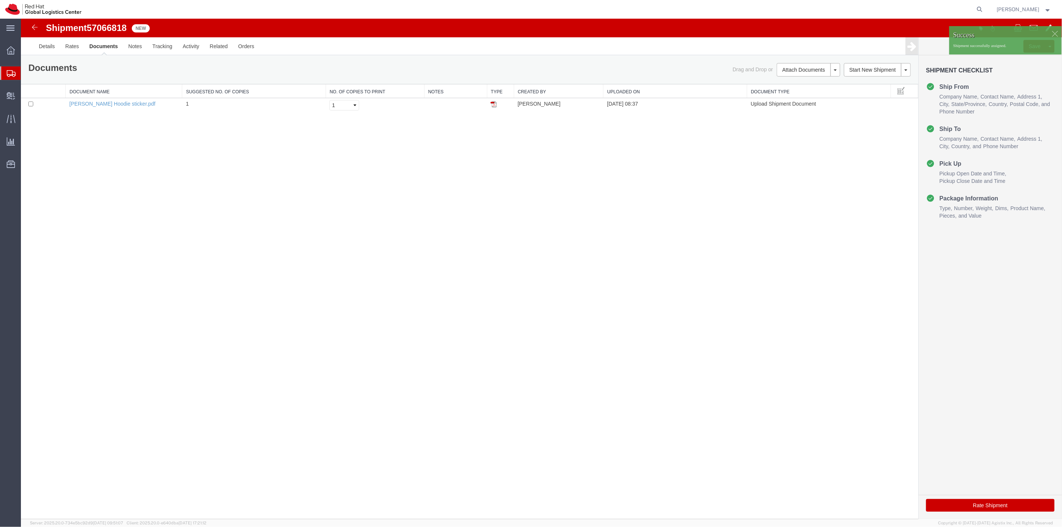
click at [1054, 36] on div at bounding box center [1054, 33] width 11 height 11
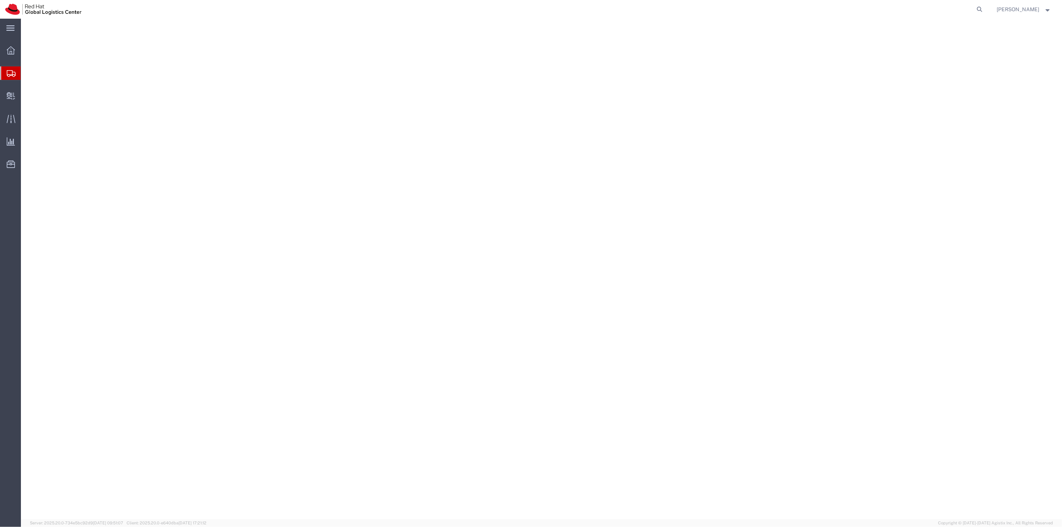
select select
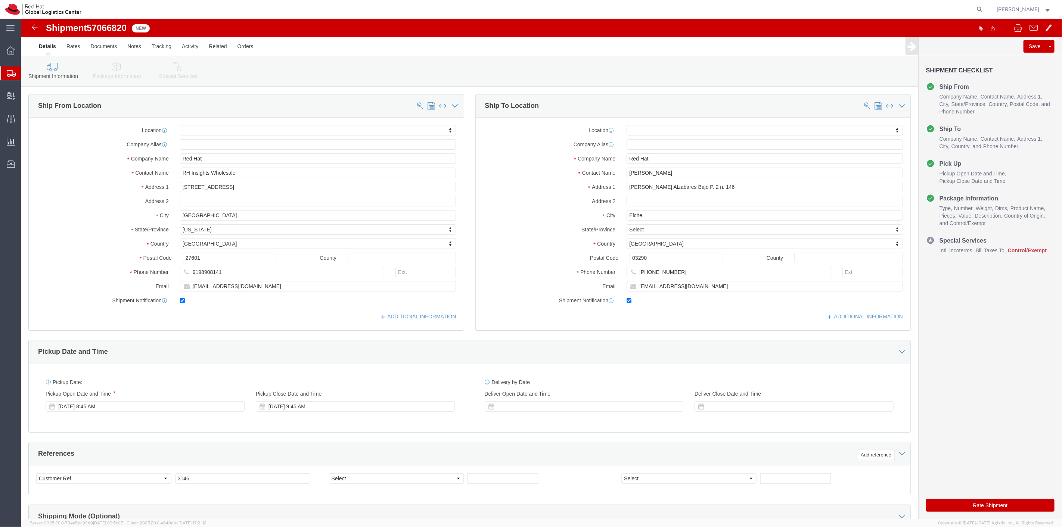
click link "Package Information"
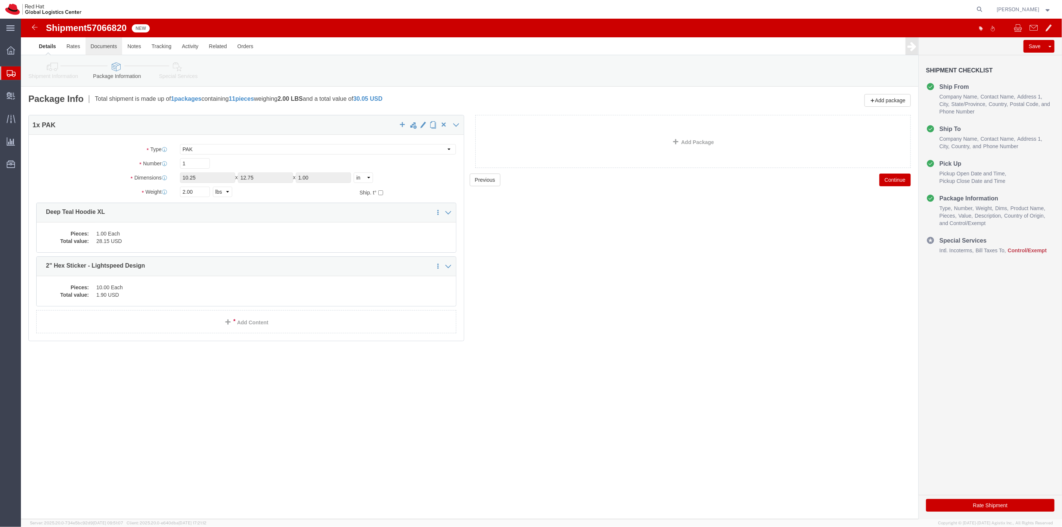
click link "Documents"
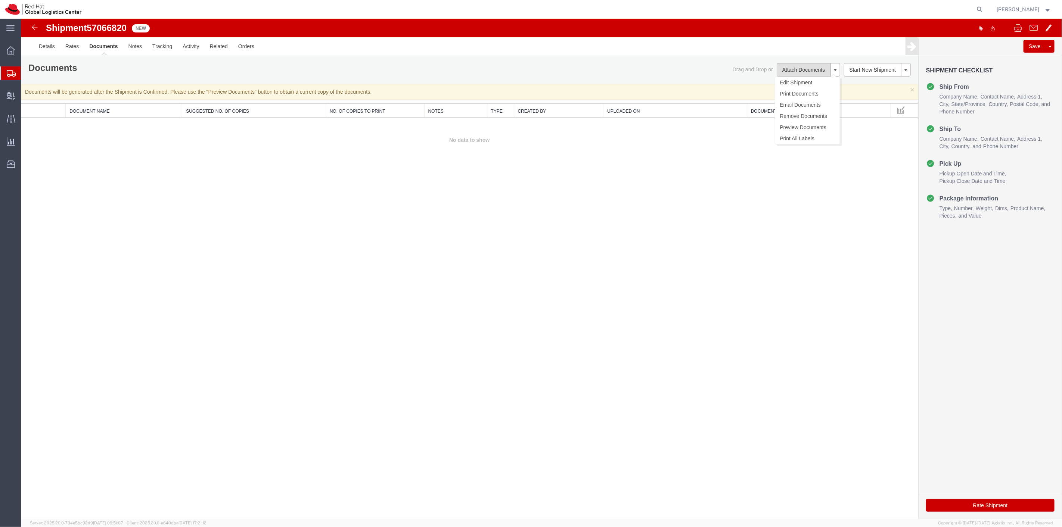
click at [805, 70] on button "Attach Documents" at bounding box center [803, 69] width 54 height 13
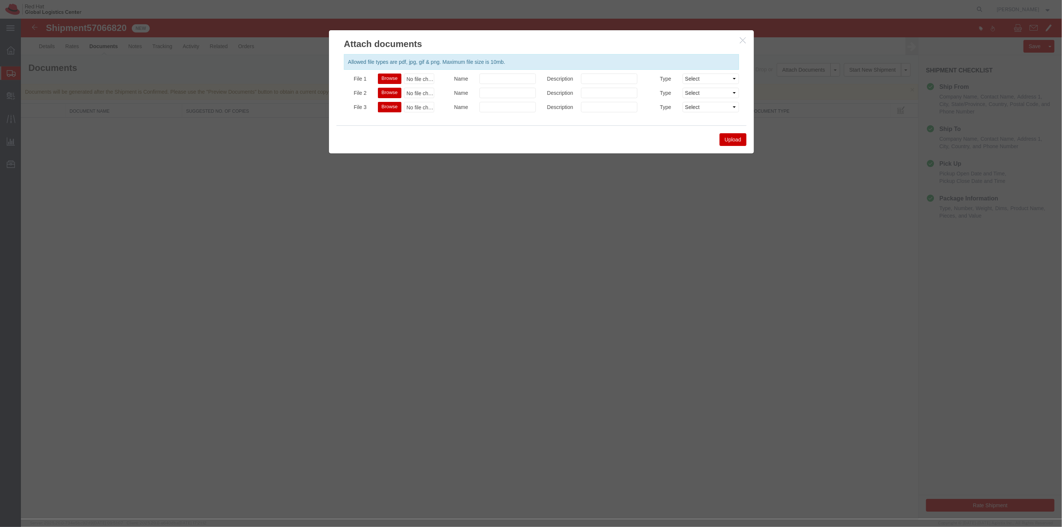
click at [387, 75] on button "Browse" at bounding box center [390, 79] width 24 height 10
type input "C:\fakepath\Spinks Hoodie sticker.pdf"
click at [729, 137] on button "Upload" at bounding box center [732, 139] width 27 height 13
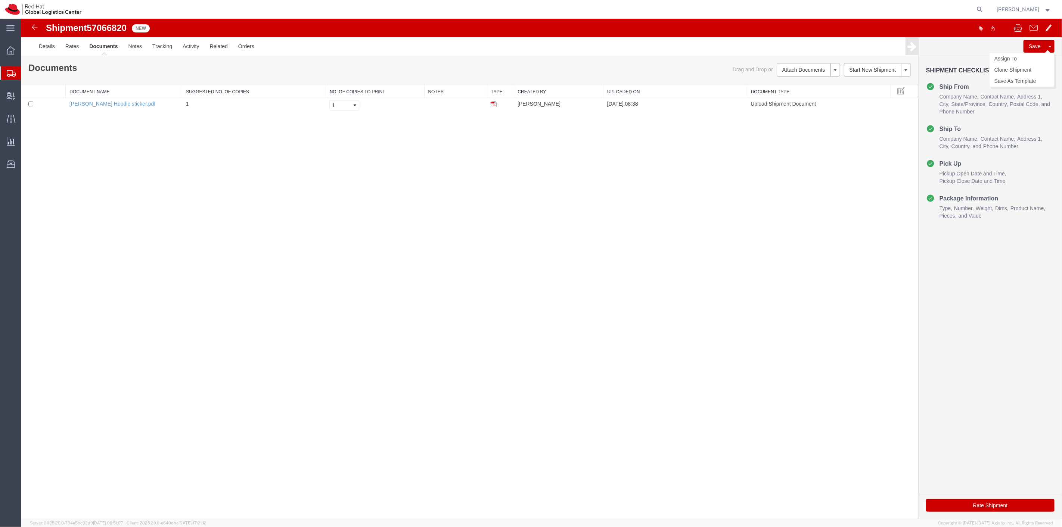
click at [1033, 46] on button "Save" at bounding box center [1034, 46] width 22 height 13
click at [1055, 34] on div at bounding box center [1054, 33] width 11 height 11
click at [1052, 49] on div "Success Shipment information saved successfully." at bounding box center [1005, 41] width 112 height 22
click at [1049, 47] on body "Shipment 57066820 1 of 1 New Details Rates Documents Notes Tracking Activity Re…" at bounding box center [541, 256] width 1041 height 475
click at [1031, 62] on link "Assign To" at bounding box center [1021, 58] width 65 height 11
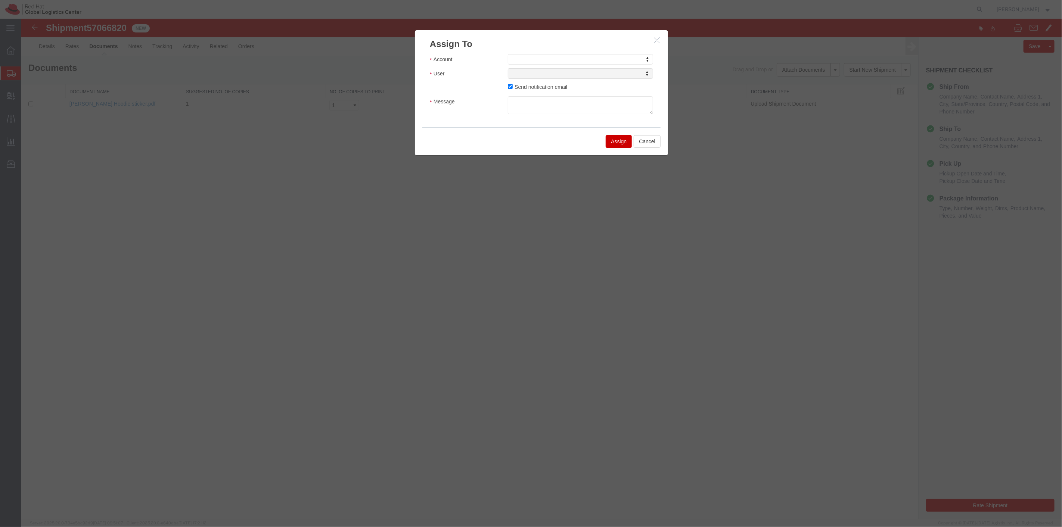
click at [558, 53] on div "Account Account Account Adex Anixter Inc Brandfuel CDW Canadian Spirit Craters …" at bounding box center [540, 88] width 253 height 77
select select "104821"
select select
type input "kirk"
select select "17189"
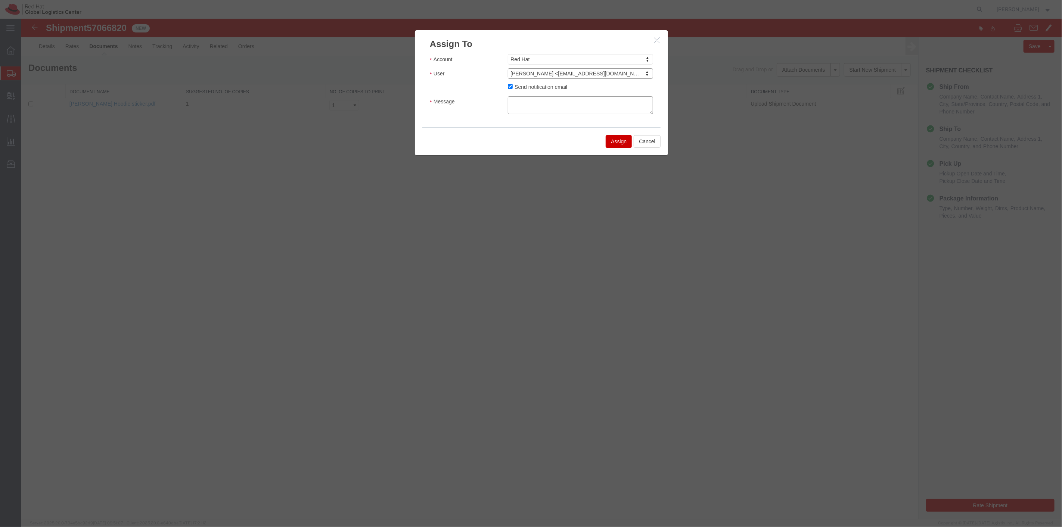
click at [523, 102] on textarea "Message" at bounding box center [579, 105] width 145 height 18
type textarea "hi"
click at [619, 142] on button "Assign" at bounding box center [618, 141] width 26 height 13
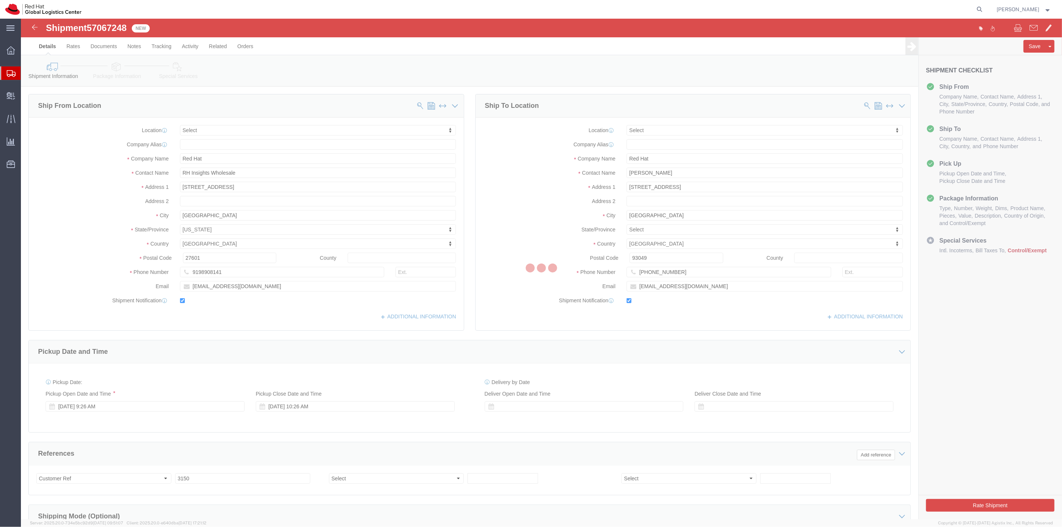
select select
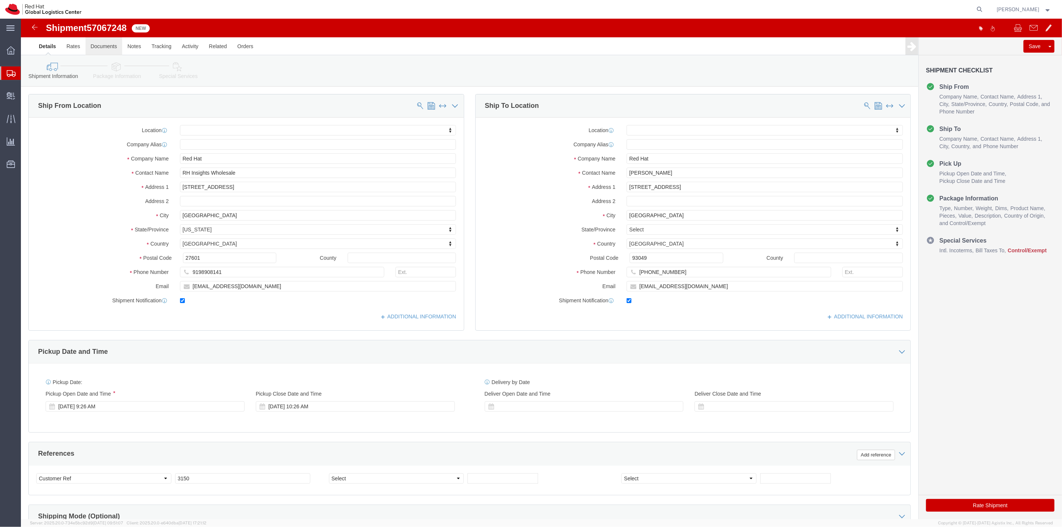
click link "Documents"
select select
select select "38037"
click link "Documents"
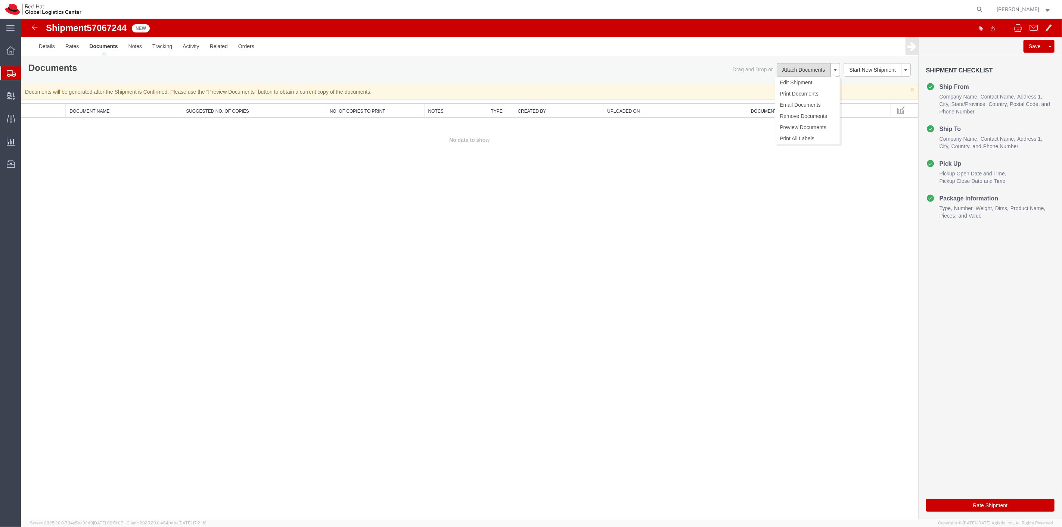
click at [806, 66] on button "Attach Documents" at bounding box center [803, 69] width 54 height 13
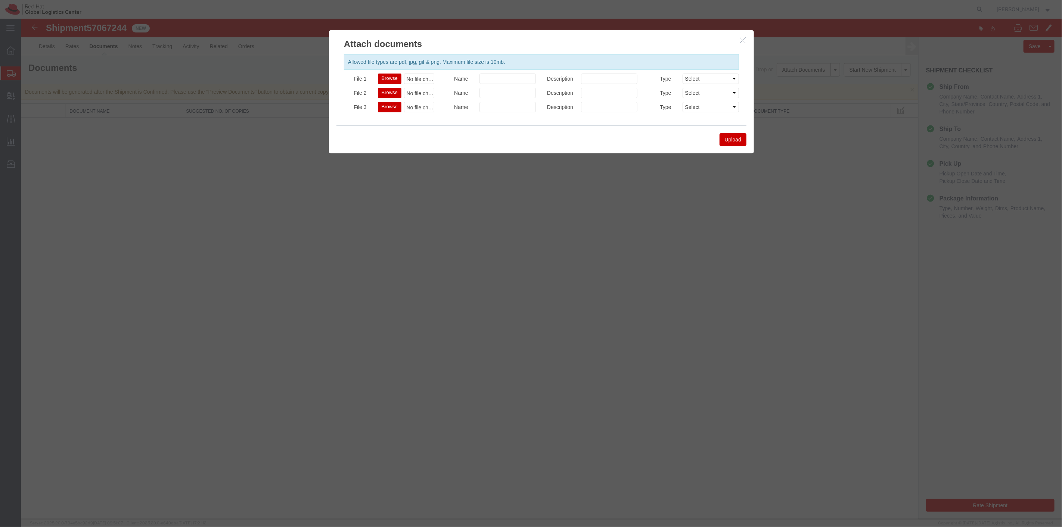
click at [390, 76] on button "Browse" at bounding box center [390, 79] width 24 height 10
type input "C:\fakepath\[PERSON_NAME] Beanie Tshirt.pdf"
click at [736, 140] on button "Upload" at bounding box center [732, 139] width 27 height 13
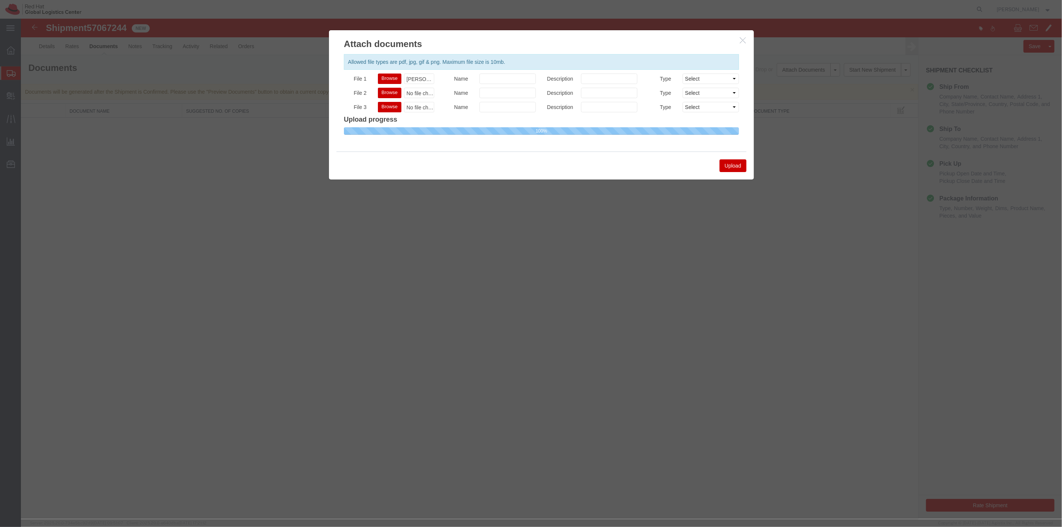
select select
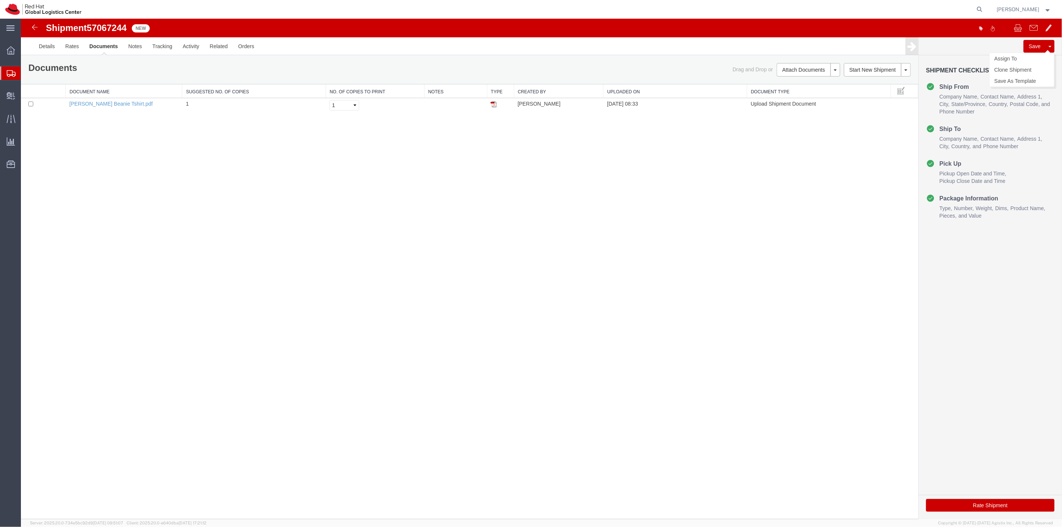
click at [1032, 47] on button "Save" at bounding box center [1034, 46] width 22 height 13
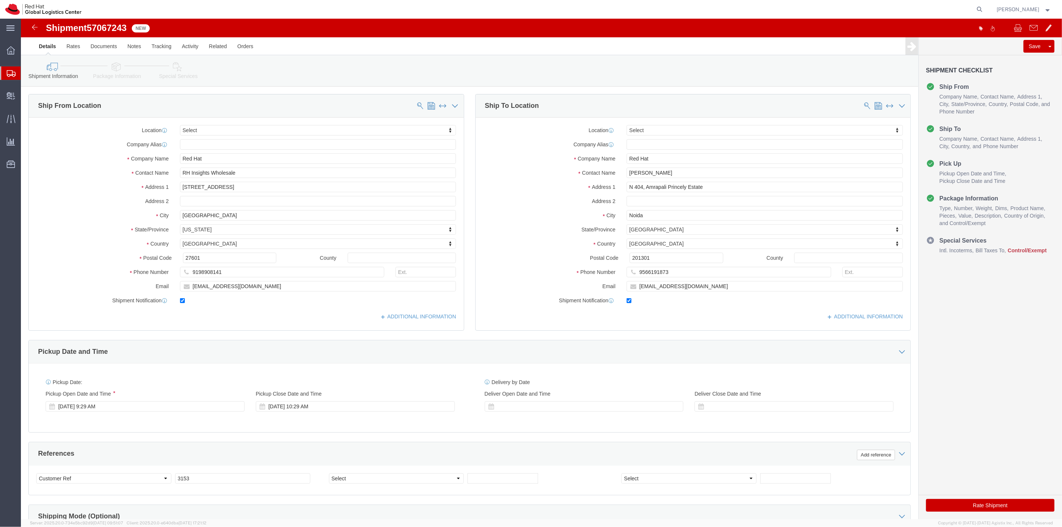
select select
drag, startPoint x: 109, startPoint y: 47, endPoint x: 88, endPoint y: 28, distance: 28.0
click link "Documents"
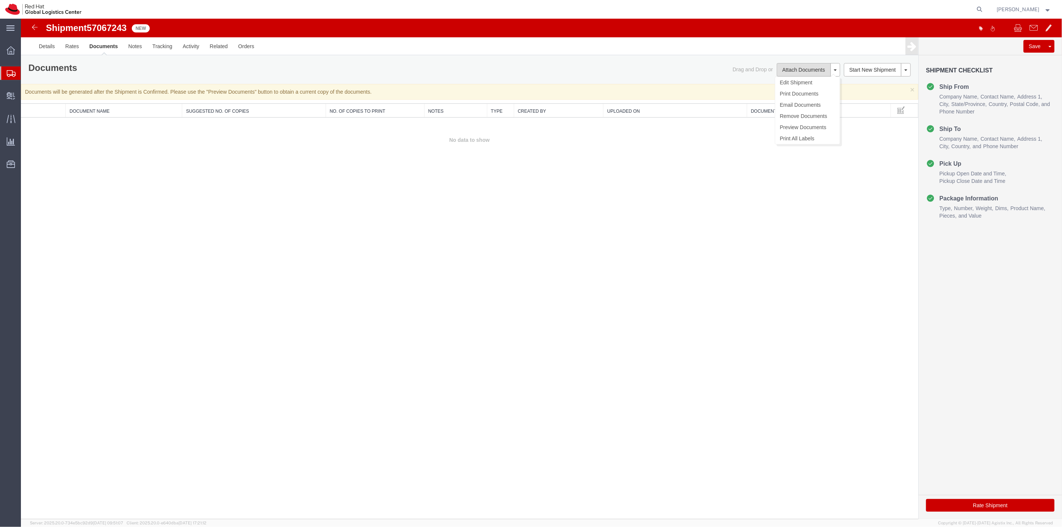
click at [809, 69] on button "Attach Documents" at bounding box center [803, 69] width 54 height 13
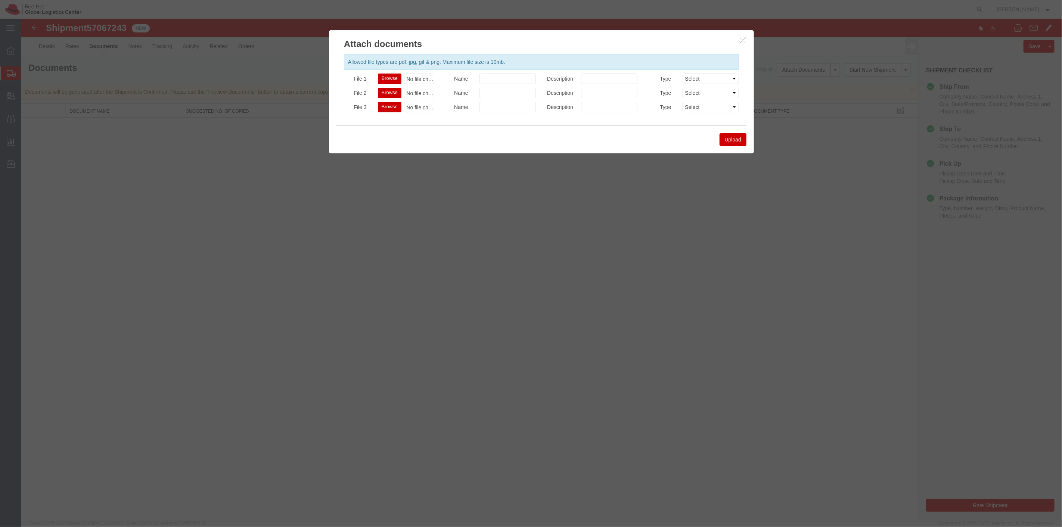
click at [390, 75] on button "Browse" at bounding box center [390, 79] width 24 height 10
type input "C:\fakepath\Spinks Beanie Tshirt.pdf"
click at [740, 138] on button "Upload" at bounding box center [732, 139] width 27 height 13
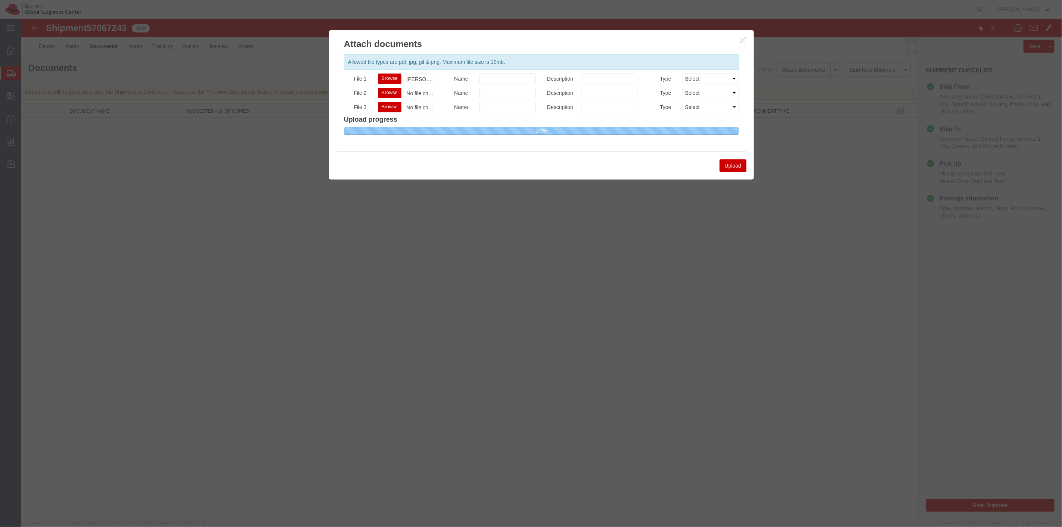
select select
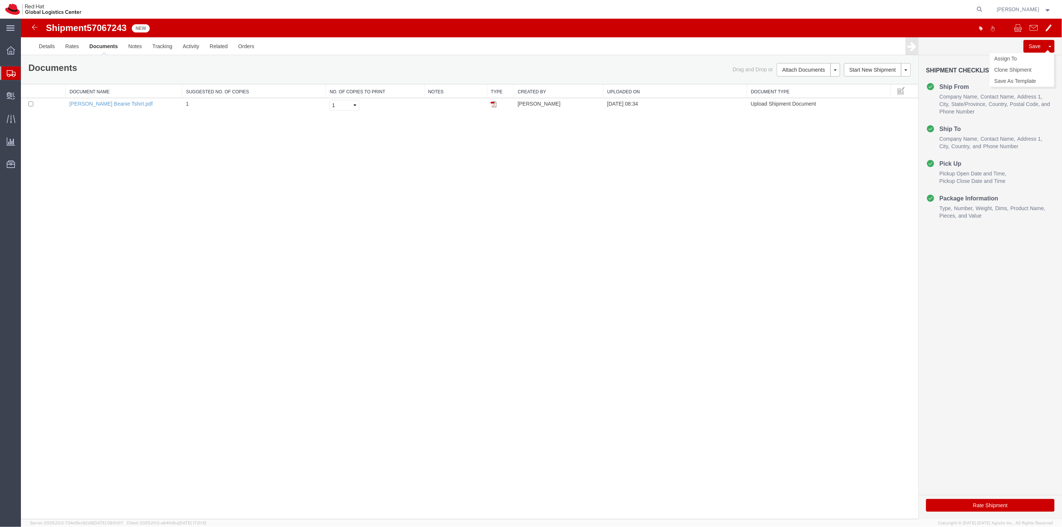
click at [1035, 46] on button "Save" at bounding box center [1034, 46] width 22 height 13
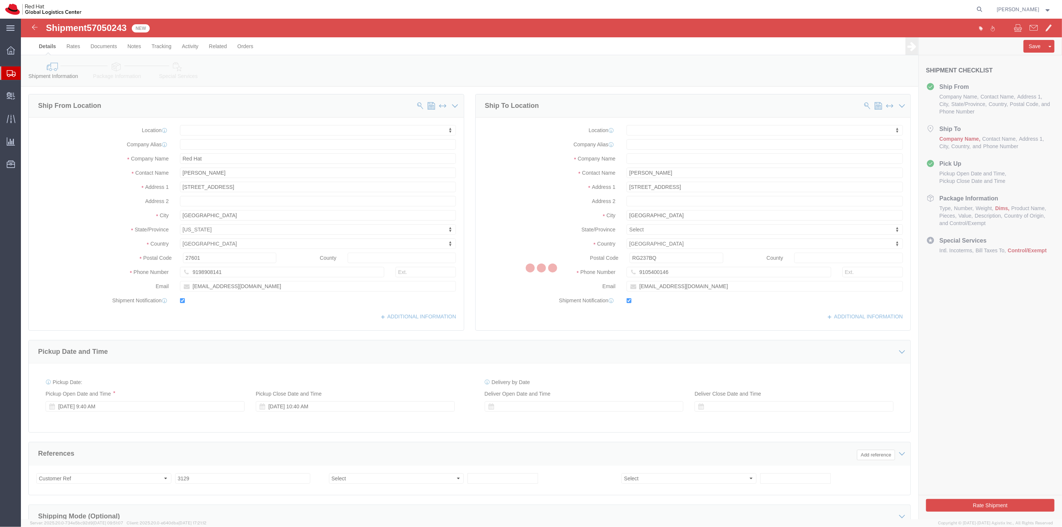
select select
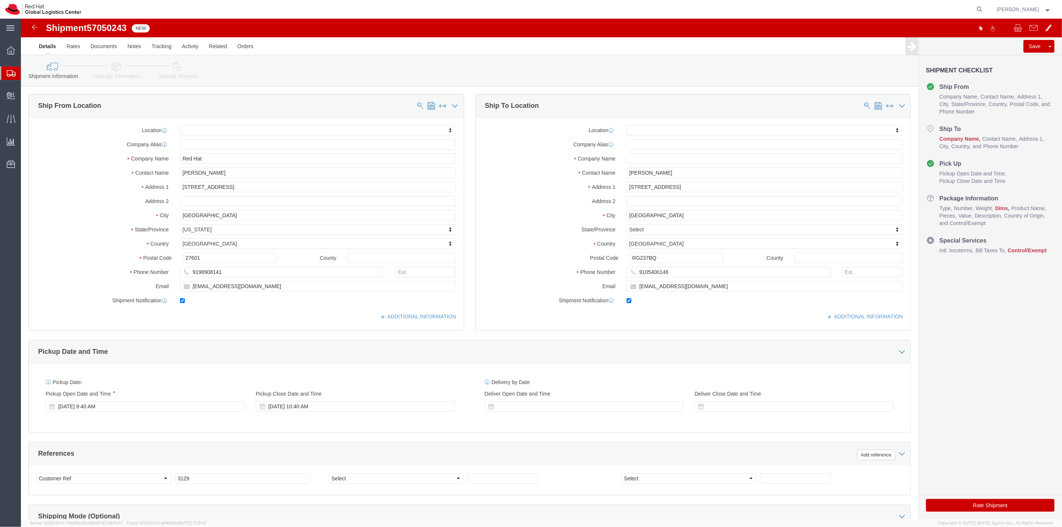
click icon
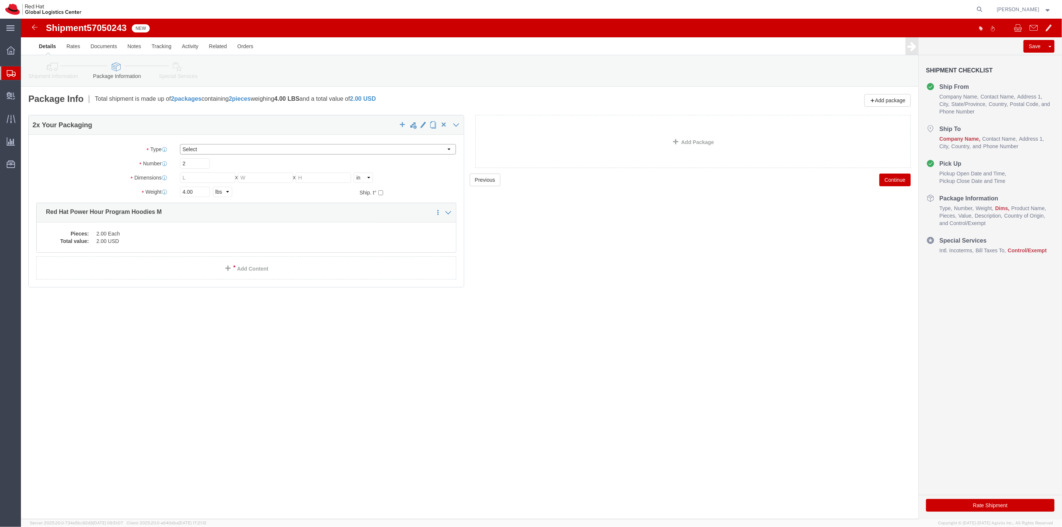
drag, startPoint x: 181, startPoint y: 131, endPoint x: 179, endPoint y: 135, distance: 4.9
click select "Select Case(s) Crate(s) Envelope Large Box Medium Box PAK Skid(s) Small Box Sma…"
select select "PAK"
click select "Select Case(s) Crate(s) Envelope Large Box Medium Box PAK Skid(s) Small Box Sma…"
drag, startPoint x: 175, startPoint y: 174, endPoint x: 130, endPoint y: 170, distance: 44.9
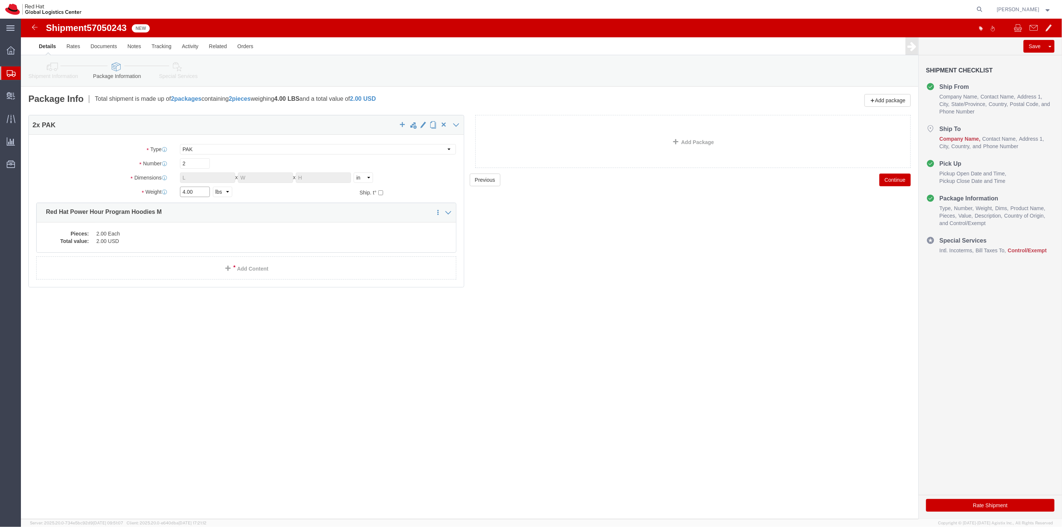
click div "Weight 4.00 Select kgs lbs Ship. t°"
type input "2"
click div "Previous Continue"
click icon
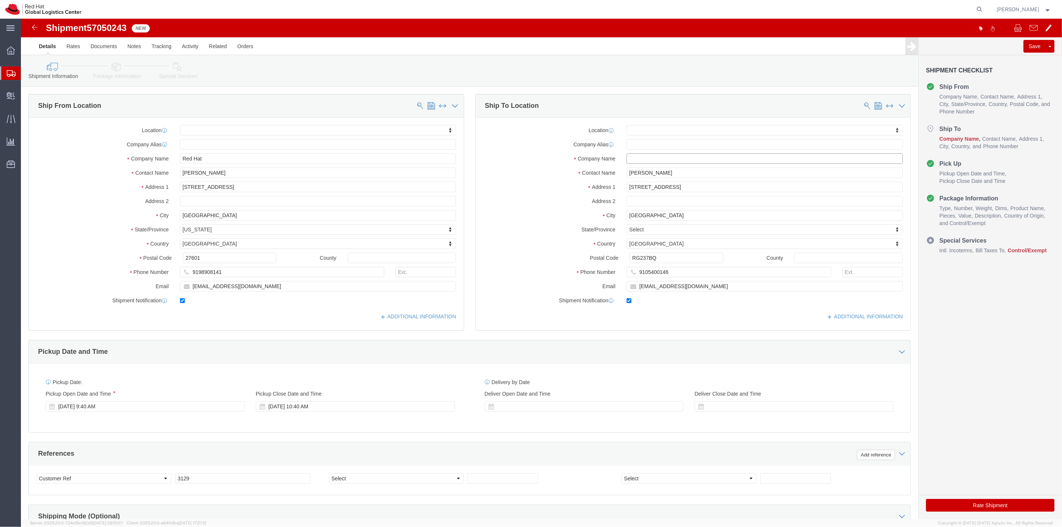
paste input "Red Hat"
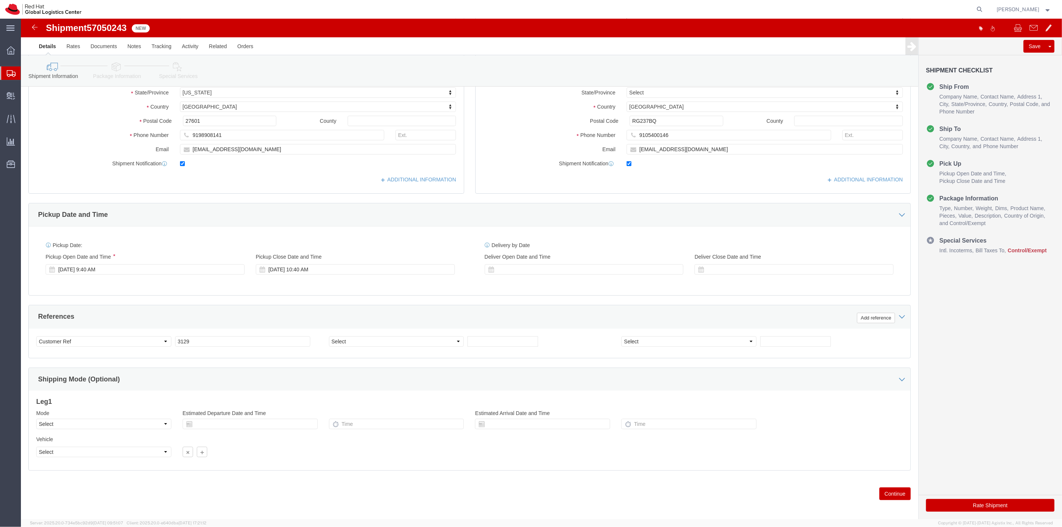
scroll to position [143, 0]
type input "Red Hat"
click button "Continue"
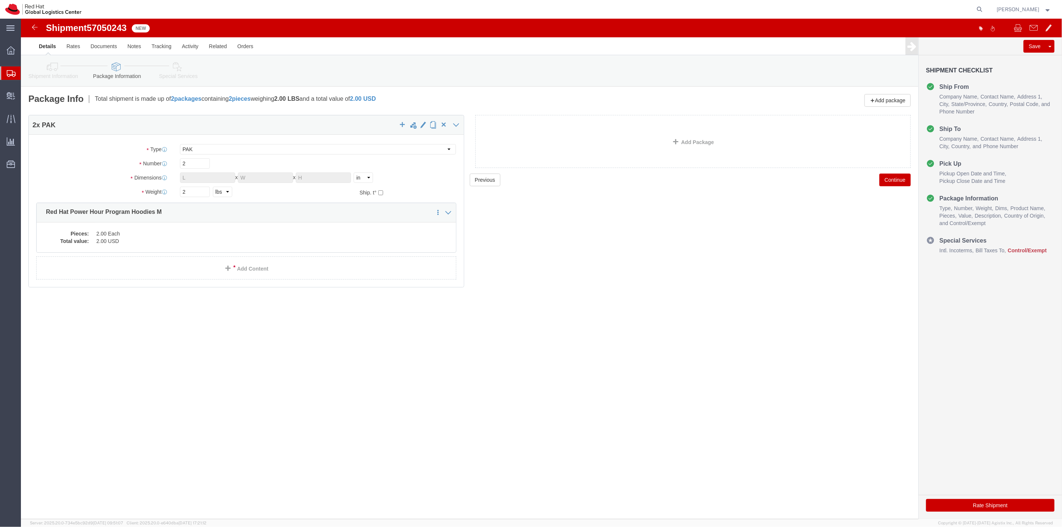
scroll to position [0, 0]
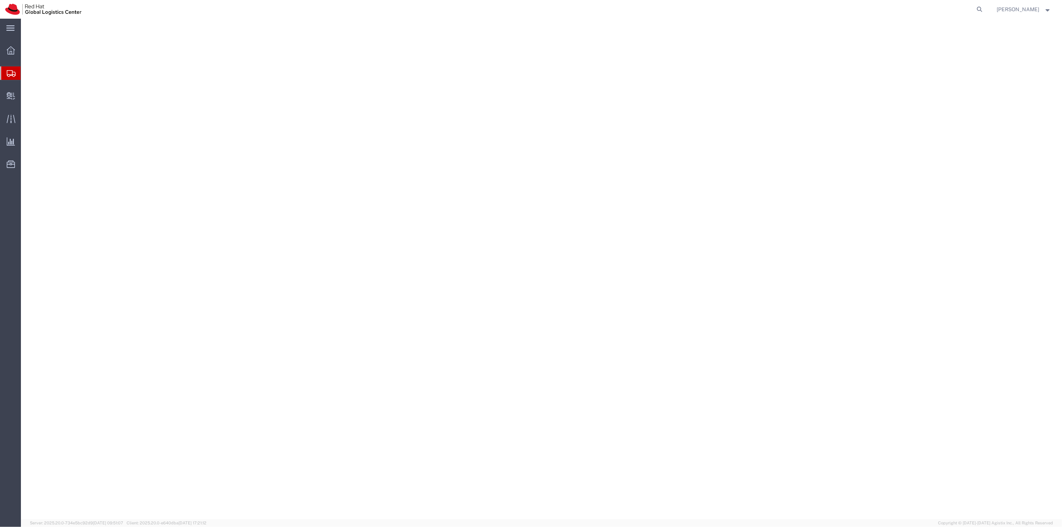
select select
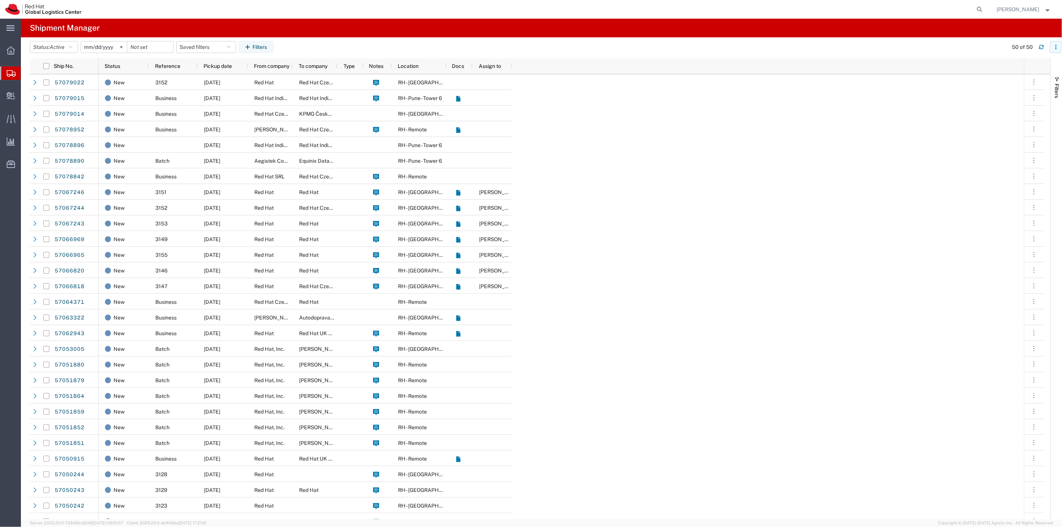
click at [1055, 47] on icon "button" at bounding box center [1055, 46] width 5 height 5
click at [1028, 103] on agx-table-column-manager-action "Manage columns" at bounding box center [1016, 97] width 41 height 15
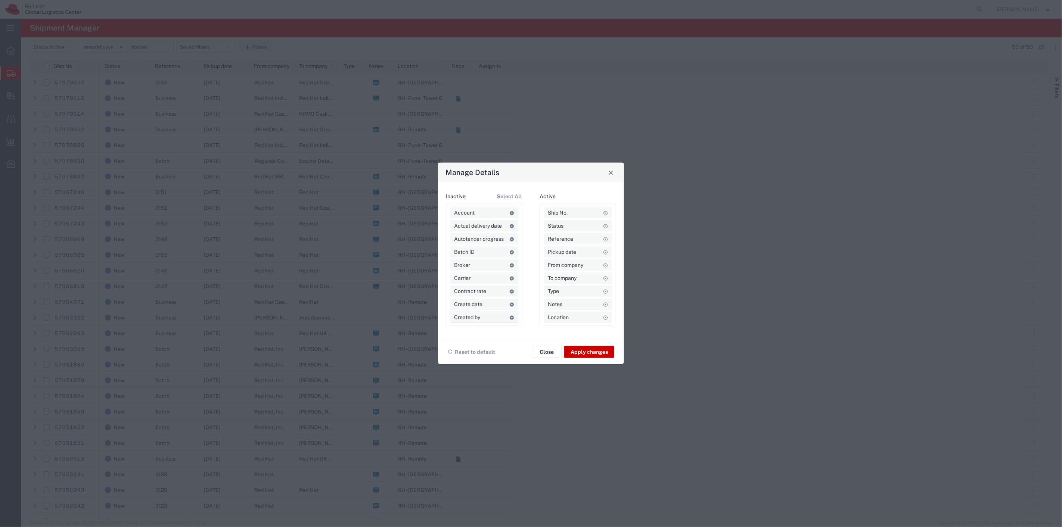
click at [509, 316] on icon at bounding box center [511, 317] width 5 height 4
click at [592, 356] on button "Apply changes" at bounding box center [589, 352] width 50 height 12
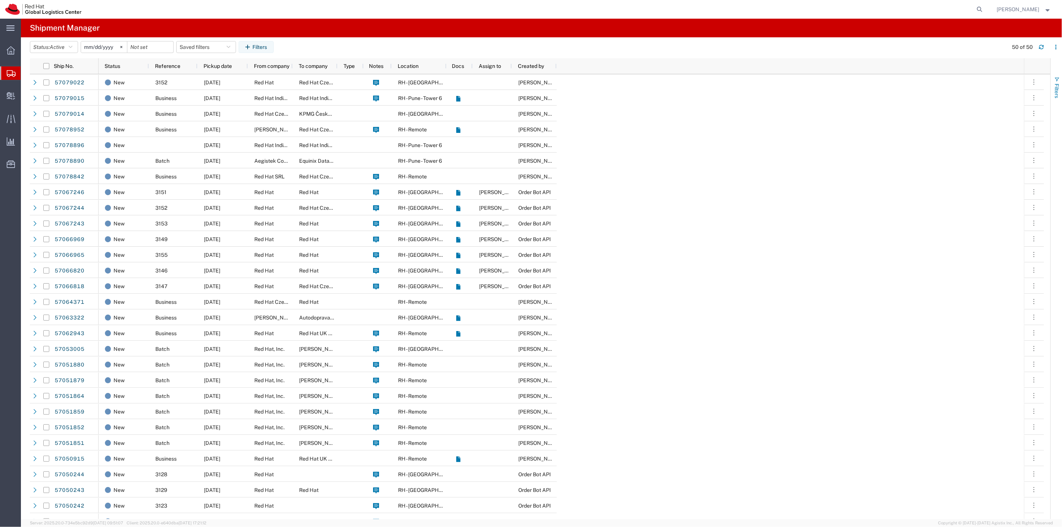
click at [1052, 93] on button "Filters" at bounding box center [1056, 87] width 11 height 40
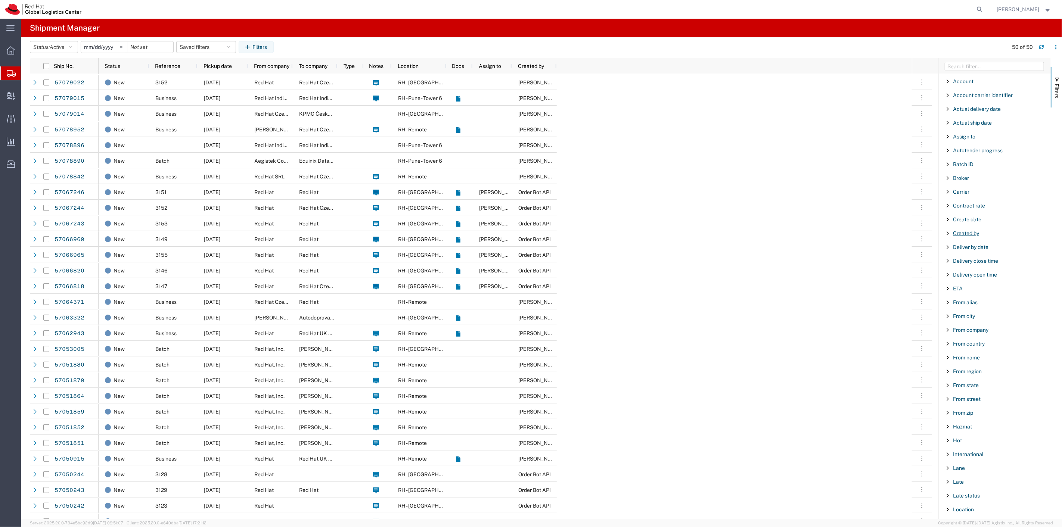
click at [955, 232] on span "Created by" at bounding box center [966, 233] width 26 height 6
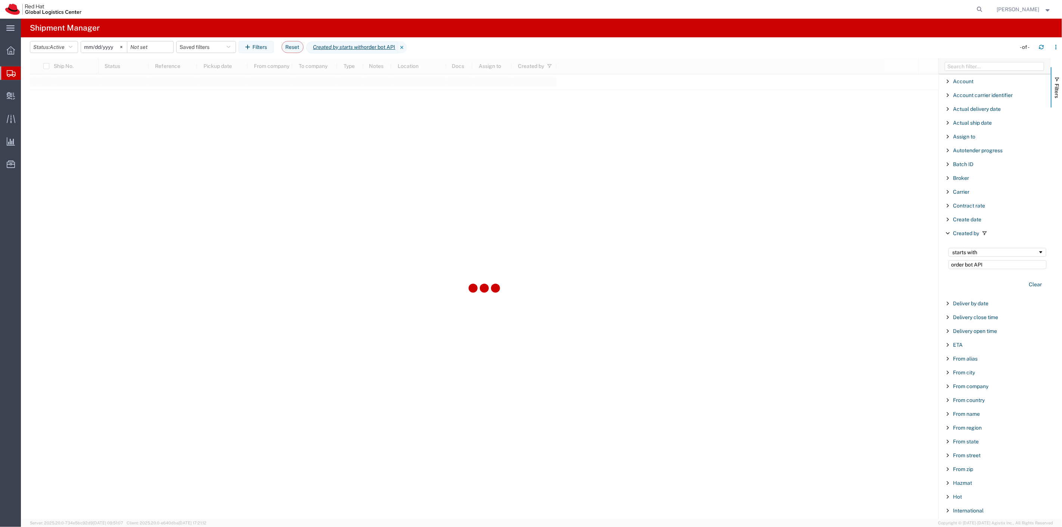
type input "order bot API"
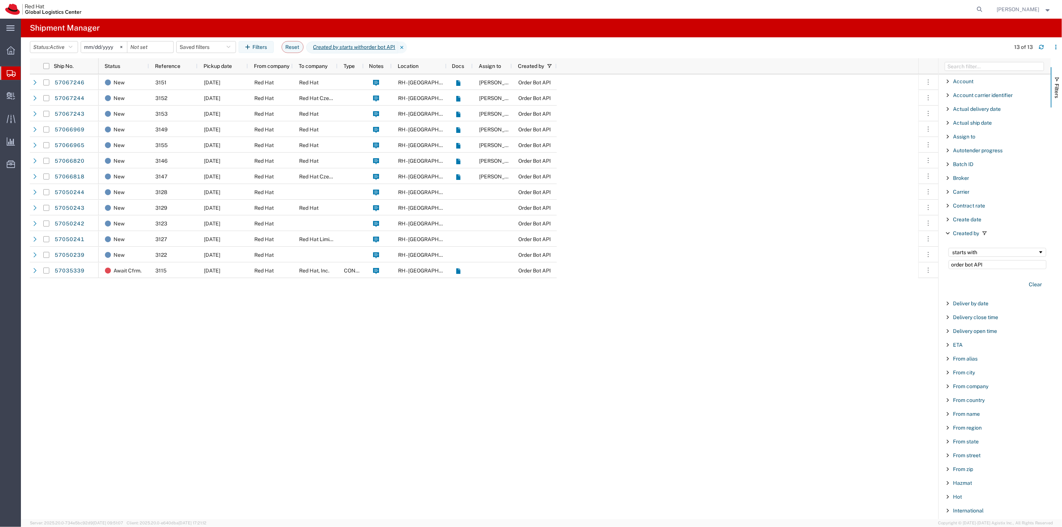
click at [653, 332] on div "New 3151 [DATE] Red Hat Red Hat RH - [GEOGRAPHIC_DATA] [PERSON_NAME] Order Bot …" at bounding box center [509, 296] width 820 height 445
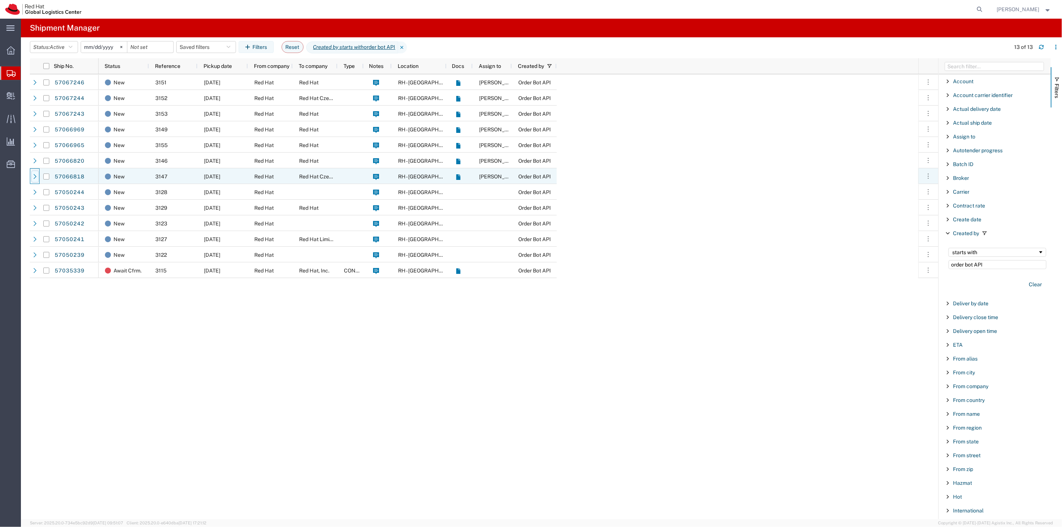
click at [36, 176] on icon at bounding box center [34, 176] width 5 height 5
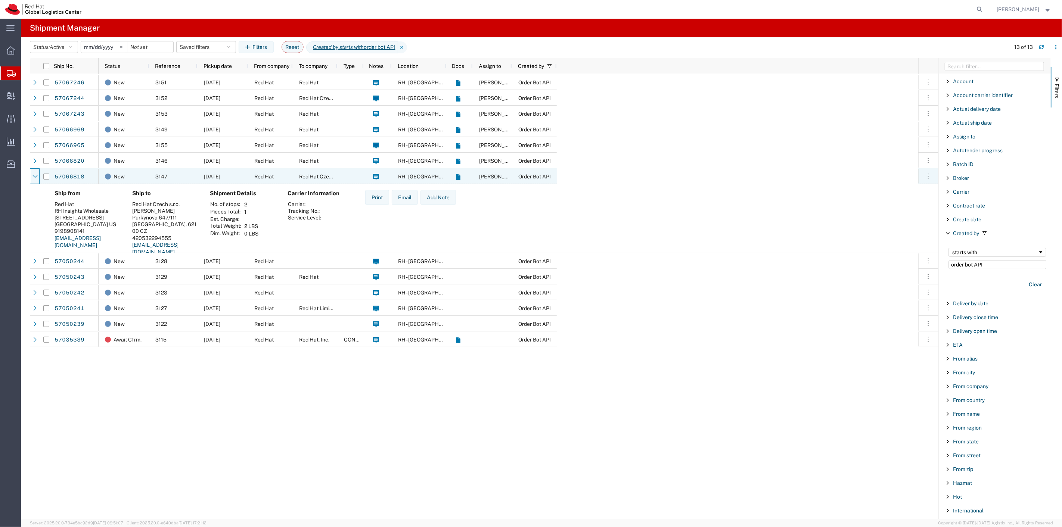
click at [36, 176] on icon at bounding box center [34, 176] width 5 height 5
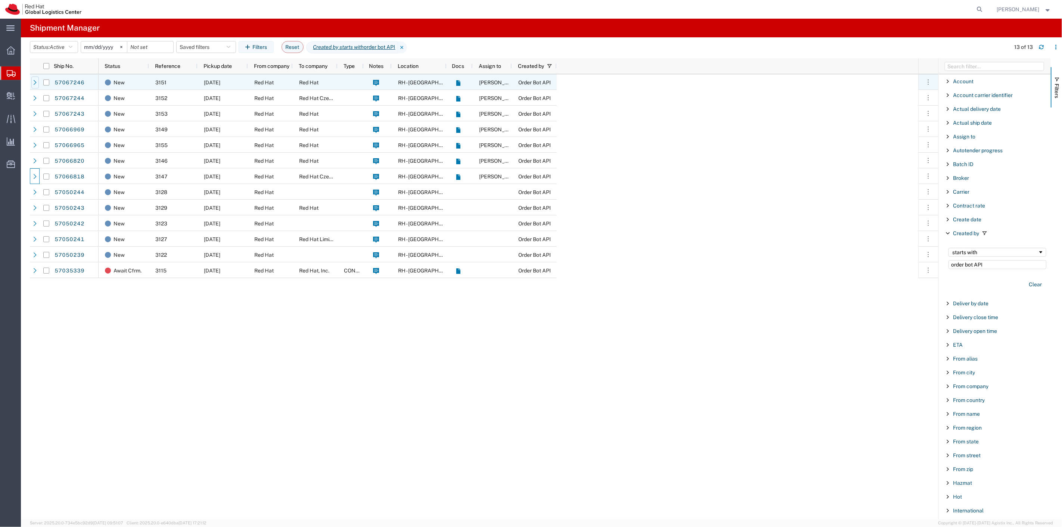
click at [36, 83] on icon at bounding box center [34, 82] width 5 height 5
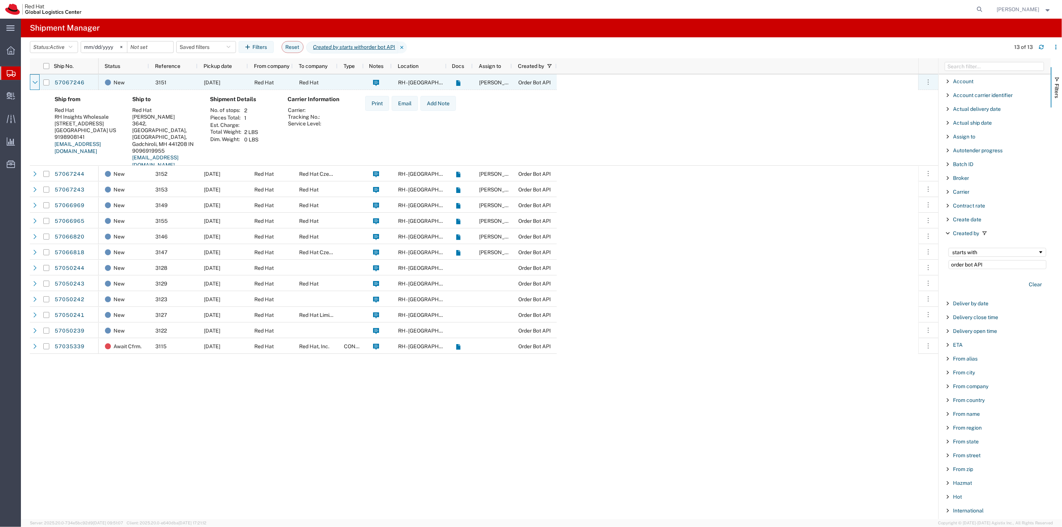
click at [36, 83] on icon at bounding box center [34, 82] width 5 height 5
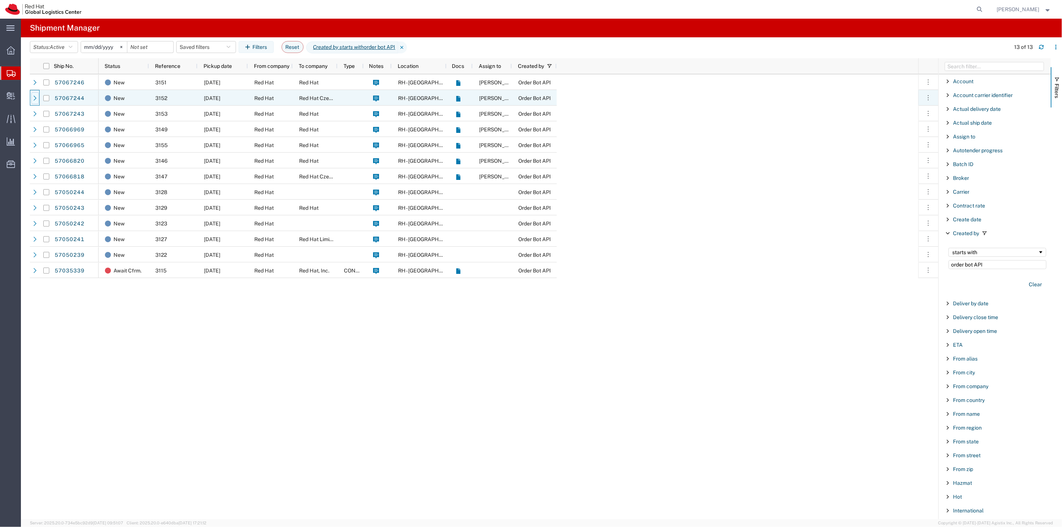
click at [37, 99] on icon at bounding box center [34, 98] width 5 height 5
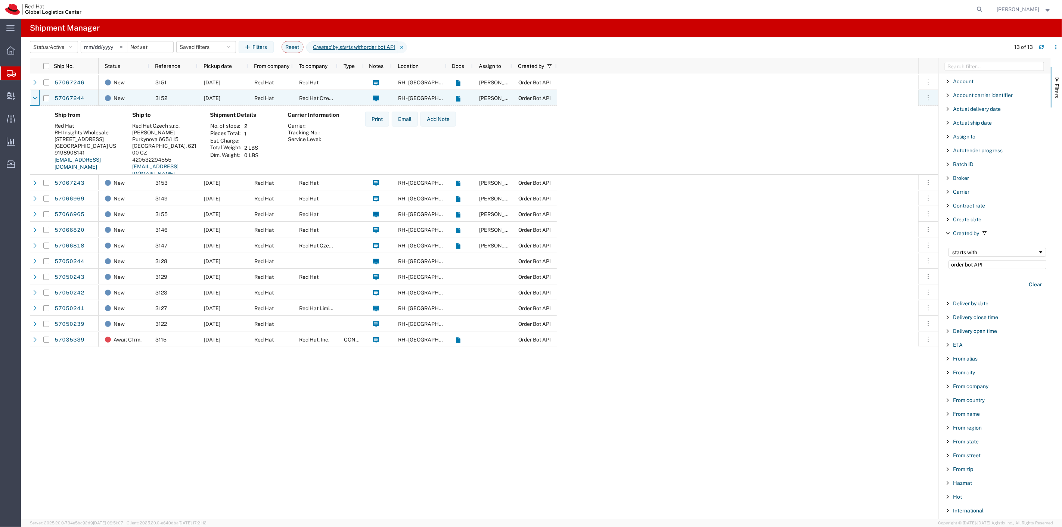
click at [37, 99] on icon at bounding box center [34, 98] width 5 height 5
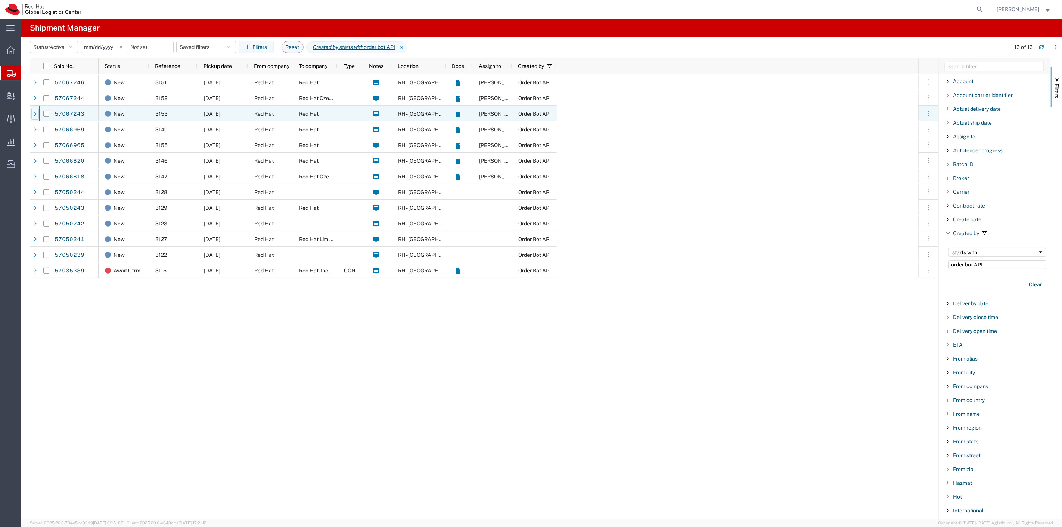
click at [35, 113] on icon at bounding box center [34, 113] width 5 height 5
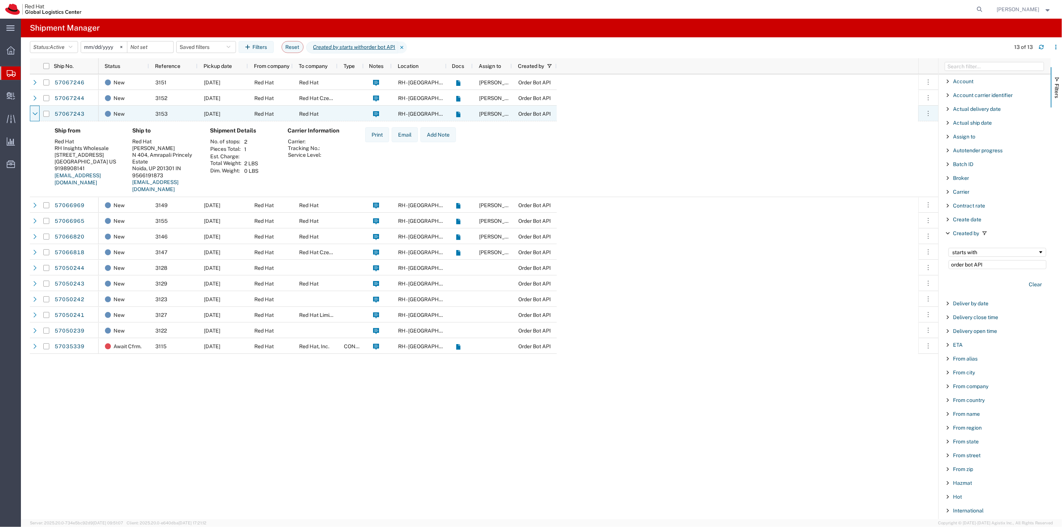
click at [35, 113] on icon at bounding box center [34, 113] width 5 height 5
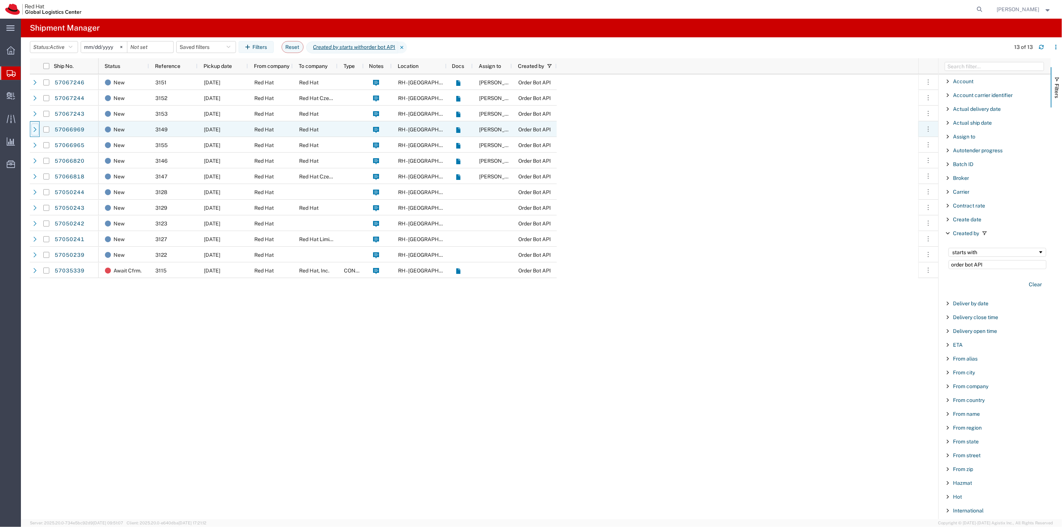
click at [35, 127] on icon at bounding box center [34, 129] width 5 height 5
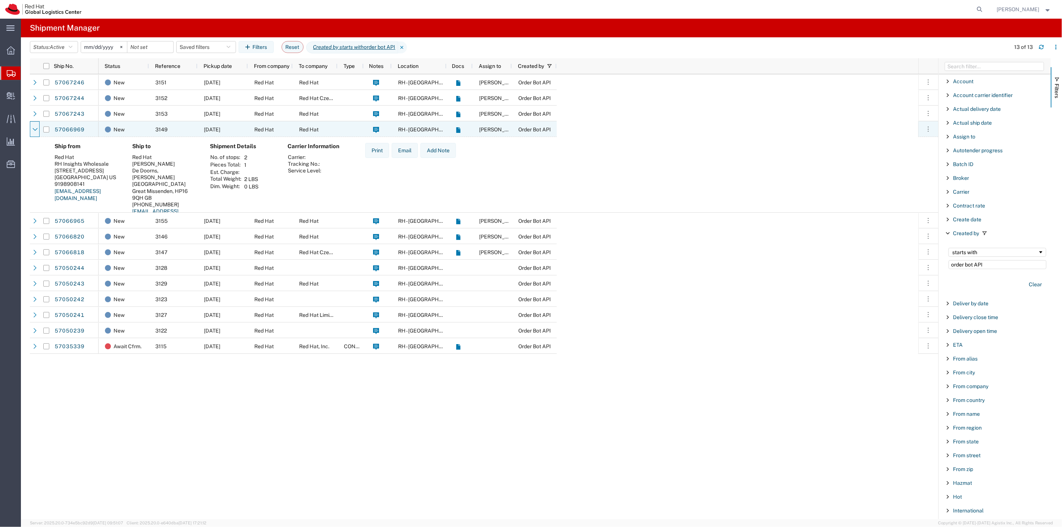
click at [35, 127] on icon at bounding box center [34, 129] width 5 height 5
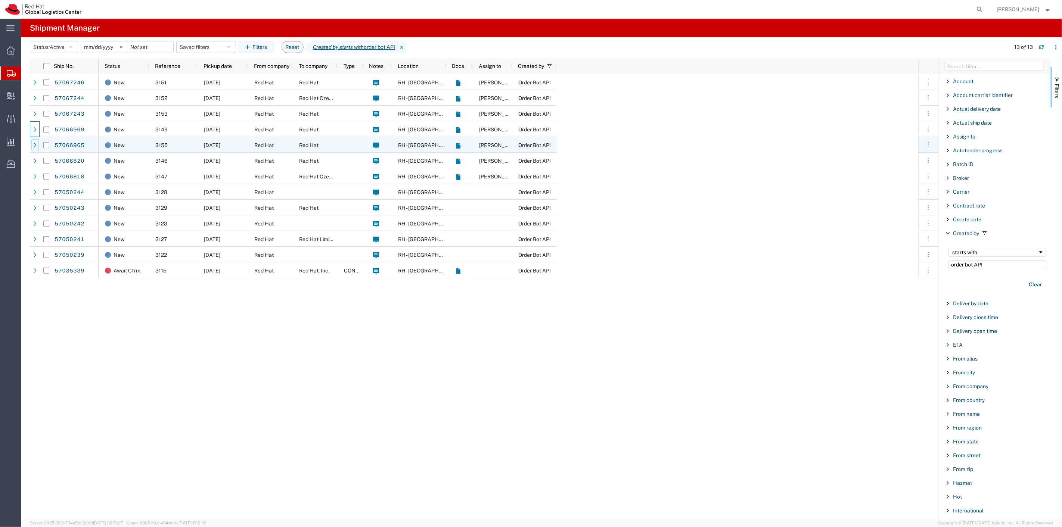
click at [35, 141] on div at bounding box center [34, 145] width 7 height 12
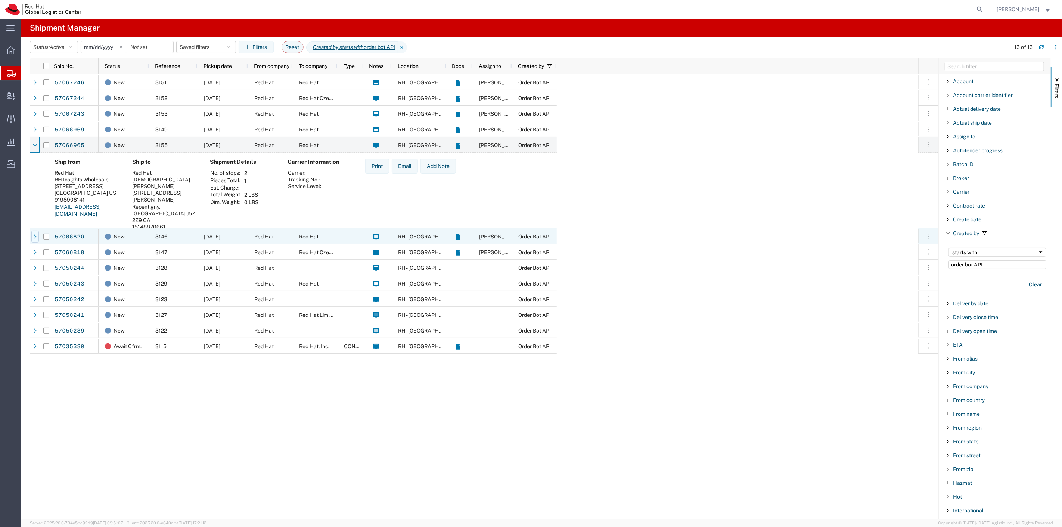
click at [32, 237] on icon at bounding box center [34, 236] width 5 height 5
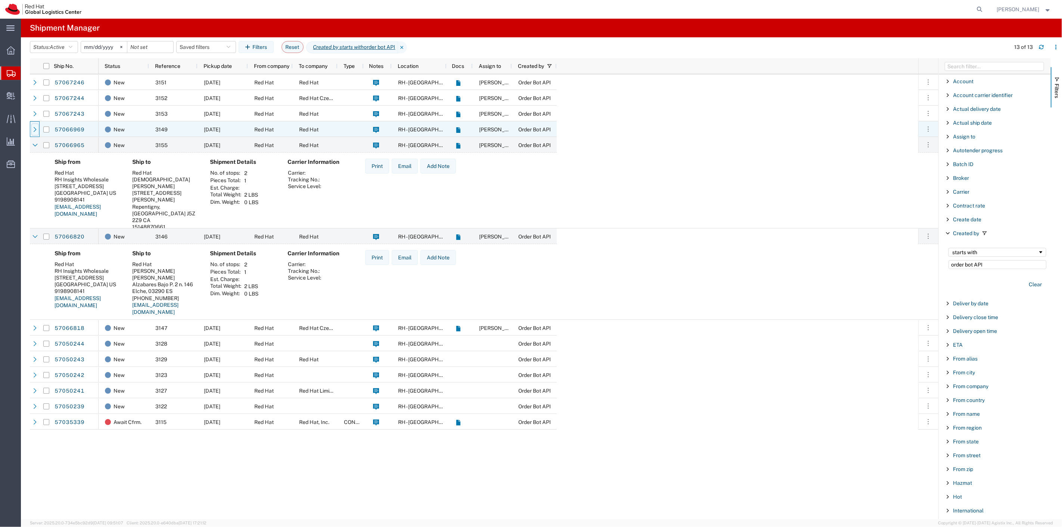
click at [34, 129] on icon at bounding box center [34, 129] width 5 height 5
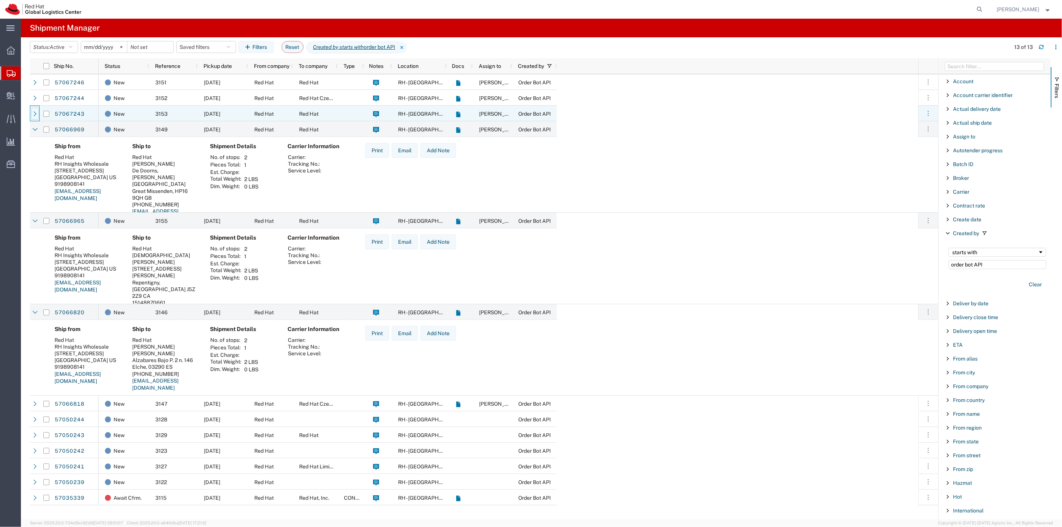
click at [35, 112] on icon at bounding box center [34, 113] width 5 height 5
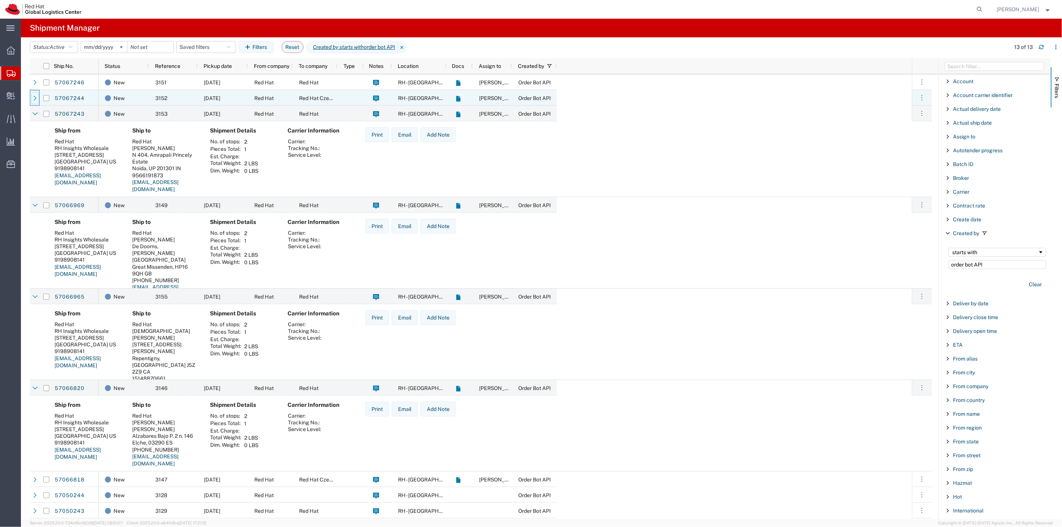
click at [36, 97] on icon at bounding box center [34, 98] width 5 height 5
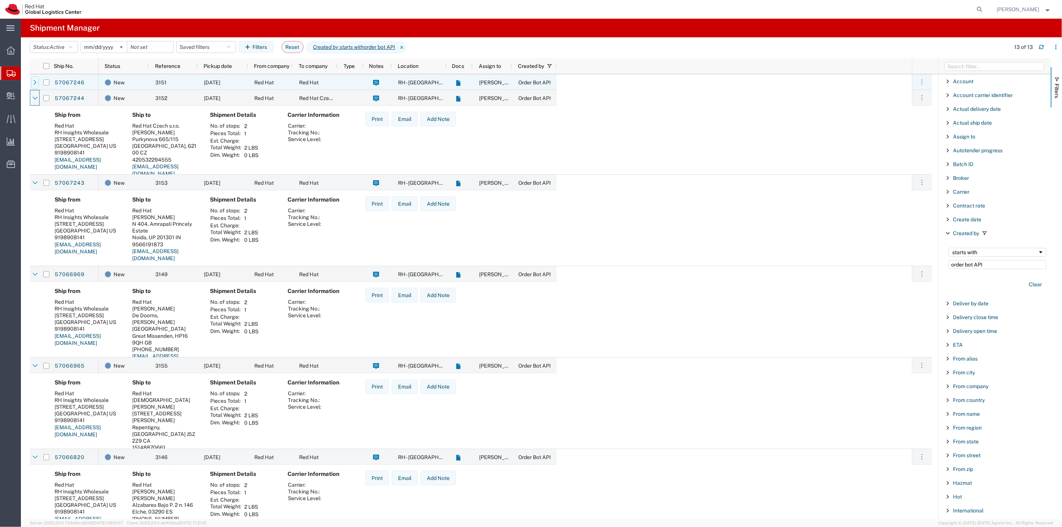
click at [34, 79] on div at bounding box center [34, 83] width 7 height 12
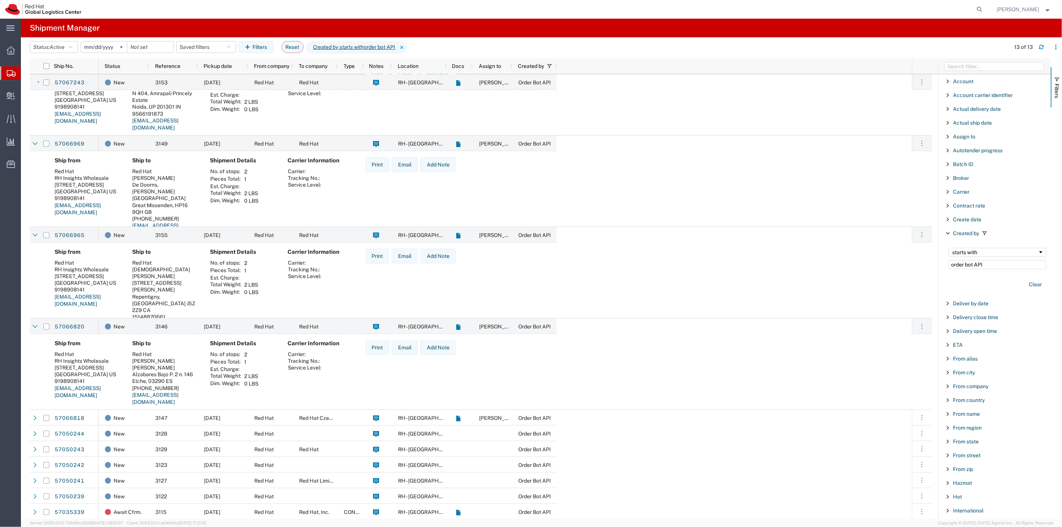
scroll to position [207, 0]
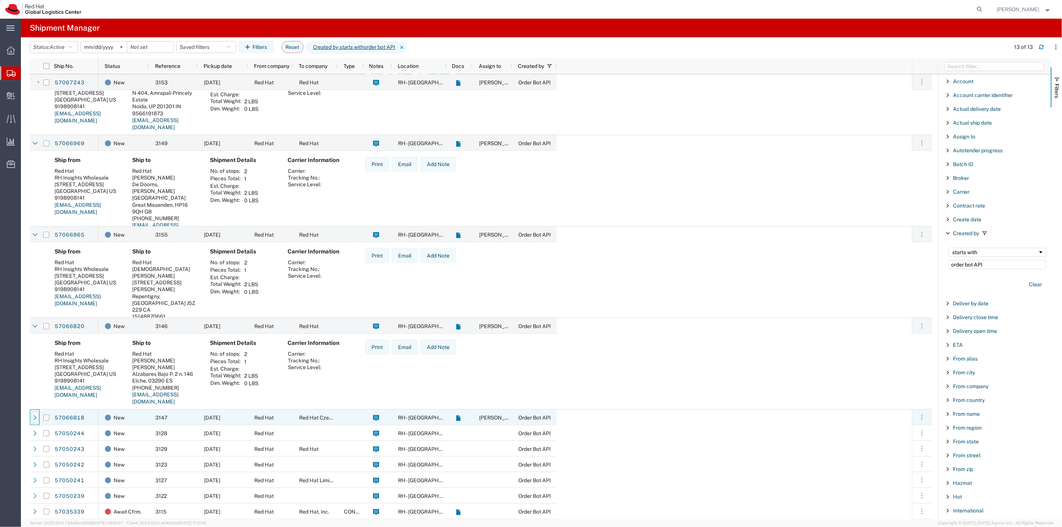
click at [36, 418] on icon at bounding box center [34, 417] width 5 height 5
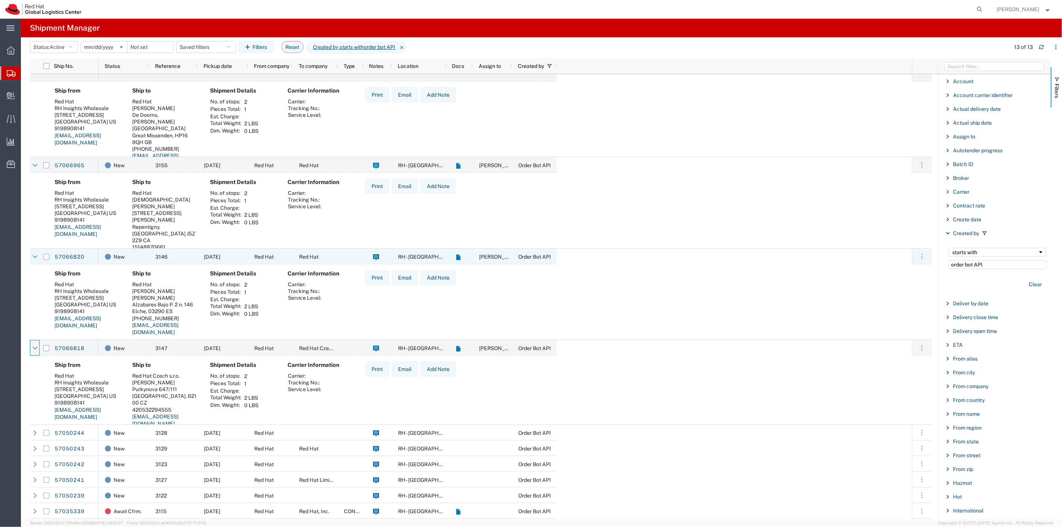
scroll to position [276, 0]
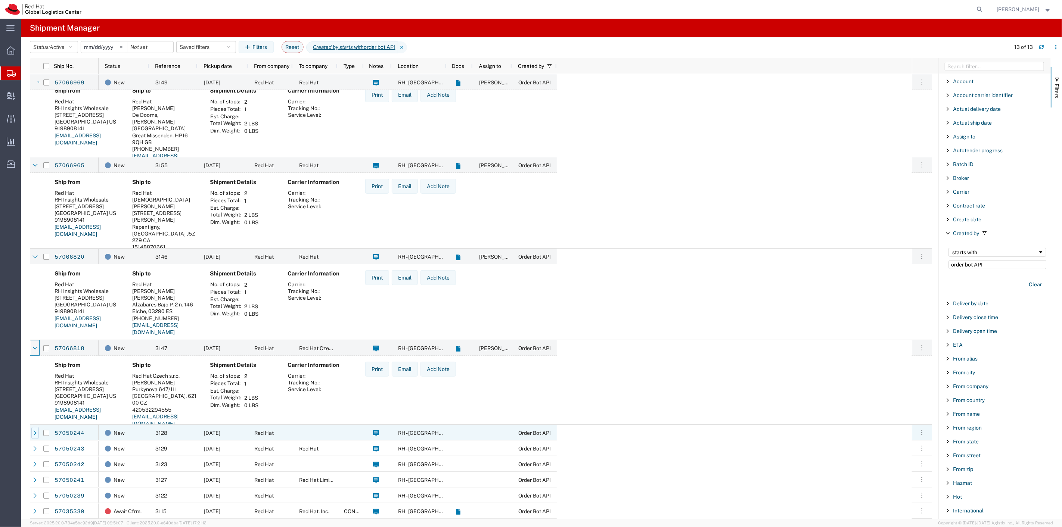
click at [34, 432] on icon at bounding box center [34, 433] width 5 height 5
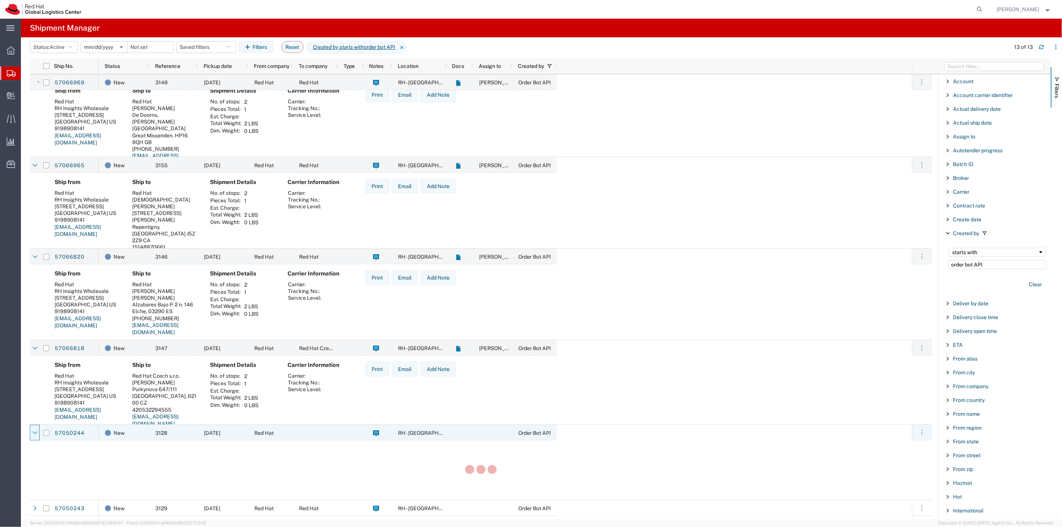
scroll to position [0, 0]
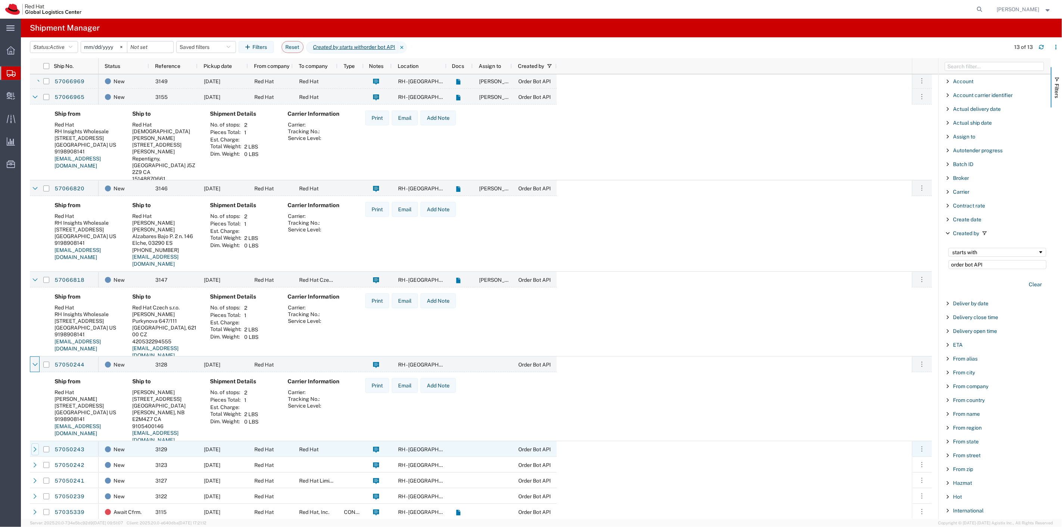
click at [33, 445] on div at bounding box center [34, 450] width 7 height 12
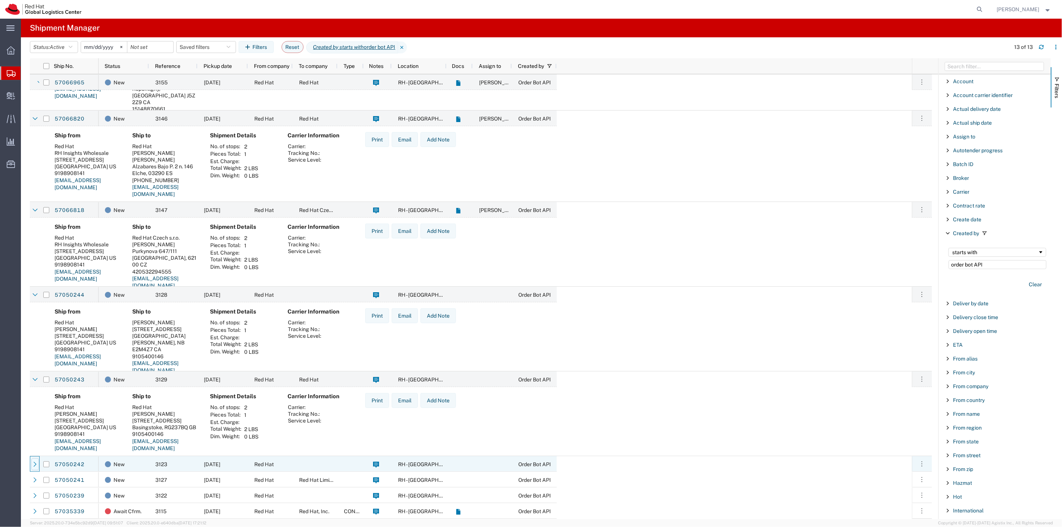
click at [35, 461] on div at bounding box center [34, 465] width 7 height 12
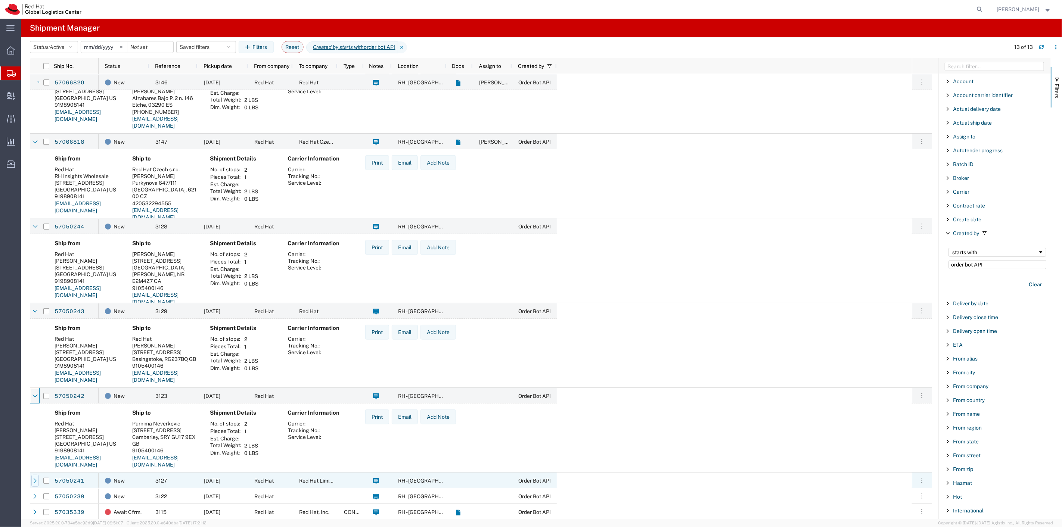
click at [32, 478] on icon at bounding box center [34, 480] width 5 height 5
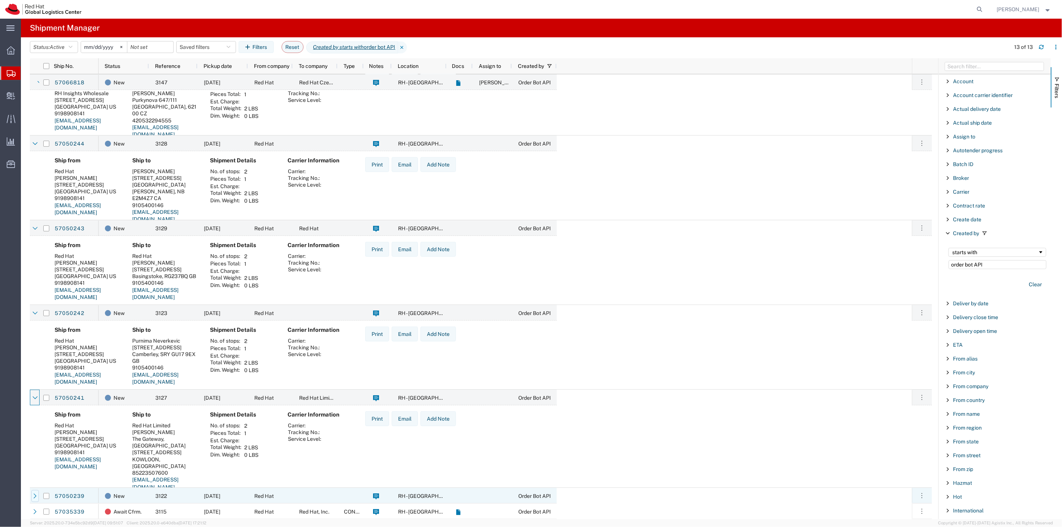
click at [33, 496] on icon at bounding box center [34, 496] width 5 height 5
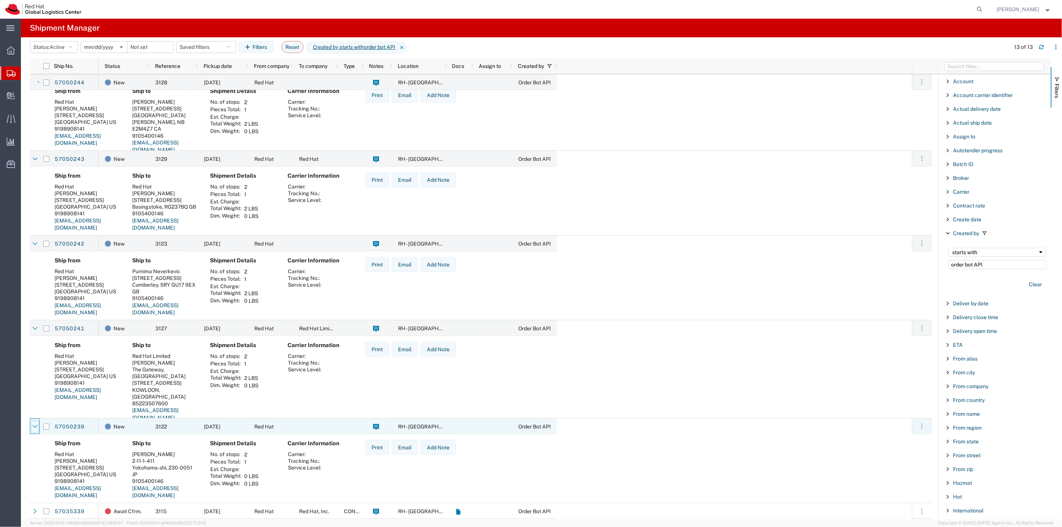
click at [32, 426] on div at bounding box center [34, 427] width 7 height 12
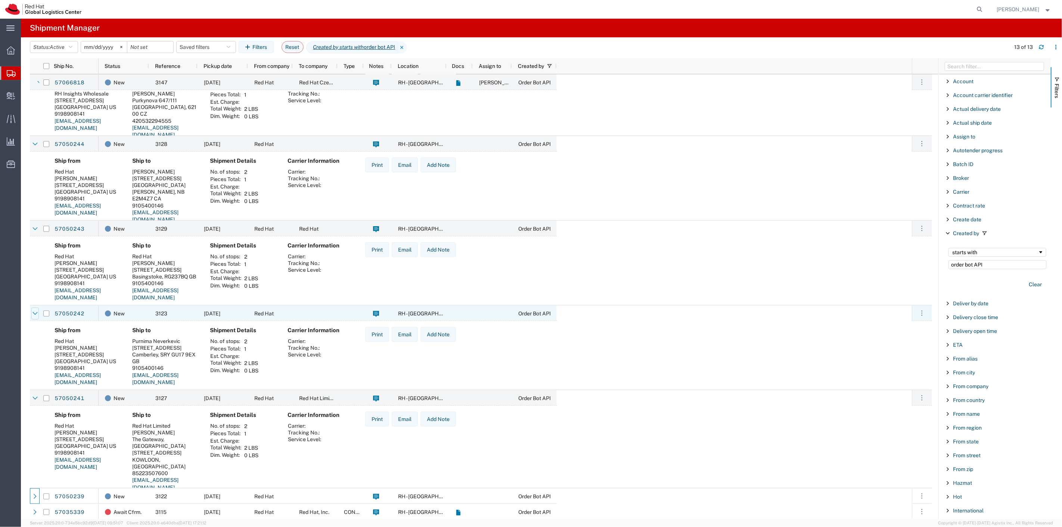
click at [34, 312] on icon at bounding box center [34, 313] width 5 height 5
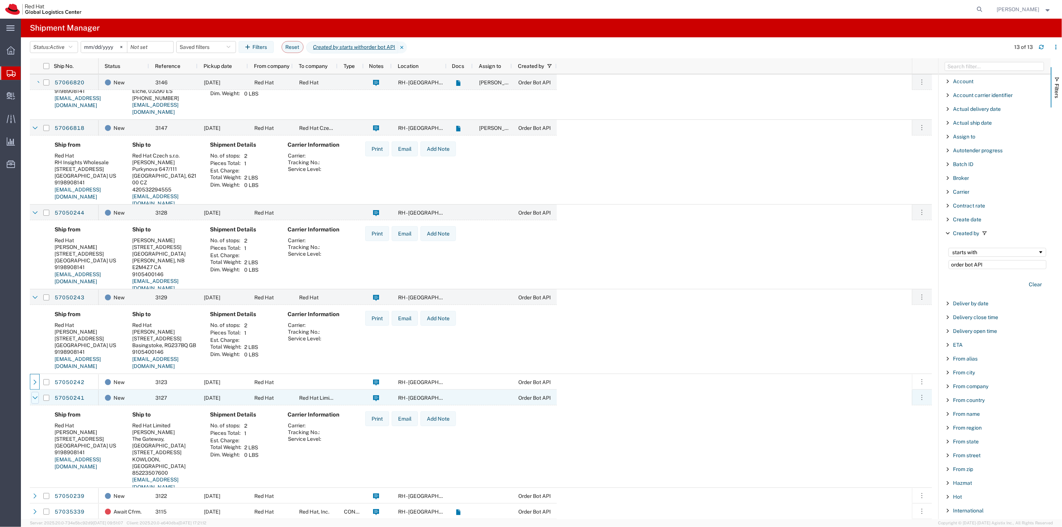
click at [37, 395] on icon at bounding box center [34, 397] width 5 height 5
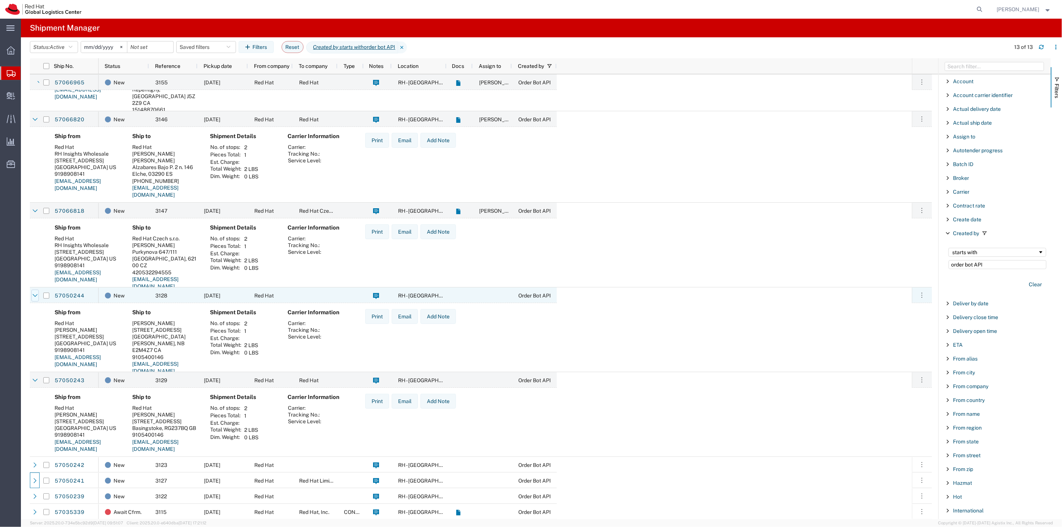
click at [34, 291] on div at bounding box center [34, 296] width 7 height 12
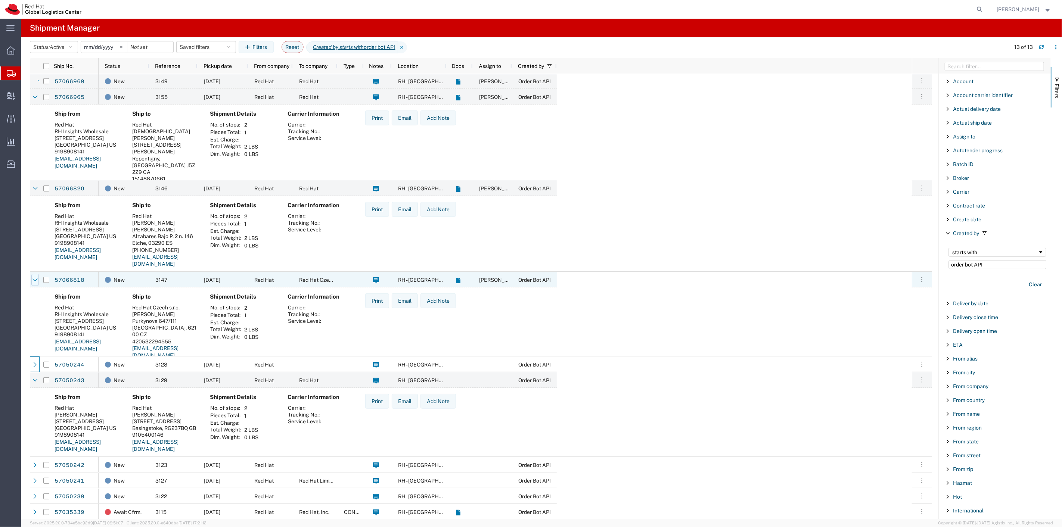
click at [34, 279] on icon at bounding box center [34, 279] width 5 height 5
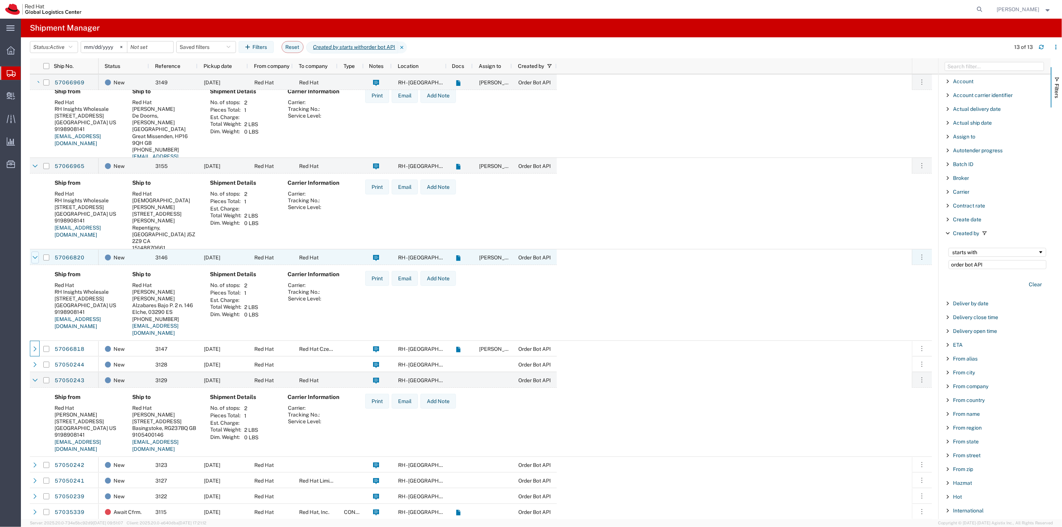
click at [34, 260] on div at bounding box center [34, 258] width 7 height 12
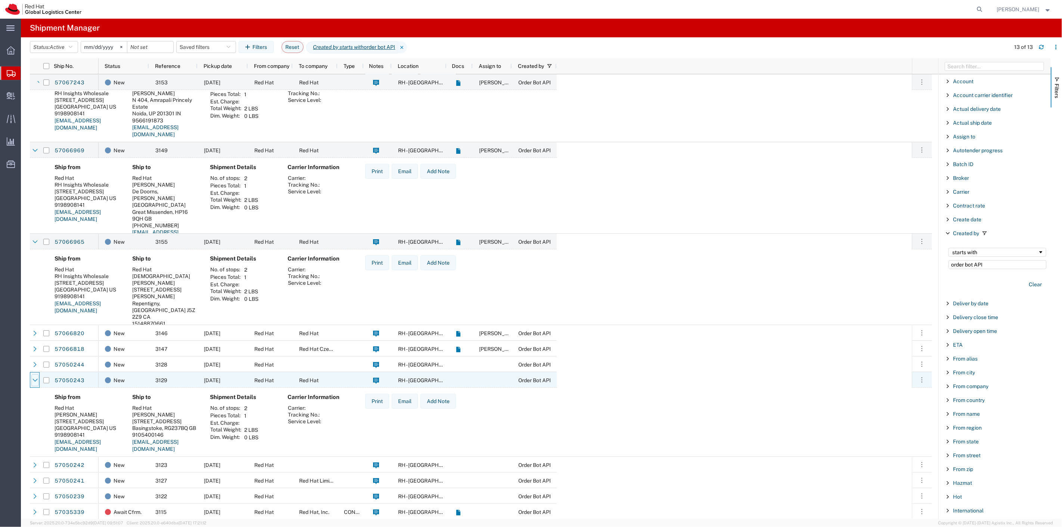
click at [37, 376] on div at bounding box center [34, 381] width 7 height 12
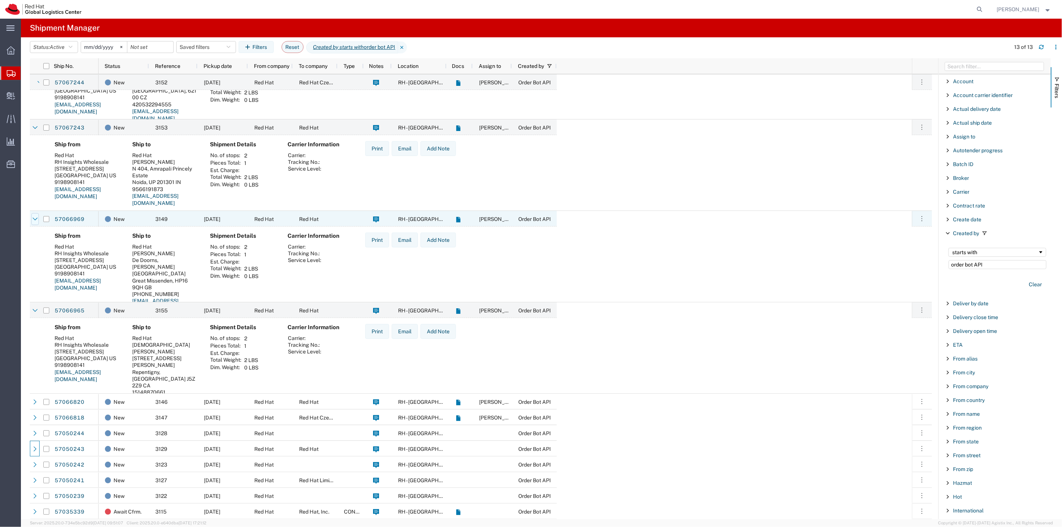
click at [35, 219] on icon at bounding box center [34, 219] width 5 height 5
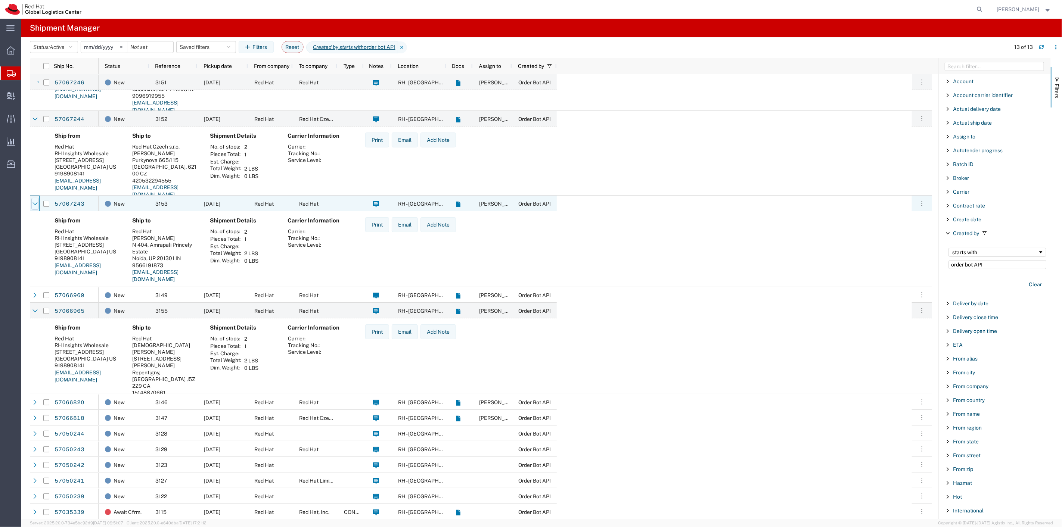
click at [35, 207] on div at bounding box center [34, 204] width 7 height 12
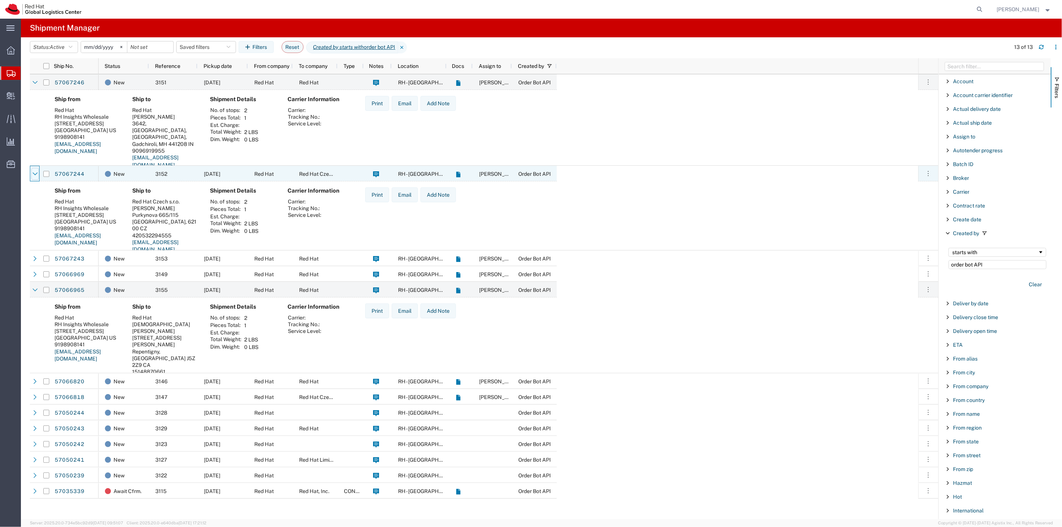
click at [36, 176] on icon at bounding box center [34, 173] width 5 height 5
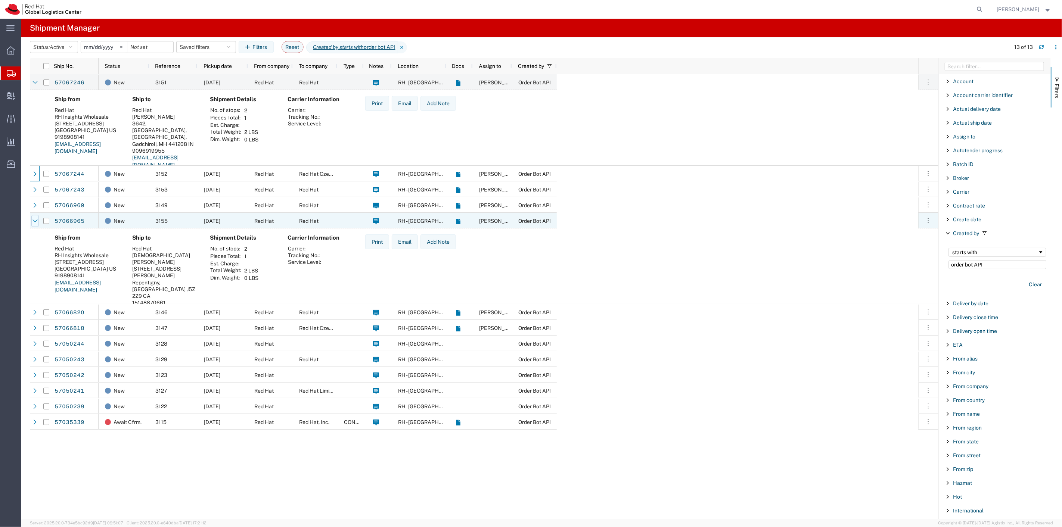
click at [37, 223] on icon at bounding box center [34, 220] width 5 height 5
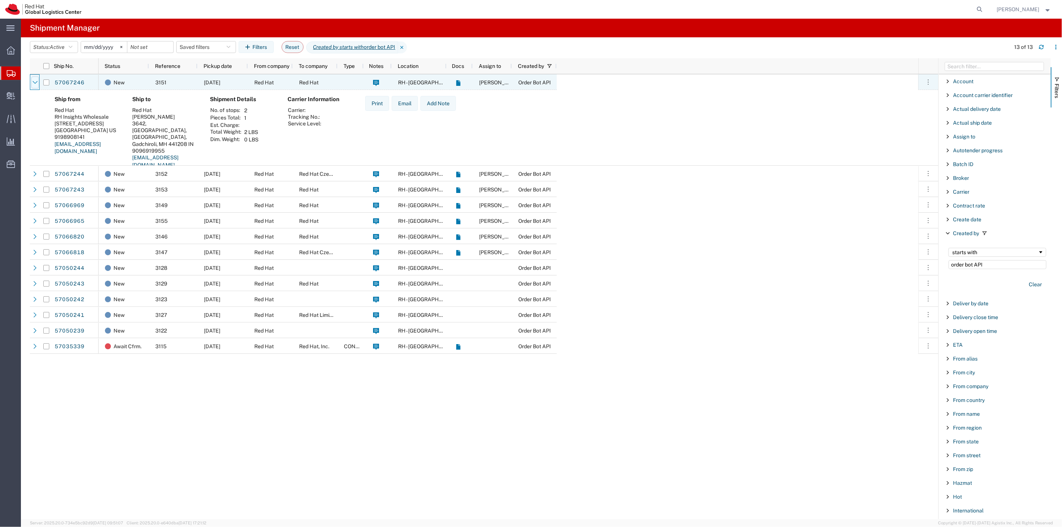
click at [32, 78] on div at bounding box center [34, 83] width 7 height 12
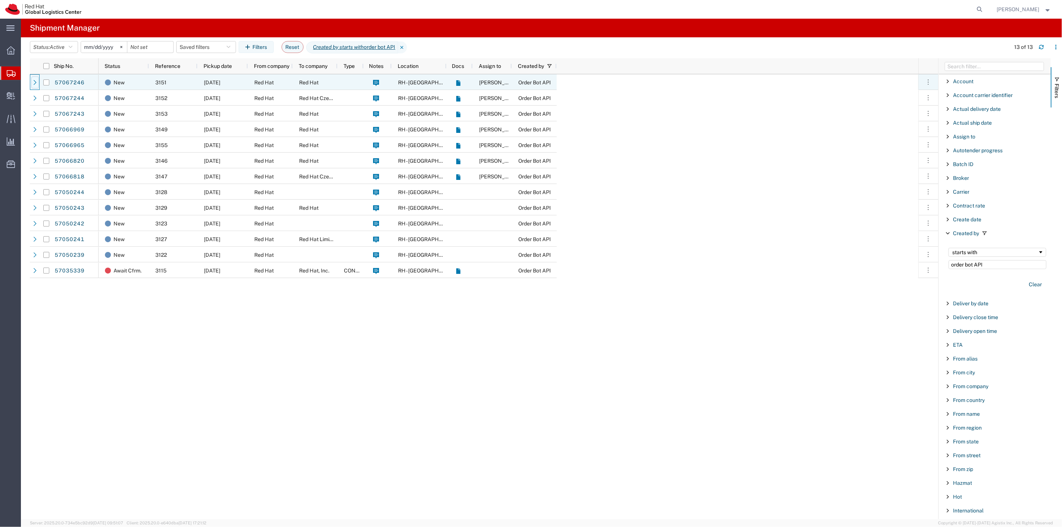
click at [37, 82] on icon at bounding box center [34, 82] width 5 height 5
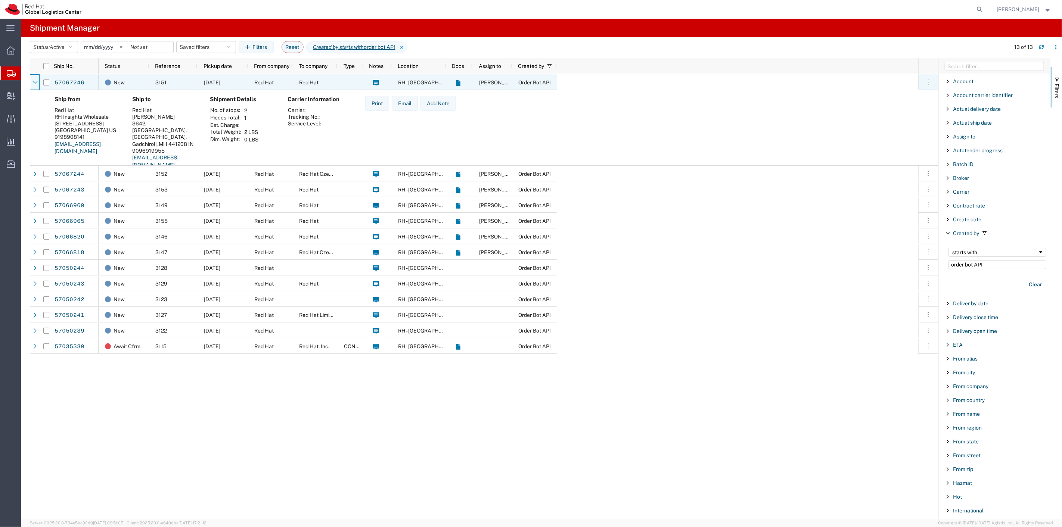
click at [37, 82] on icon at bounding box center [34, 82] width 5 height 5
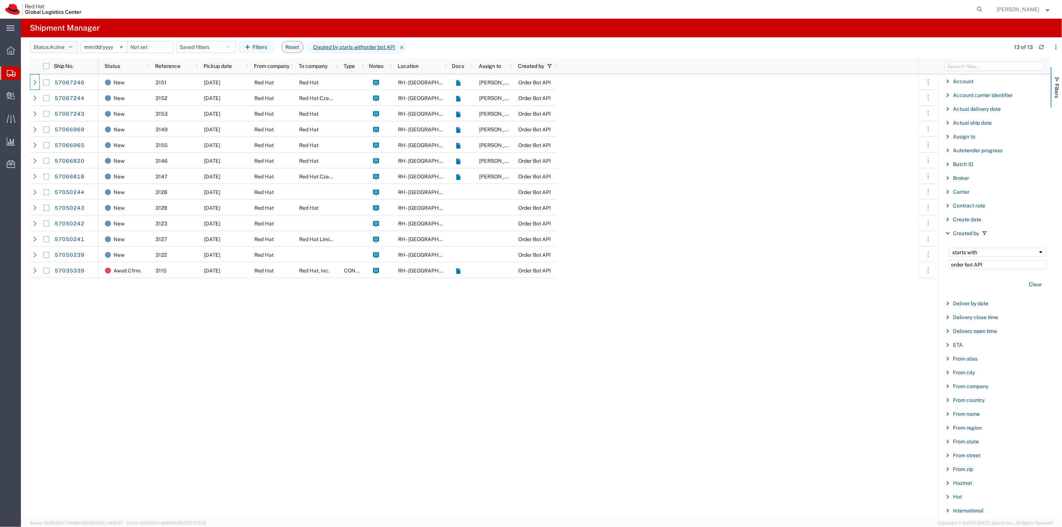
click at [70, 46] on button "Status: Active" at bounding box center [54, 47] width 48 height 12
click at [52, 87] on span "All" at bounding box center [73, 87] width 87 height 12
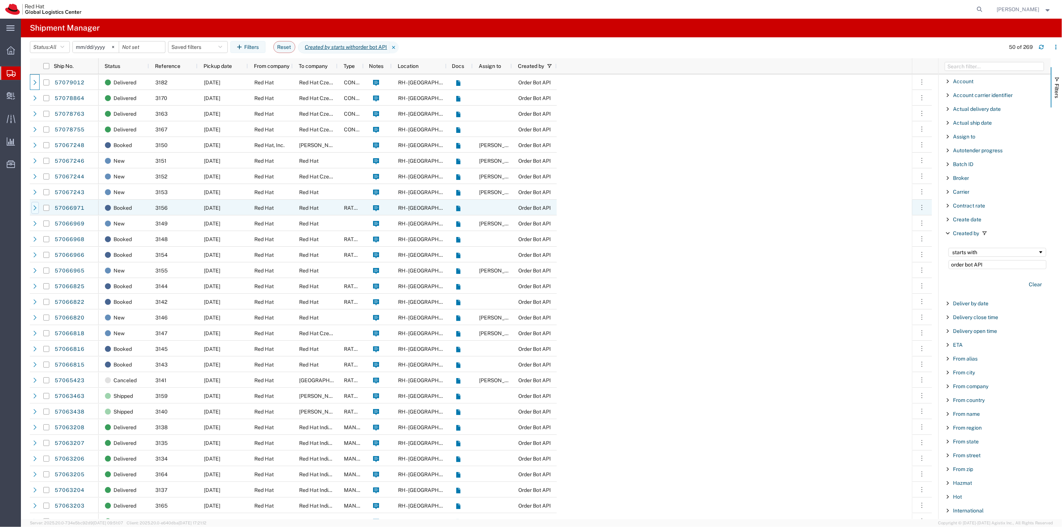
click at [36, 207] on icon at bounding box center [34, 207] width 5 height 5
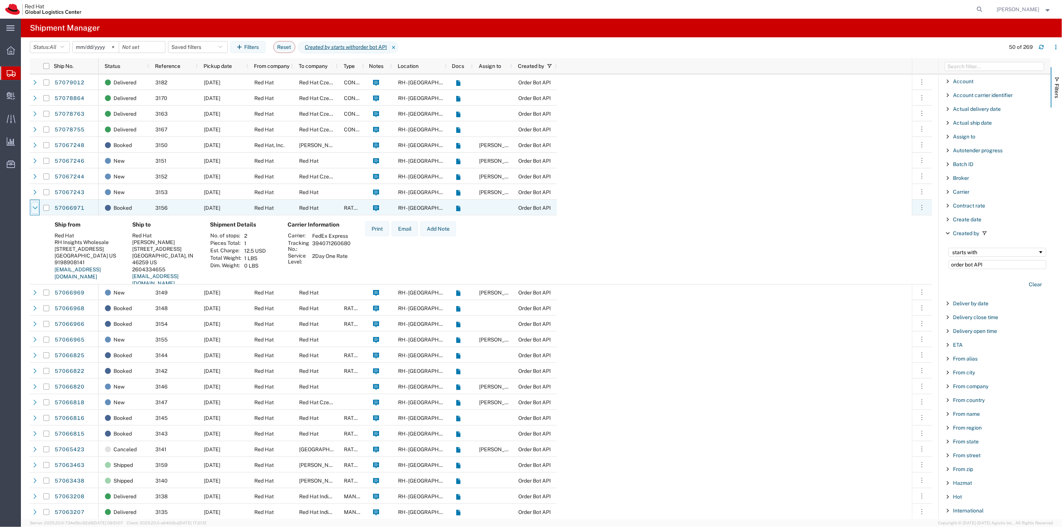
click at [35, 206] on icon at bounding box center [34, 207] width 5 height 5
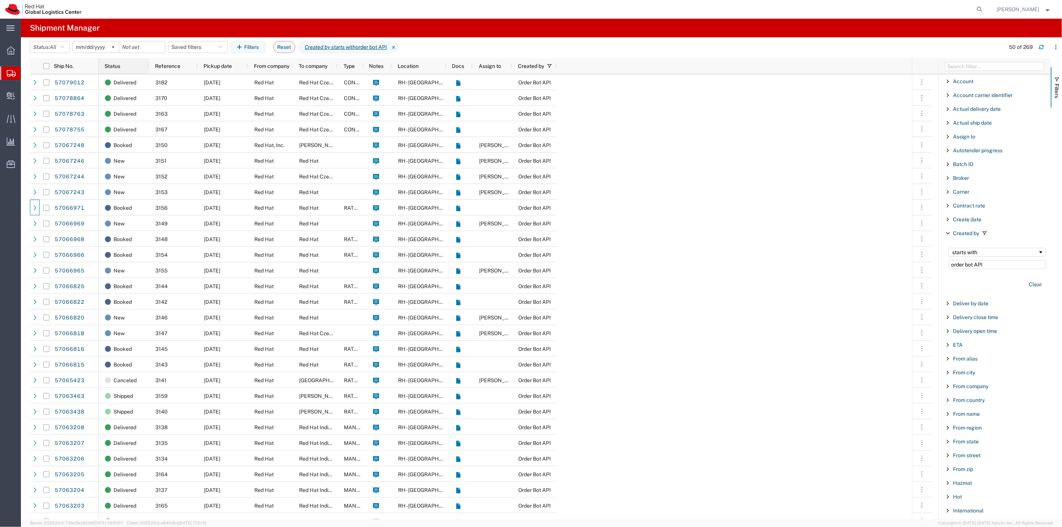
click at [131, 69] on div "Status" at bounding box center [125, 66] width 41 height 12
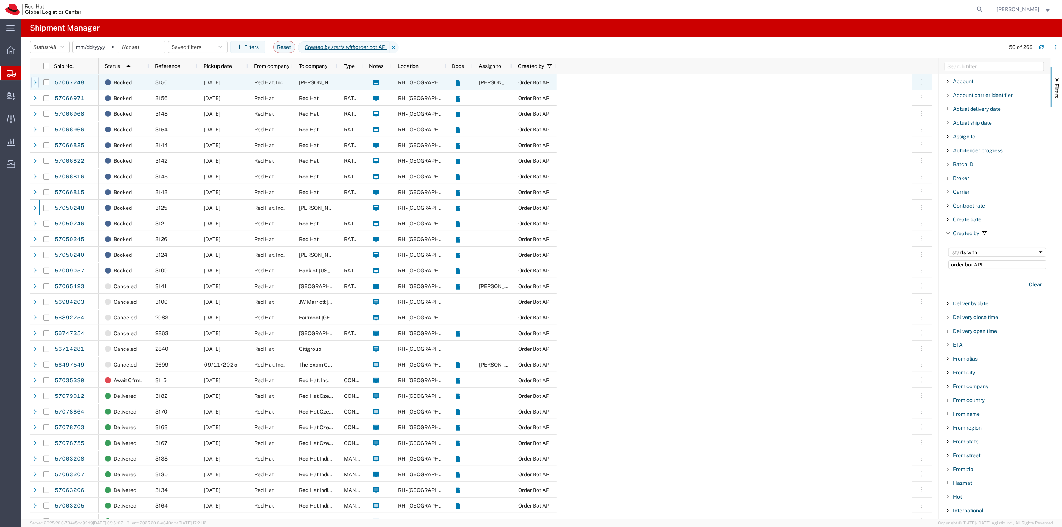
click at [33, 82] on icon at bounding box center [34, 82] width 5 height 5
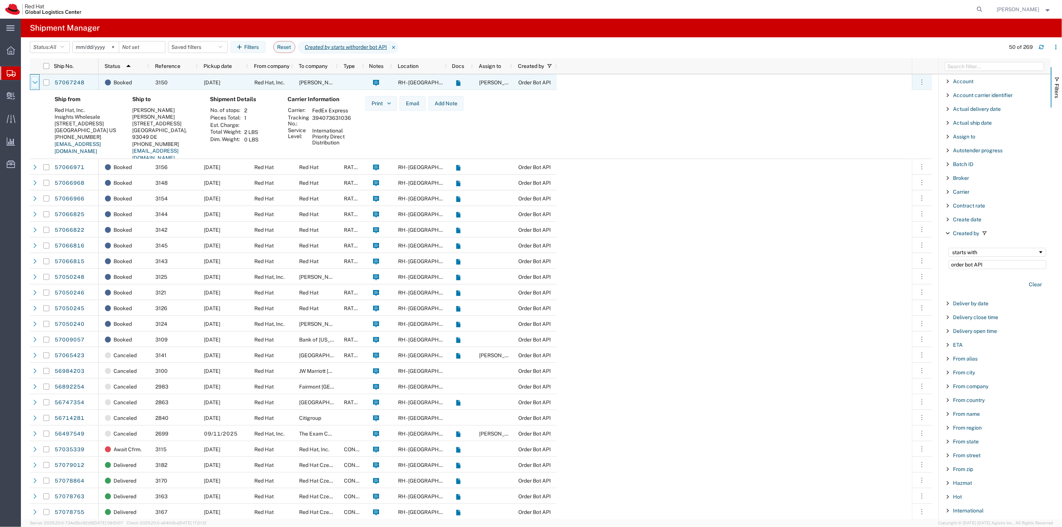
click at [35, 84] on icon at bounding box center [34, 82] width 5 height 5
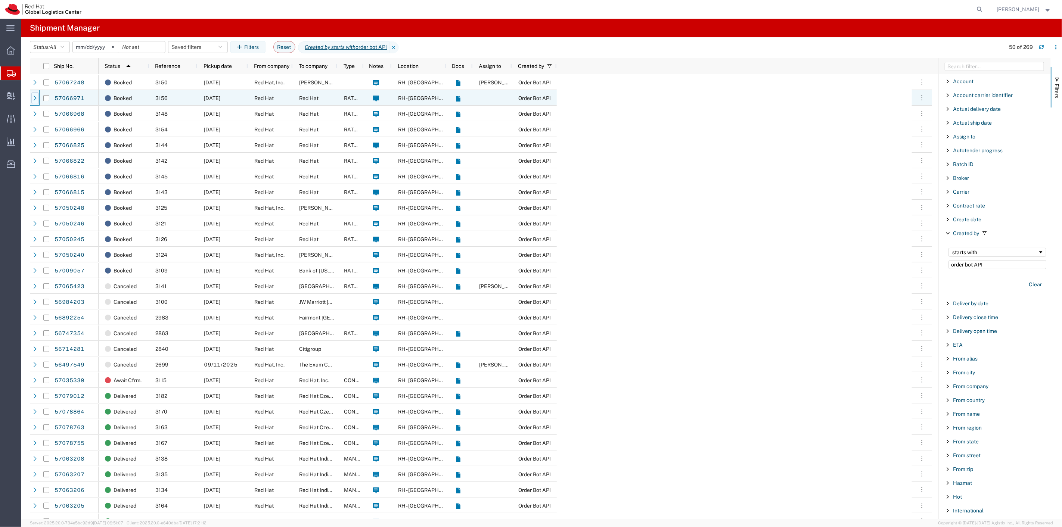
click at [35, 98] on icon at bounding box center [34, 98] width 5 height 5
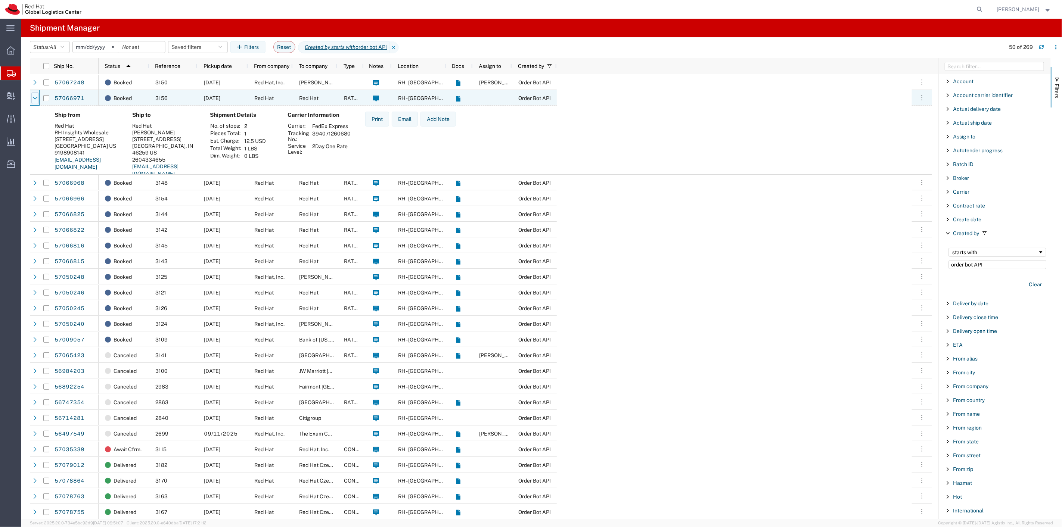
click at [34, 96] on icon at bounding box center [34, 98] width 5 height 5
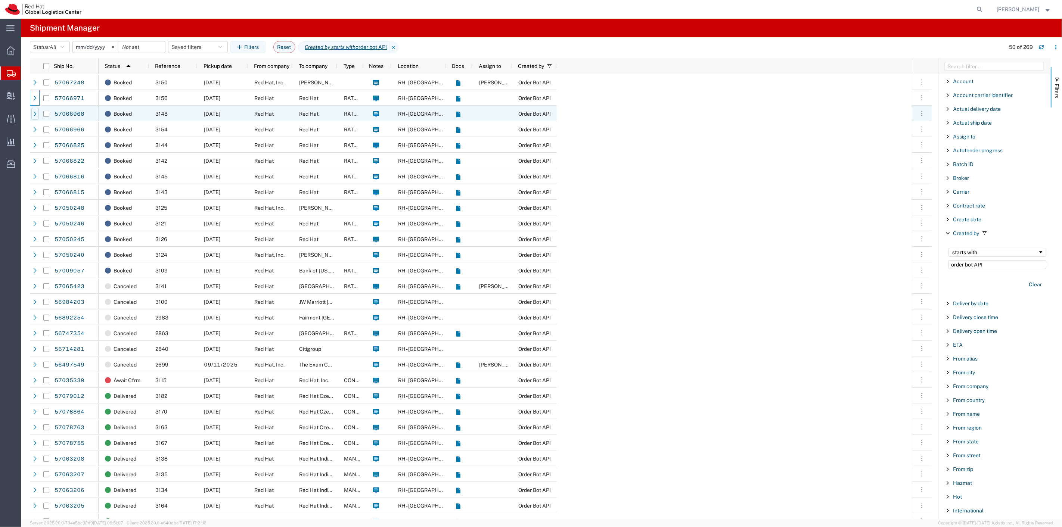
click at [35, 114] on icon at bounding box center [34, 113] width 5 height 5
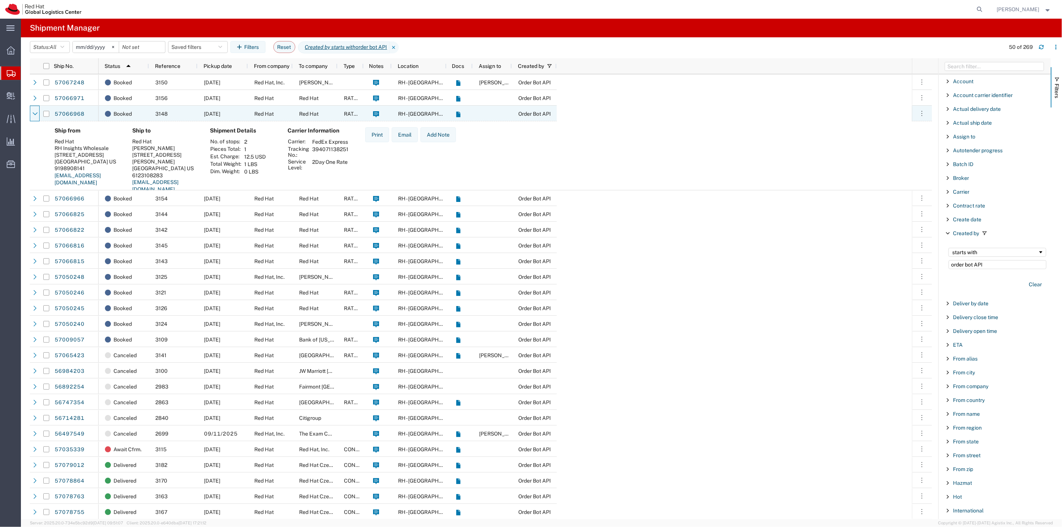
click at [35, 114] on icon at bounding box center [34, 113] width 5 height 3
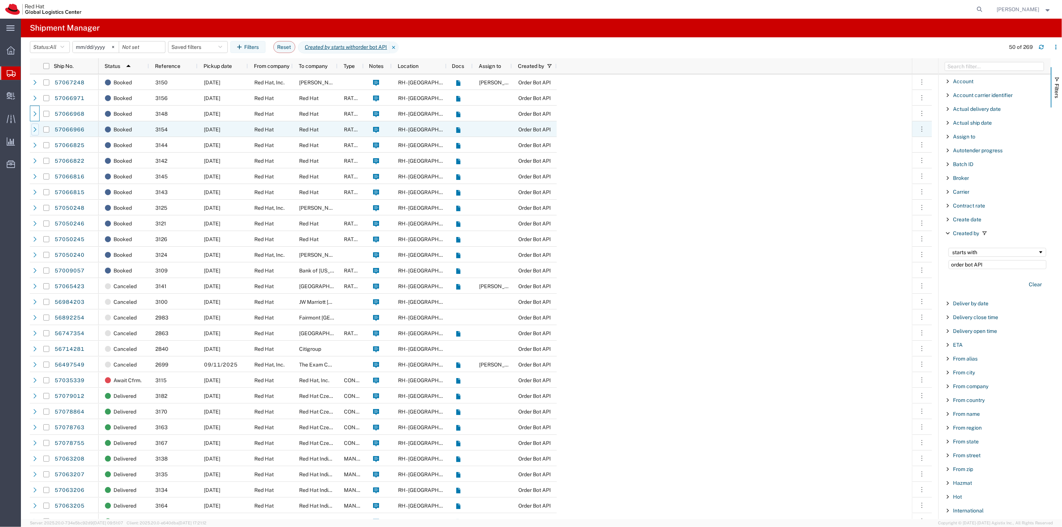
click at [37, 127] on icon at bounding box center [34, 129] width 5 height 5
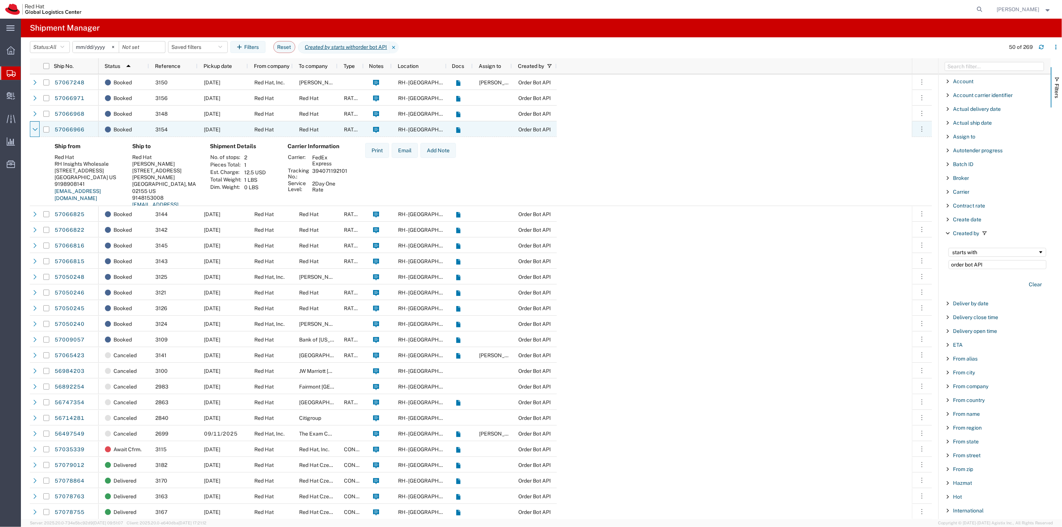
click at [37, 127] on icon at bounding box center [34, 129] width 5 height 5
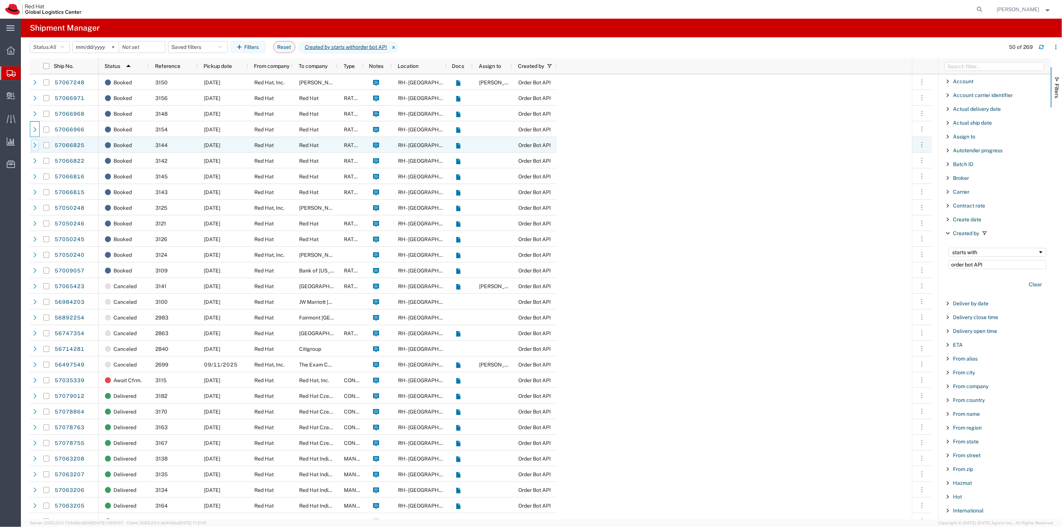
click at [37, 145] on icon at bounding box center [34, 145] width 5 height 5
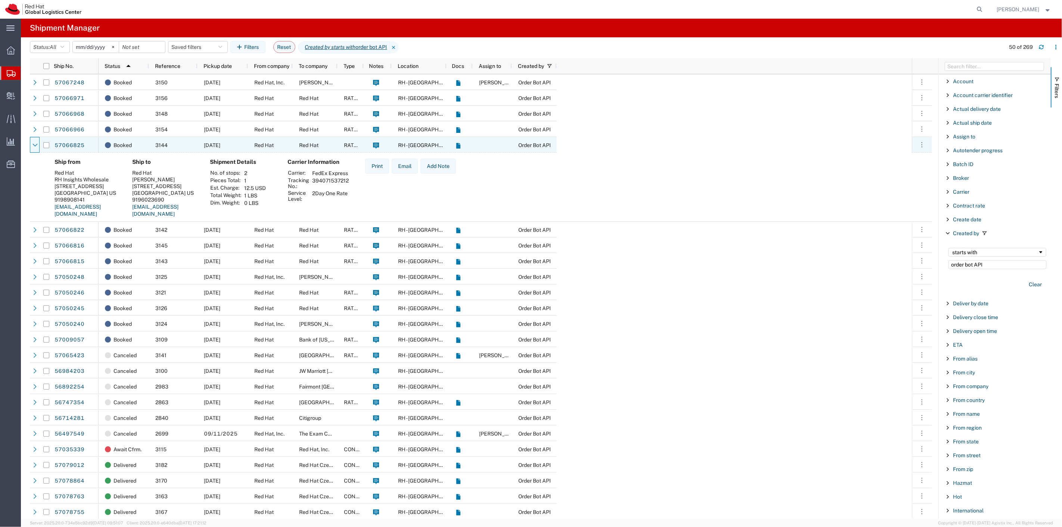
click at [37, 145] on icon at bounding box center [34, 145] width 5 height 3
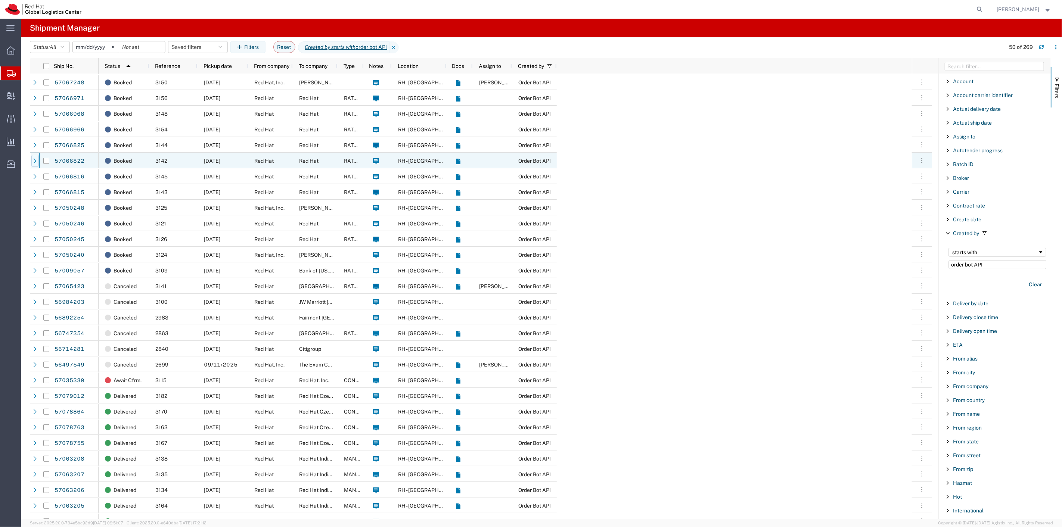
click at [33, 159] on icon at bounding box center [34, 160] width 5 height 5
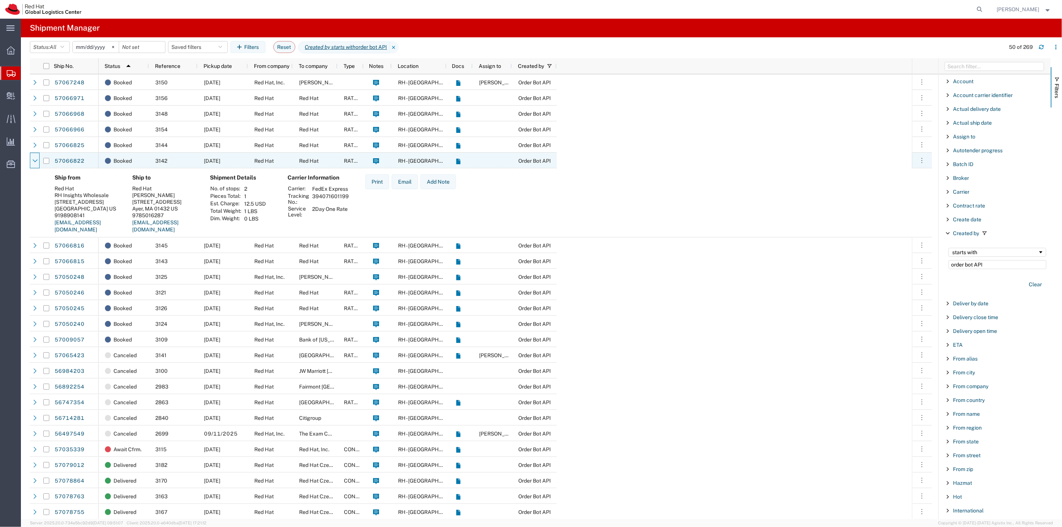
click at [33, 159] on icon at bounding box center [34, 160] width 5 height 3
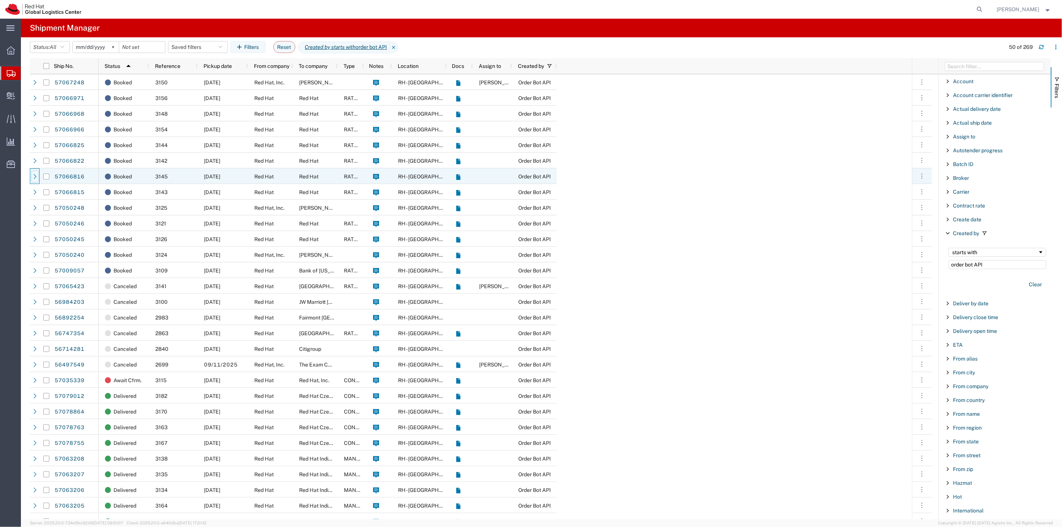
click at [36, 173] on div at bounding box center [34, 177] width 7 height 12
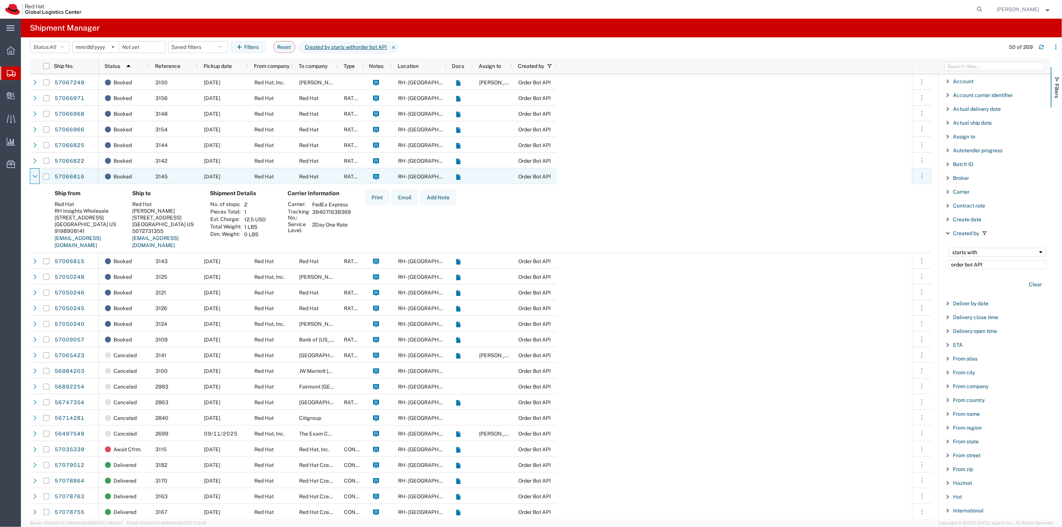
click at [36, 173] on div at bounding box center [34, 177] width 7 height 12
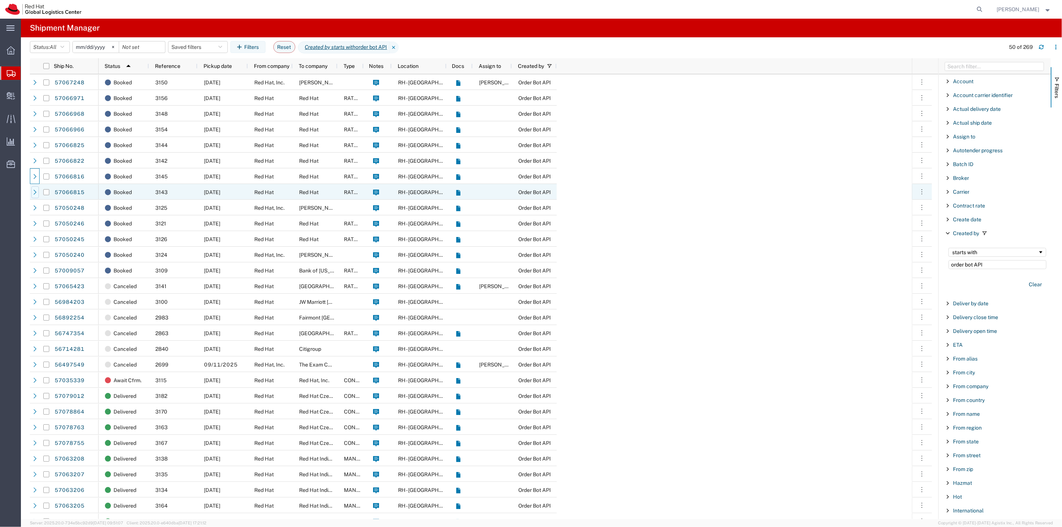
click at [35, 192] on icon at bounding box center [35, 192] width 3 height 5
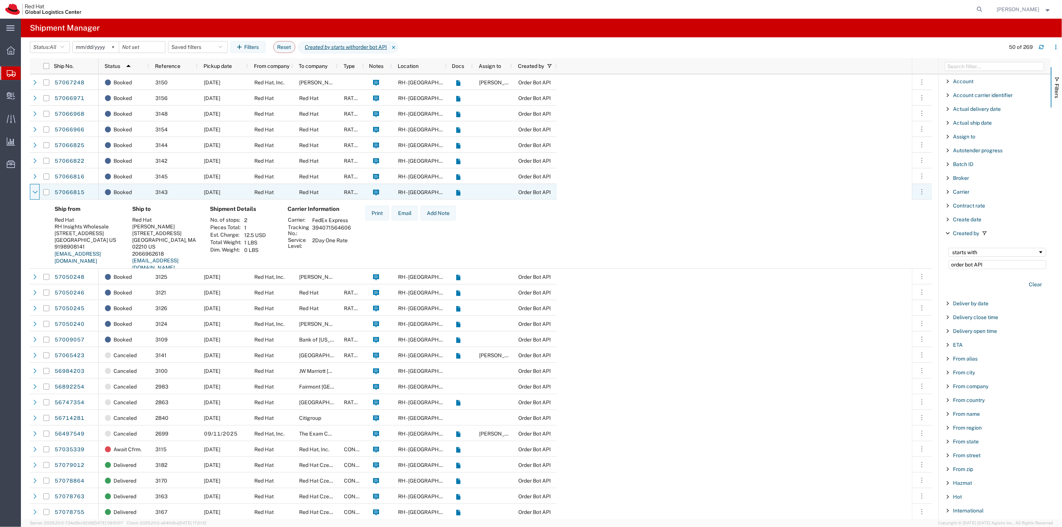
click at [35, 192] on icon at bounding box center [34, 192] width 5 height 5
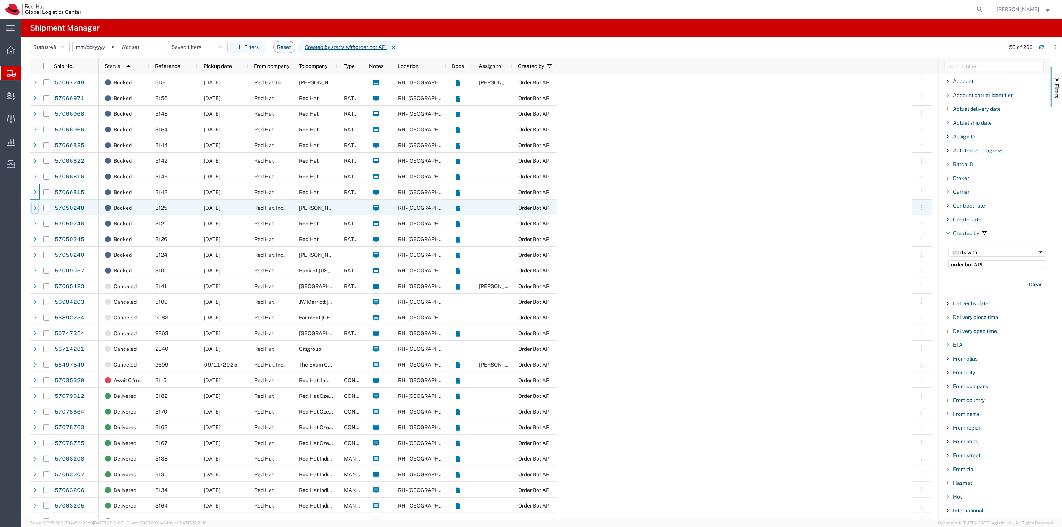
click at [37, 208] on icon at bounding box center [34, 207] width 5 height 5
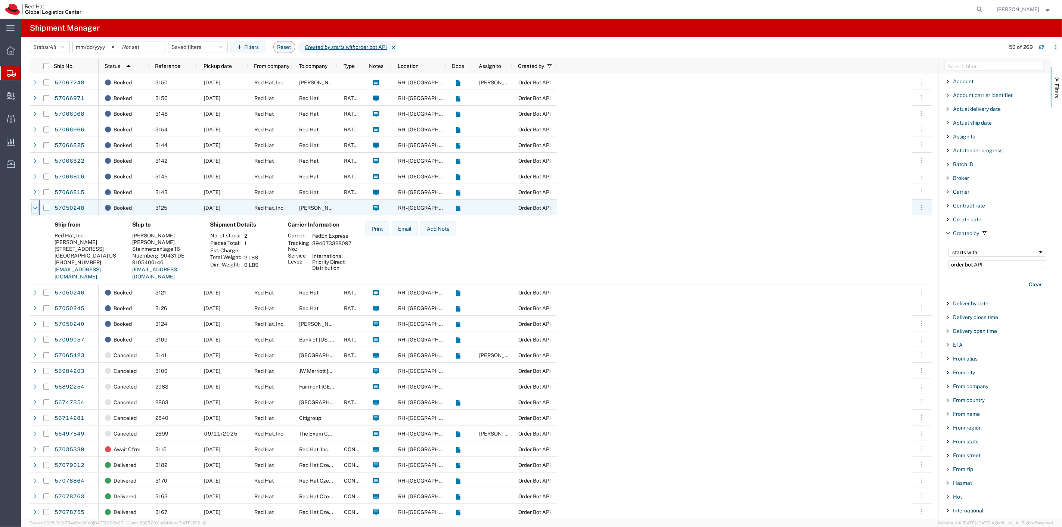
click at [35, 207] on icon at bounding box center [34, 207] width 5 height 5
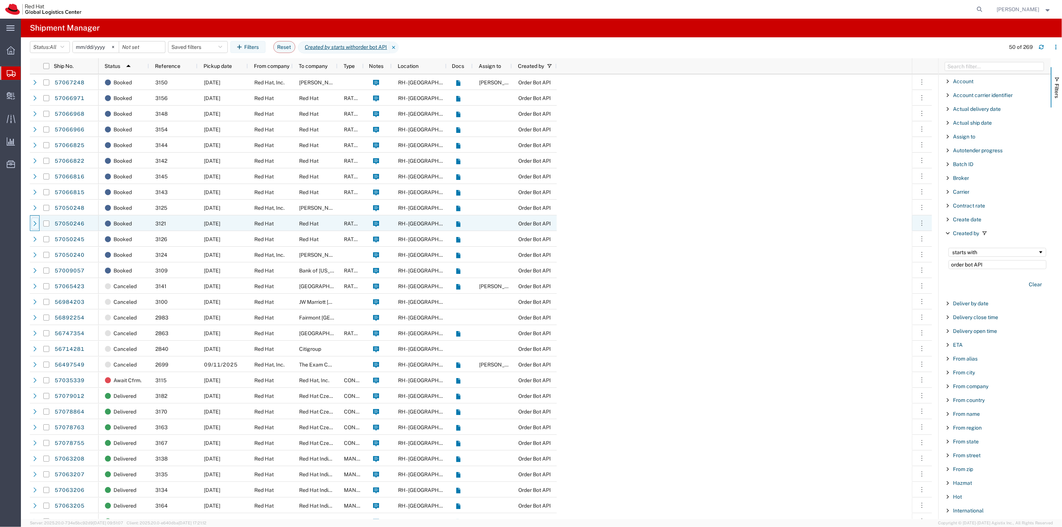
click at [32, 224] on icon at bounding box center [34, 223] width 5 height 5
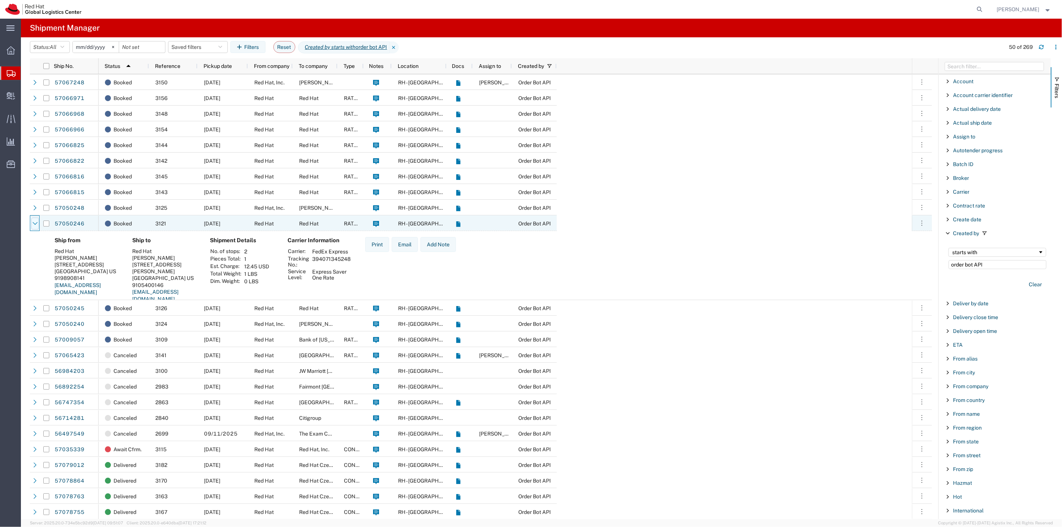
click at [32, 225] on div at bounding box center [34, 224] width 7 height 12
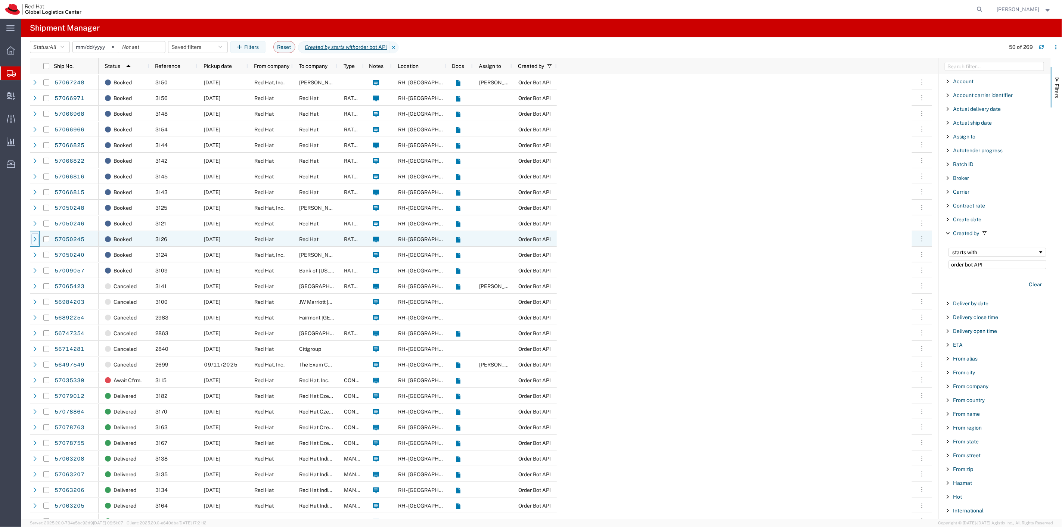
click at [35, 237] on icon at bounding box center [34, 239] width 5 height 5
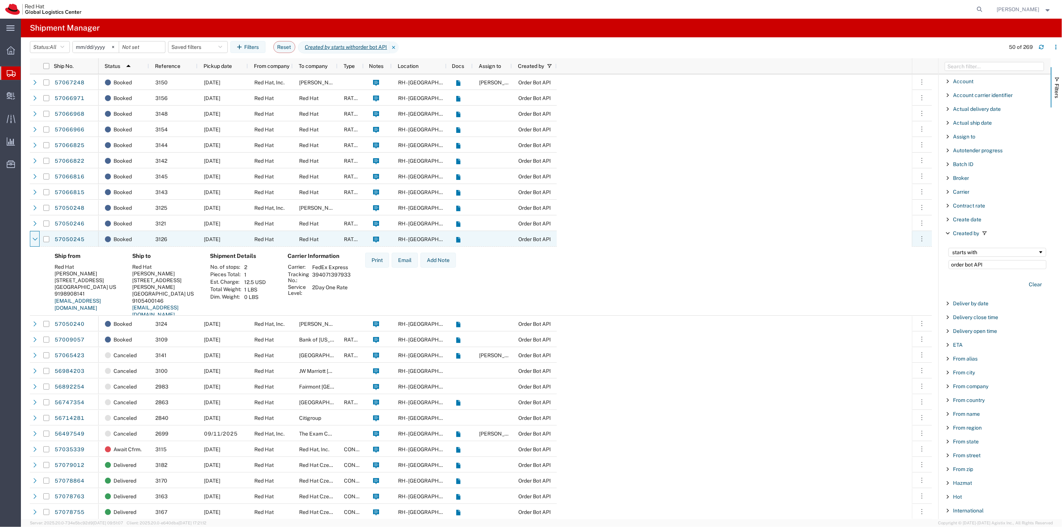
click at [35, 237] on icon at bounding box center [34, 239] width 5 height 5
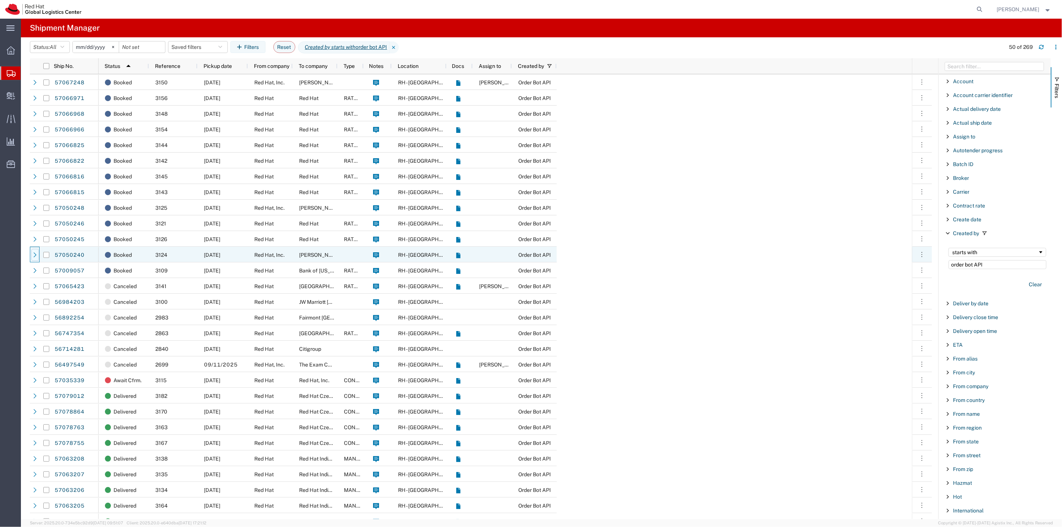
click at [36, 252] on icon at bounding box center [34, 254] width 5 height 5
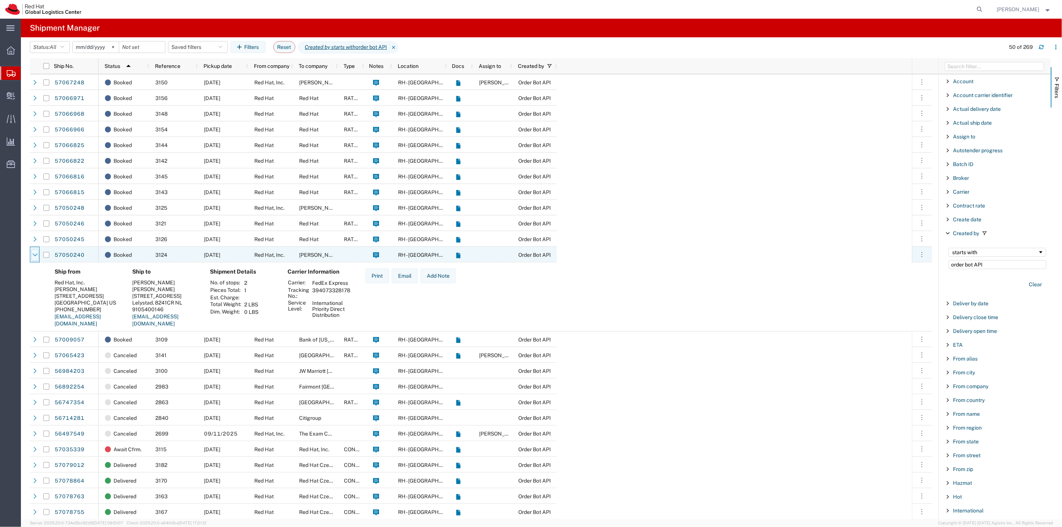
click at [34, 258] on icon at bounding box center [34, 254] width 5 height 5
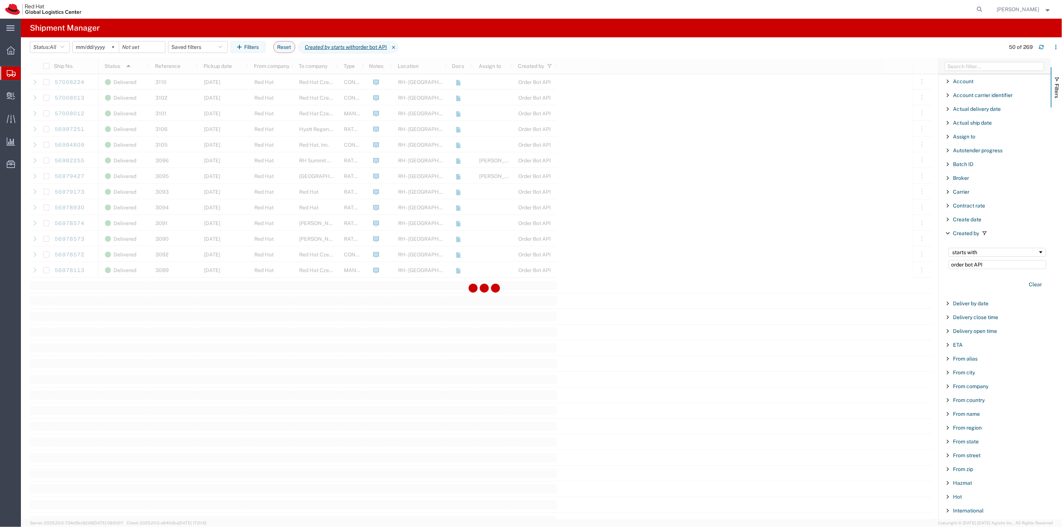
scroll to position [607, 0]
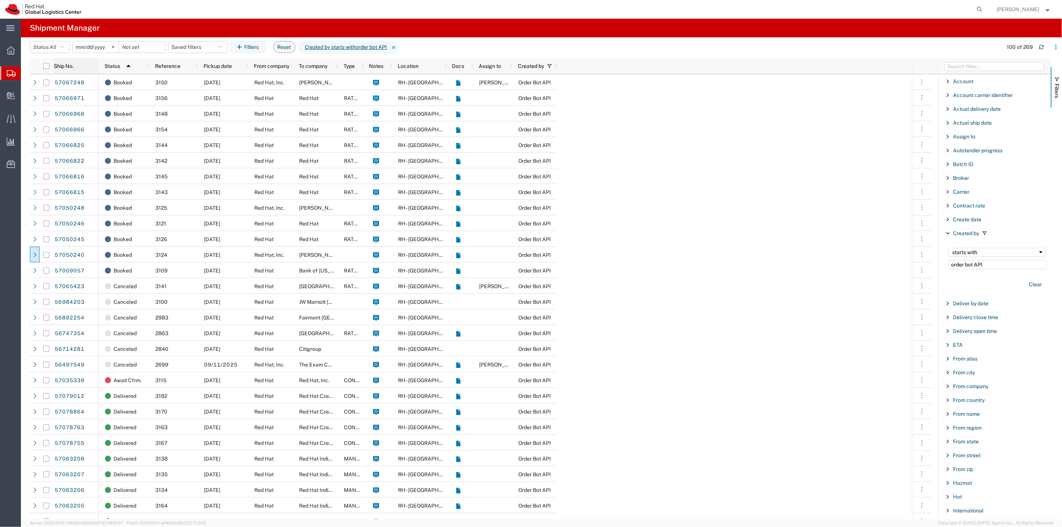
click at [73, 68] on span "Ship No." at bounding box center [64, 66] width 20 height 6
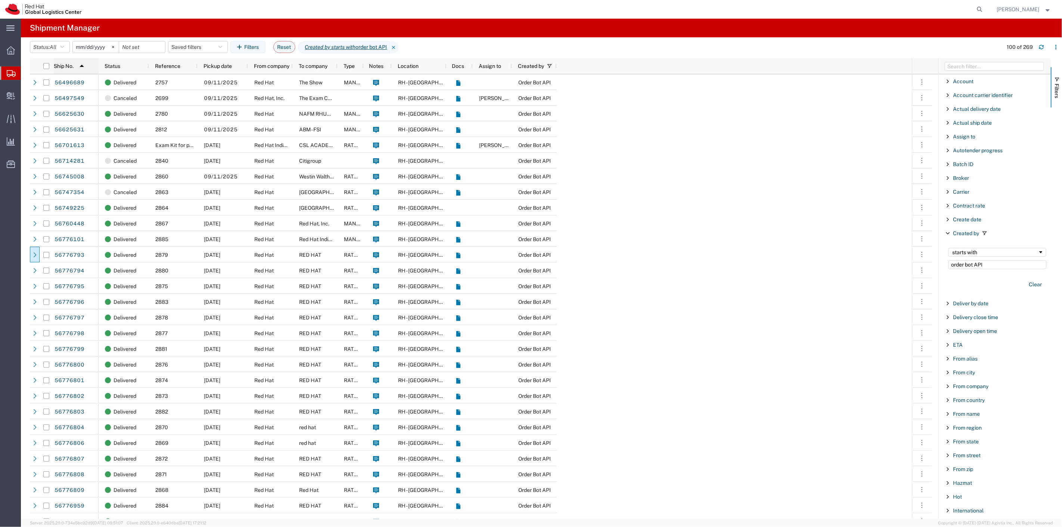
click at [73, 68] on span "Ship No." at bounding box center [64, 66] width 20 height 6
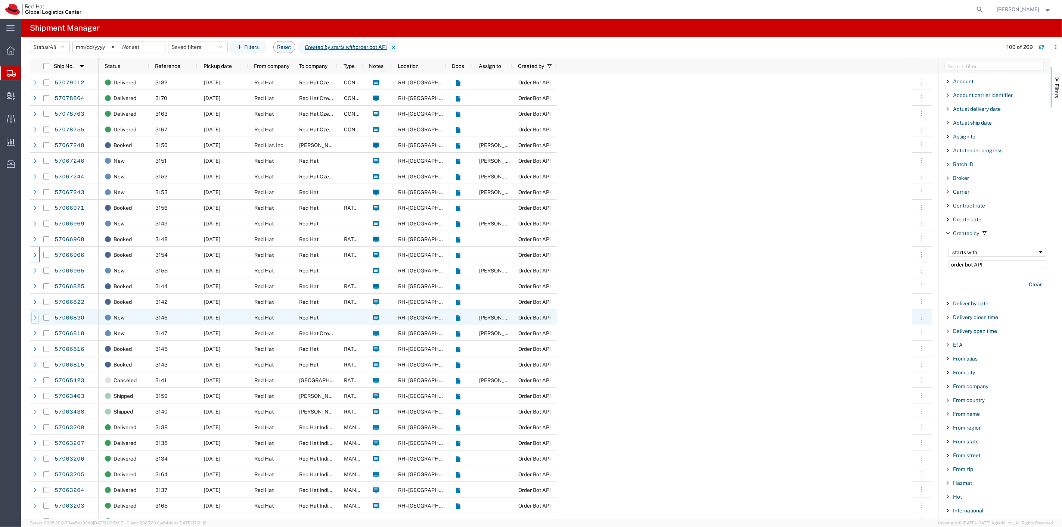
click at [34, 318] on icon at bounding box center [34, 317] width 5 height 5
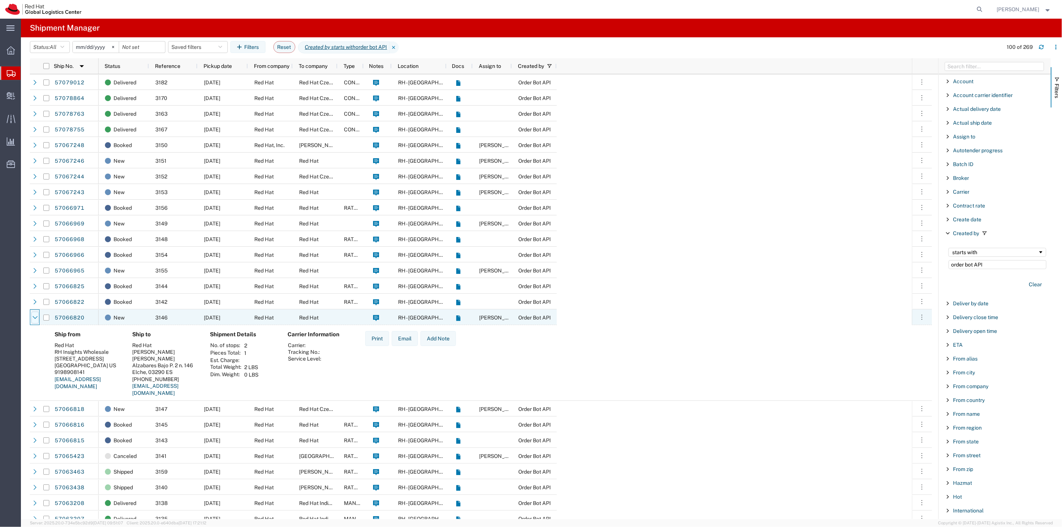
click at [32, 317] on div at bounding box center [34, 318] width 7 height 12
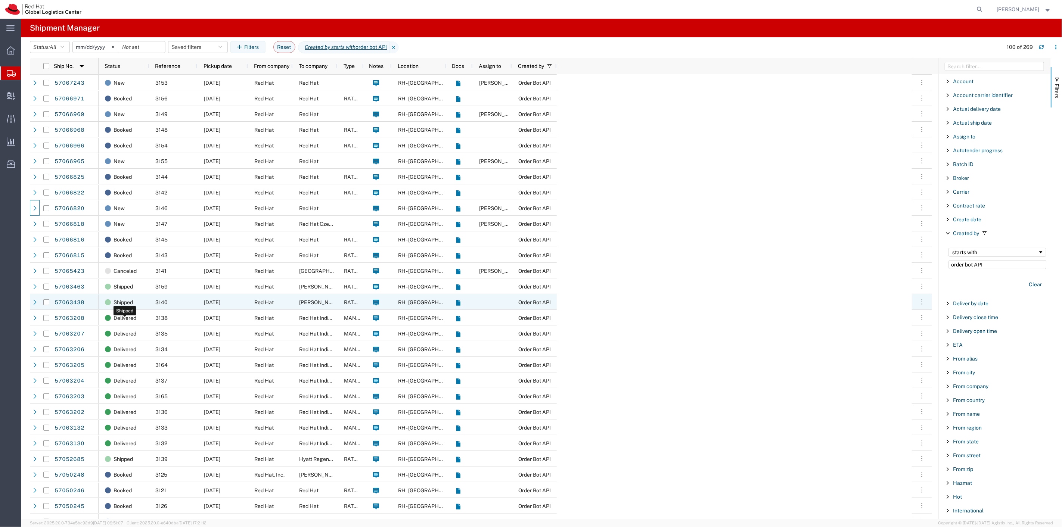
scroll to position [124, 0]
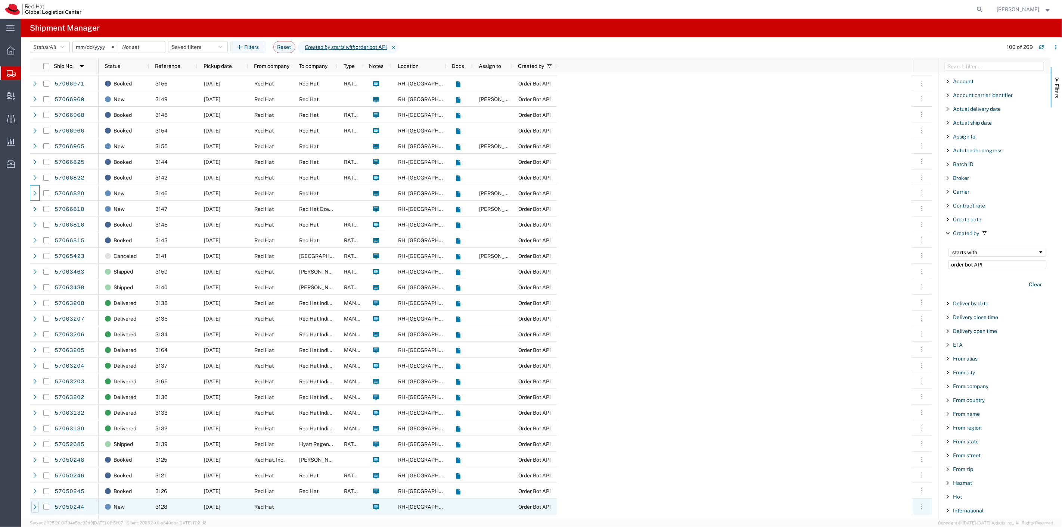
click at [35, 503] on div at bounding box center [34, 507] width 7 height 12
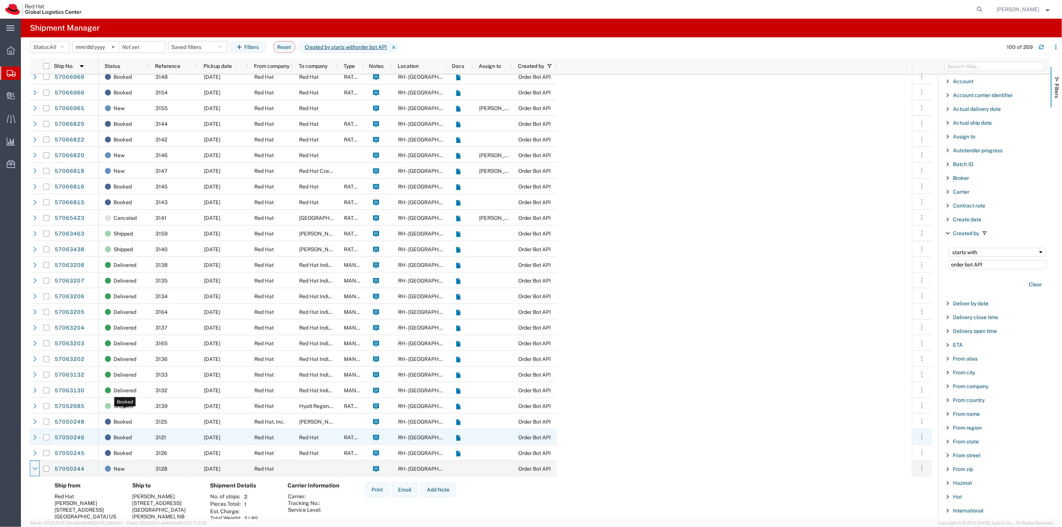
scroll to position [249, 0]
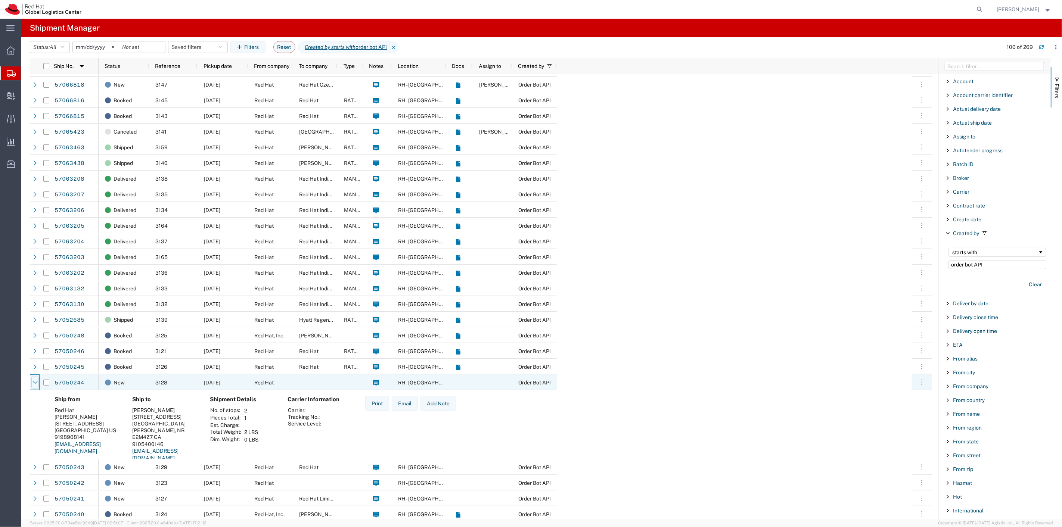
click at [38, 378] on div at bounding box center [34, 383] width 7 height 12
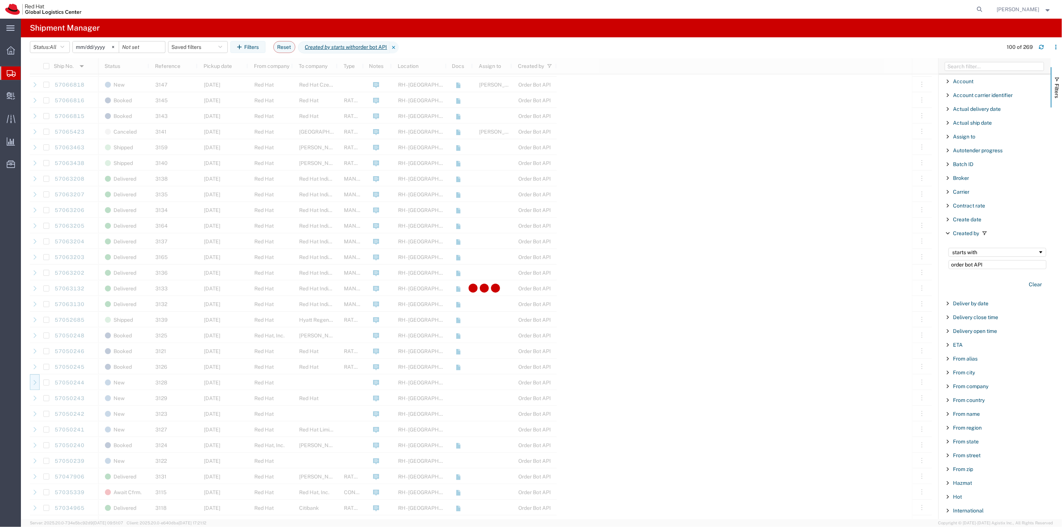
click at [174, 68] on div at bounding box center [484, 288] width 909 height 461
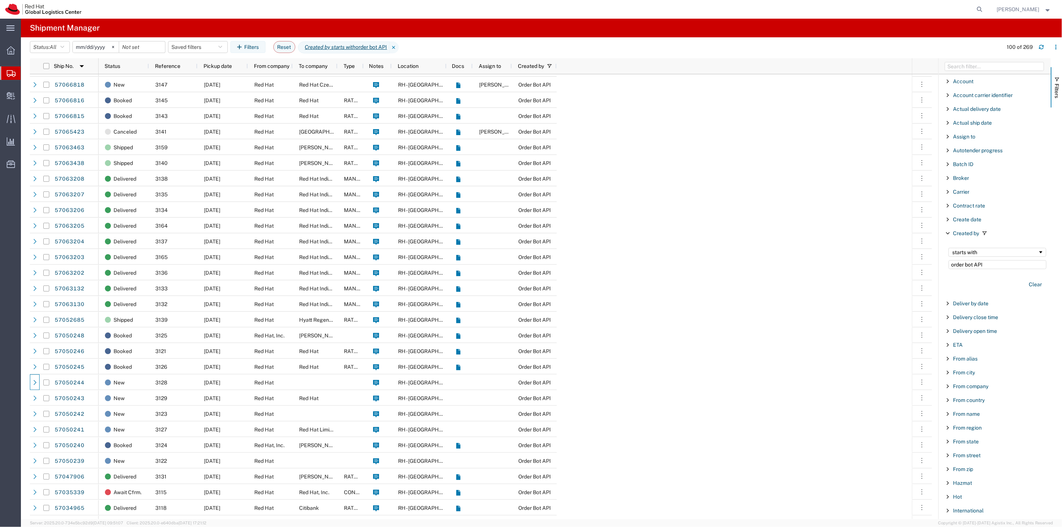
click at [174, 68] on span "Reference" at bounding box center [167, 66] width 25 height 6
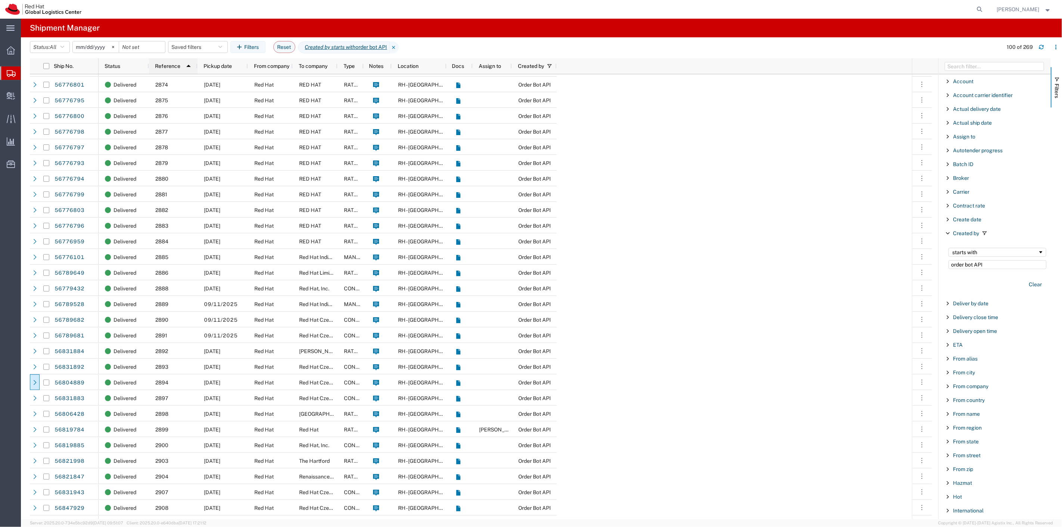
click at [174, 67] on span "Reference" at bounding box center [167, 66] width 25 height 6
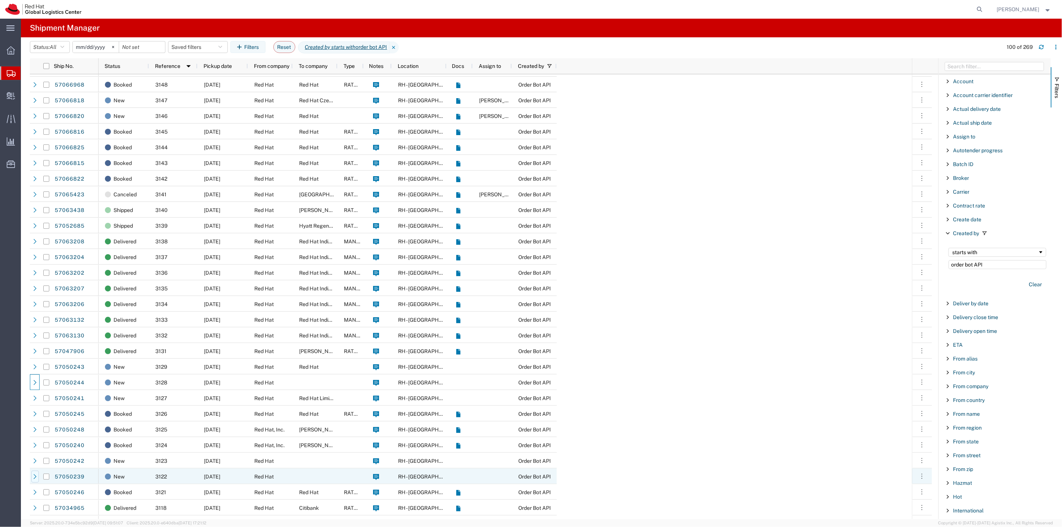
click at [35, 476] on icon at bounding box center [35, 476] width 3 height 5
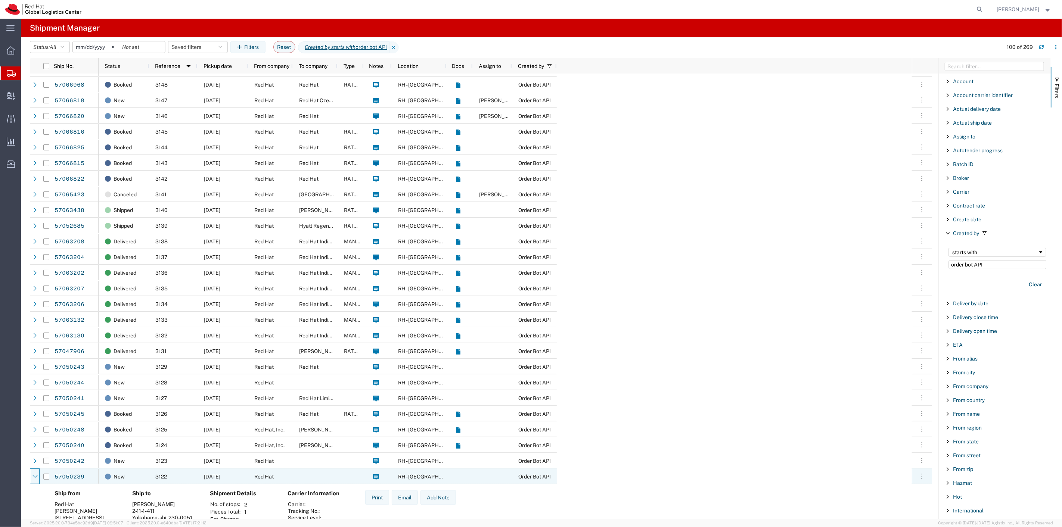
click at [35, 476] on icon at bounding box center [34, 476] width 5 height 3
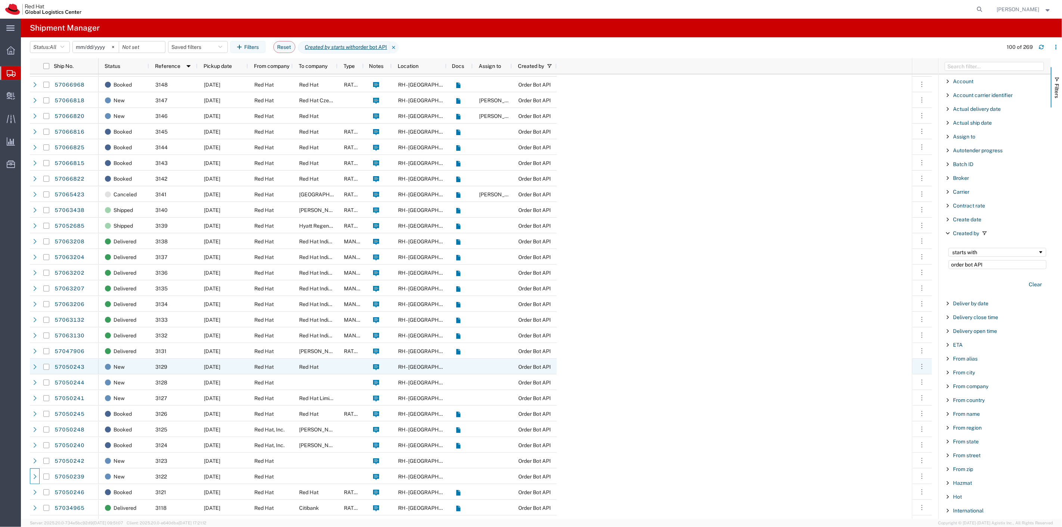
click at [37, 367] on icon at bounding box center [34, 366] width 5 height 5
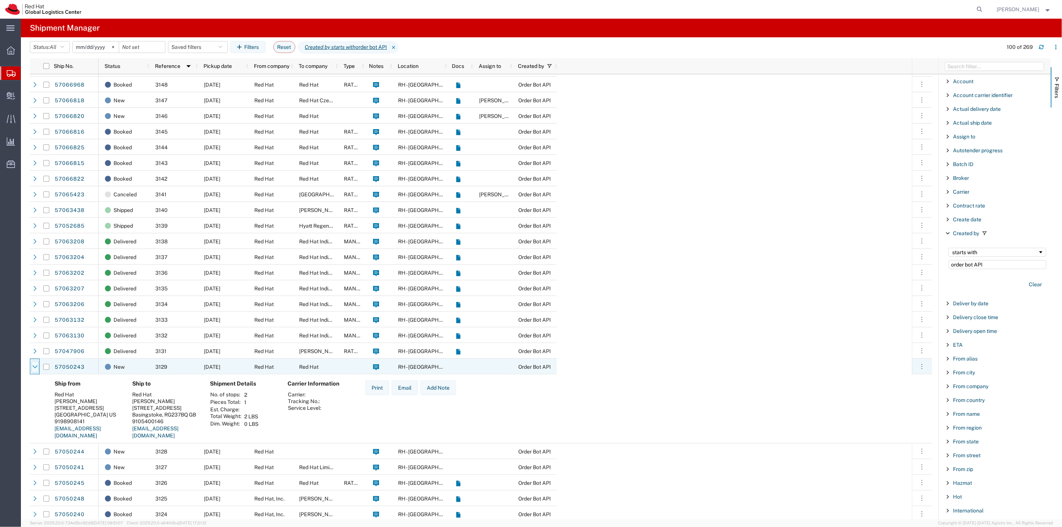
click at [37, 367] on icon at bounding box center [34, 366] width 5 height 5
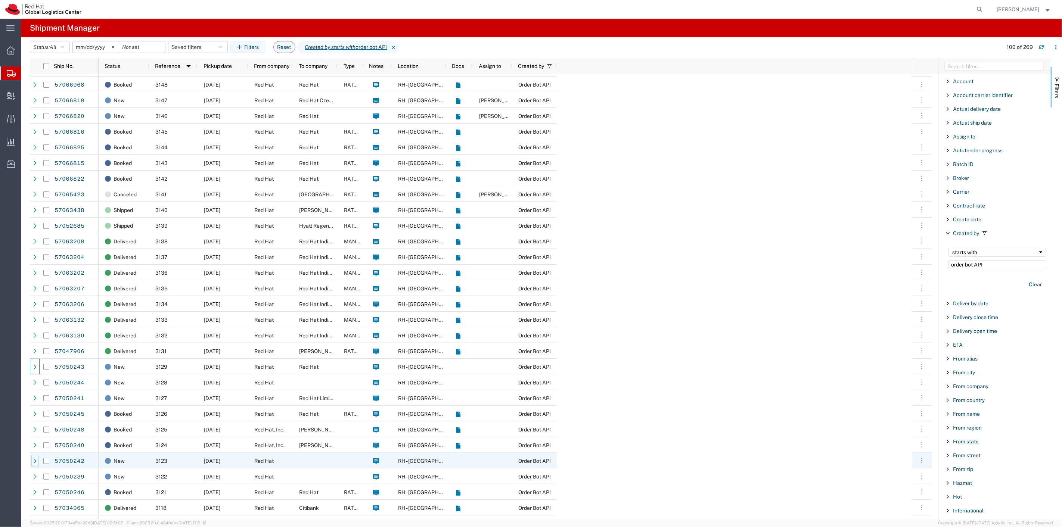
click at [35, 460] on icon at bounding box center [34, 461] width 5 height 5
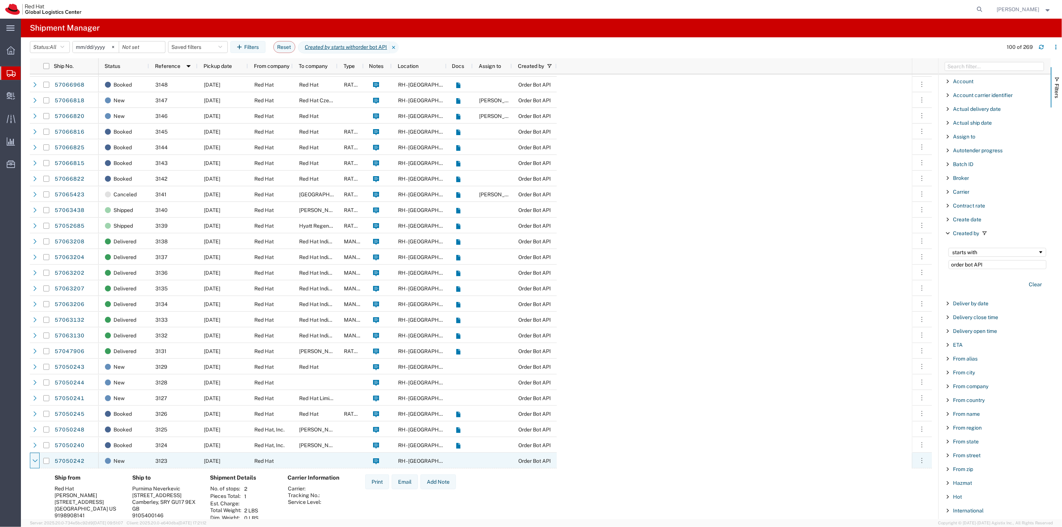
click at [35, 460] on icon at bounding box center [34, 461] width 5 height 5
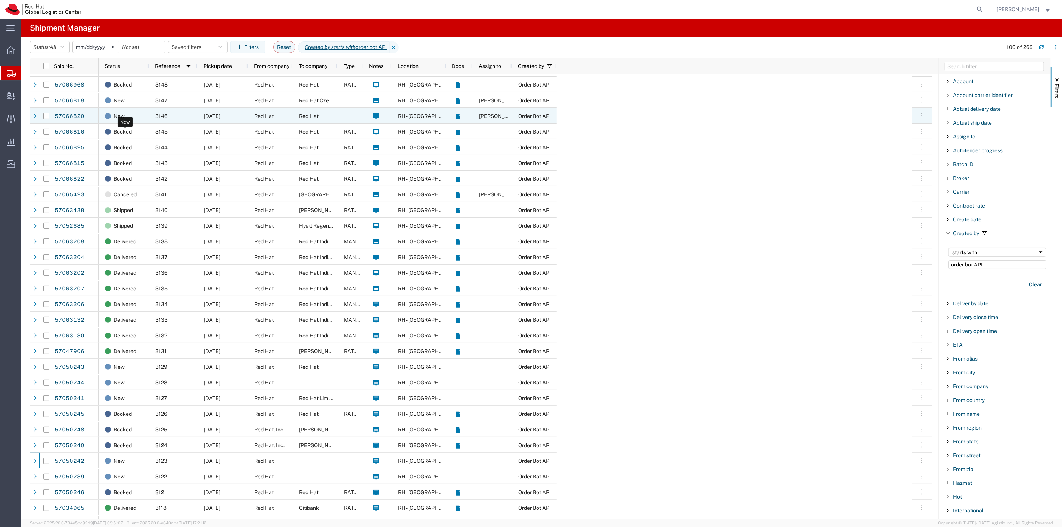
scroll to position [41, 0]
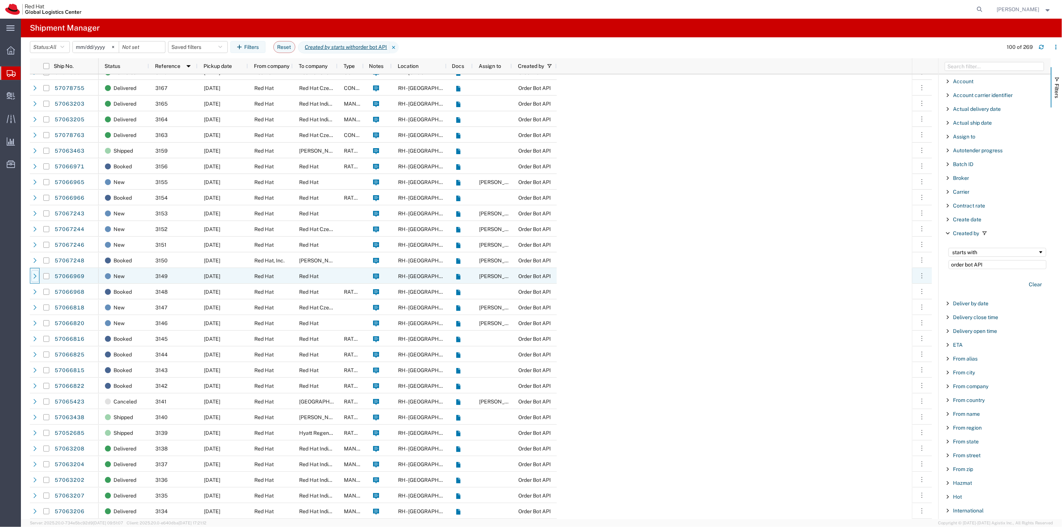
click at [36, 275] on icon at bounding box center [34, 276] width 5 height 5
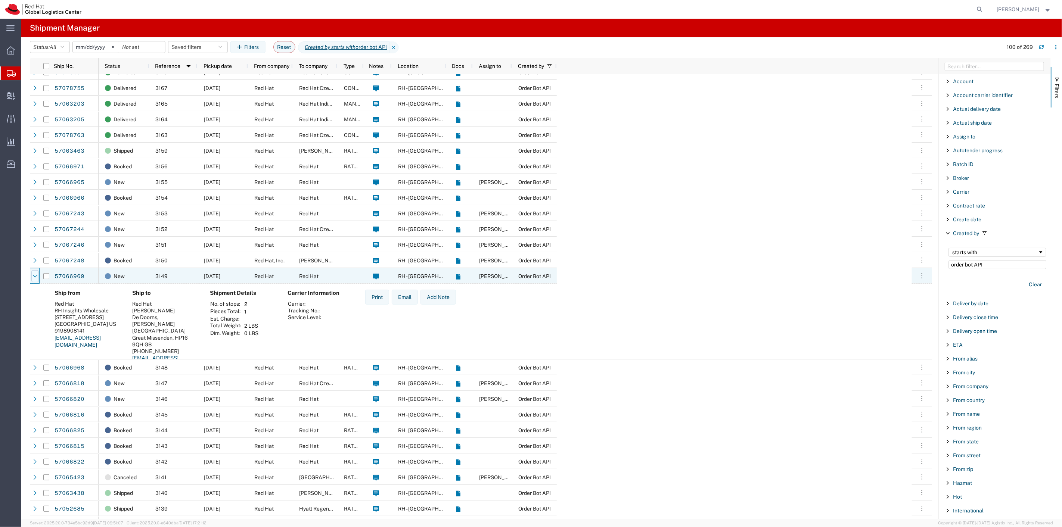
click at [32, 278] on div at bounding box center [34, 276] width 7 height 12
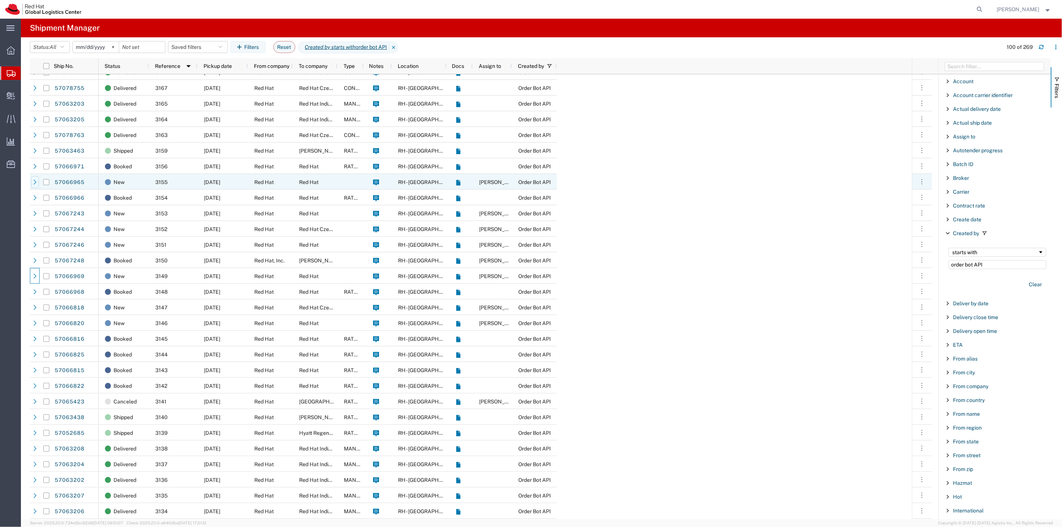
click at [33, 182] on icon at bounding box center [34, 182] width 5 height 5
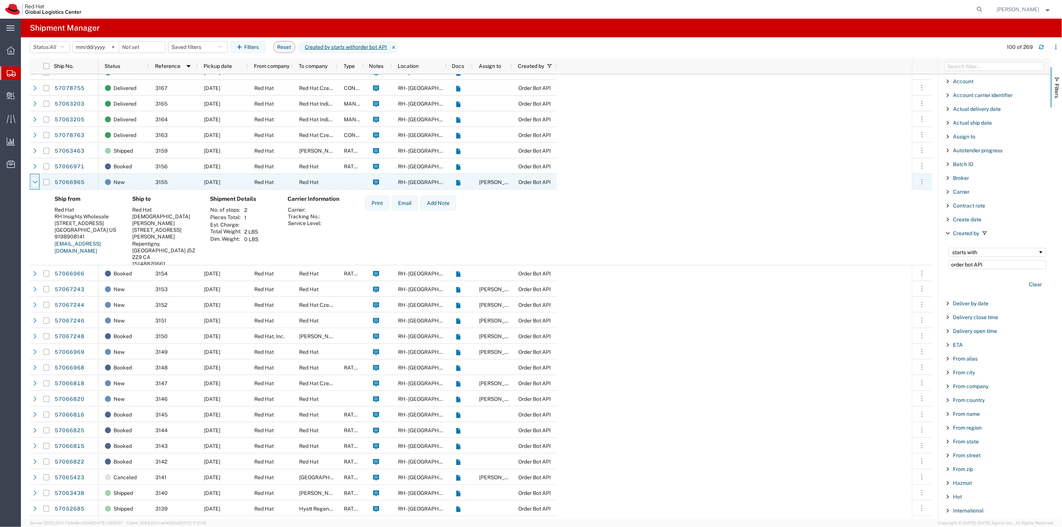
click at [32, 185] on div at bounding box center [34, 182] width 7 height 12
